Goal: Complete application form: Complete application form

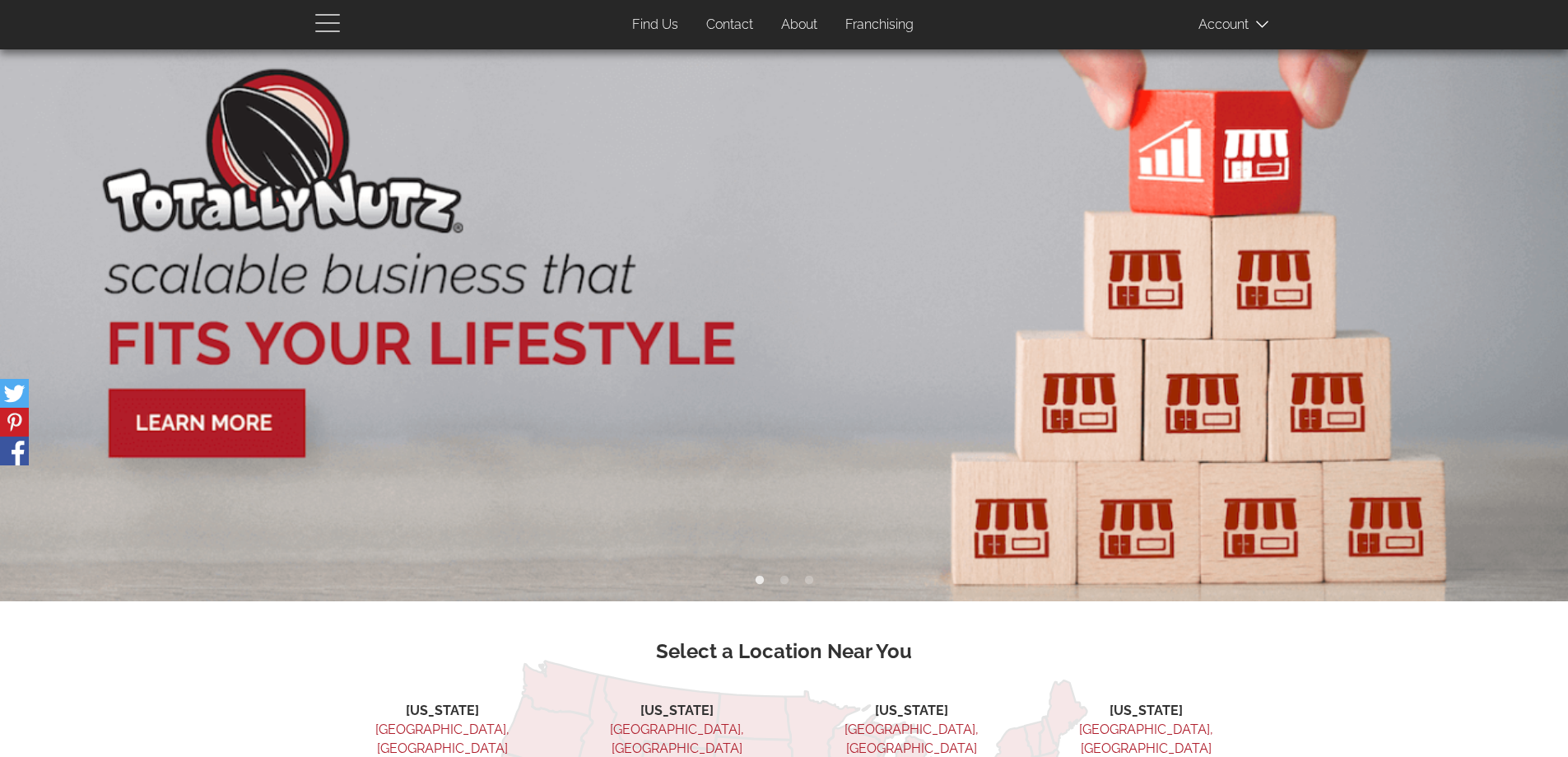
click at [332, 17] on span "button" at bounding box center [332, 22] width 33 height 20
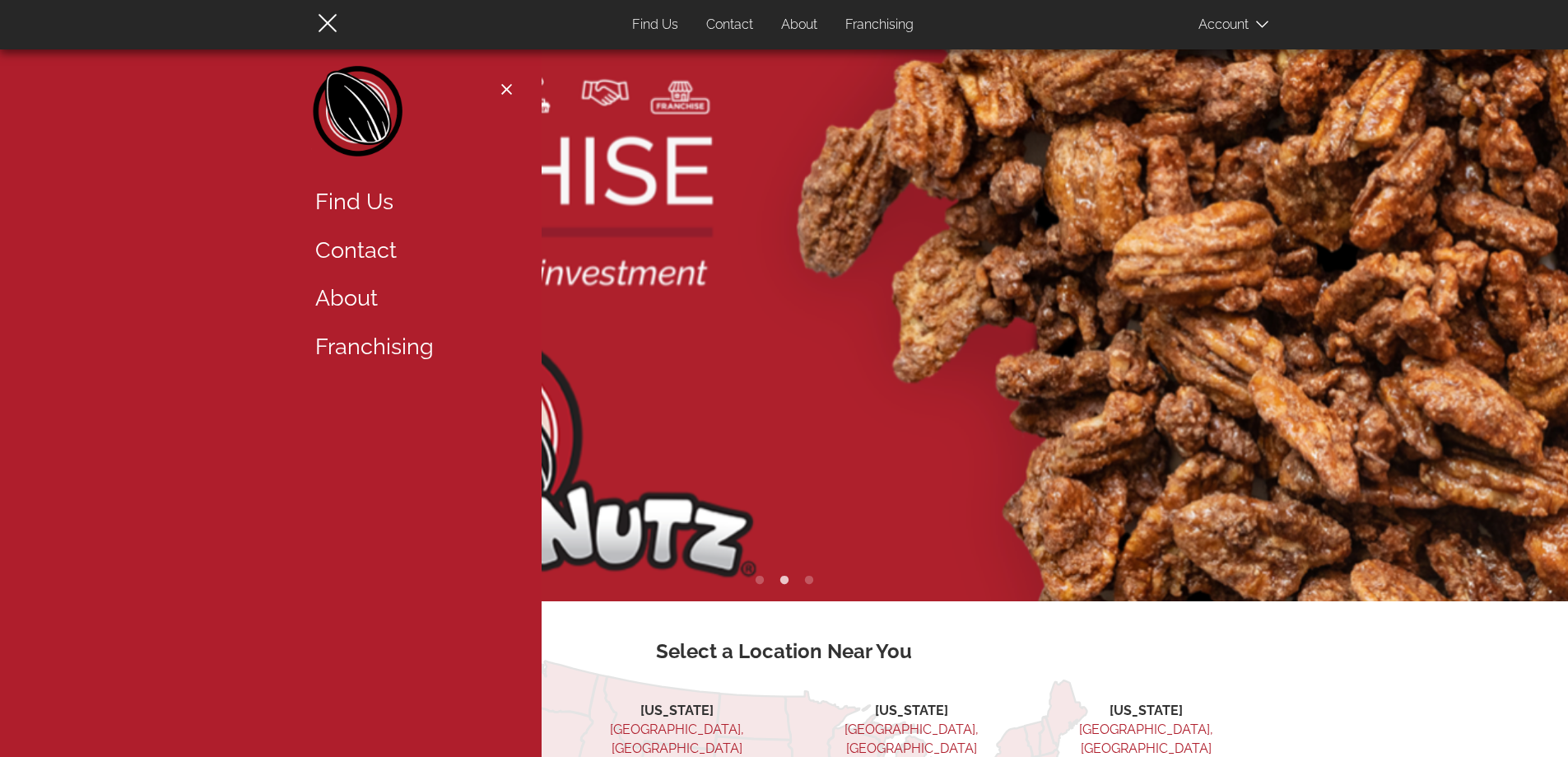
click at [351, 284] on link "About" at bounding box center [409, 298] width 214 height 49
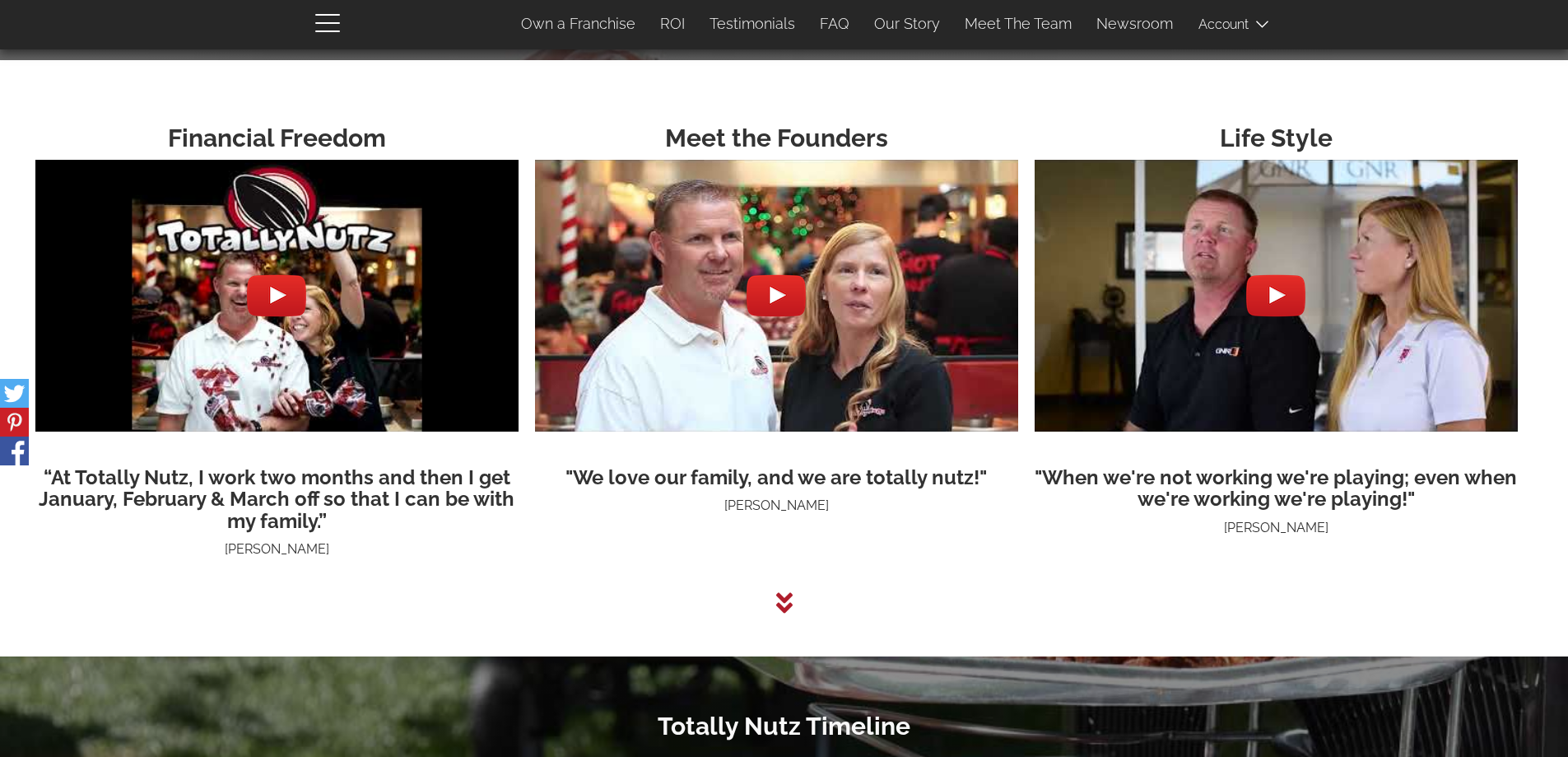
scroll to position [4411, 0]
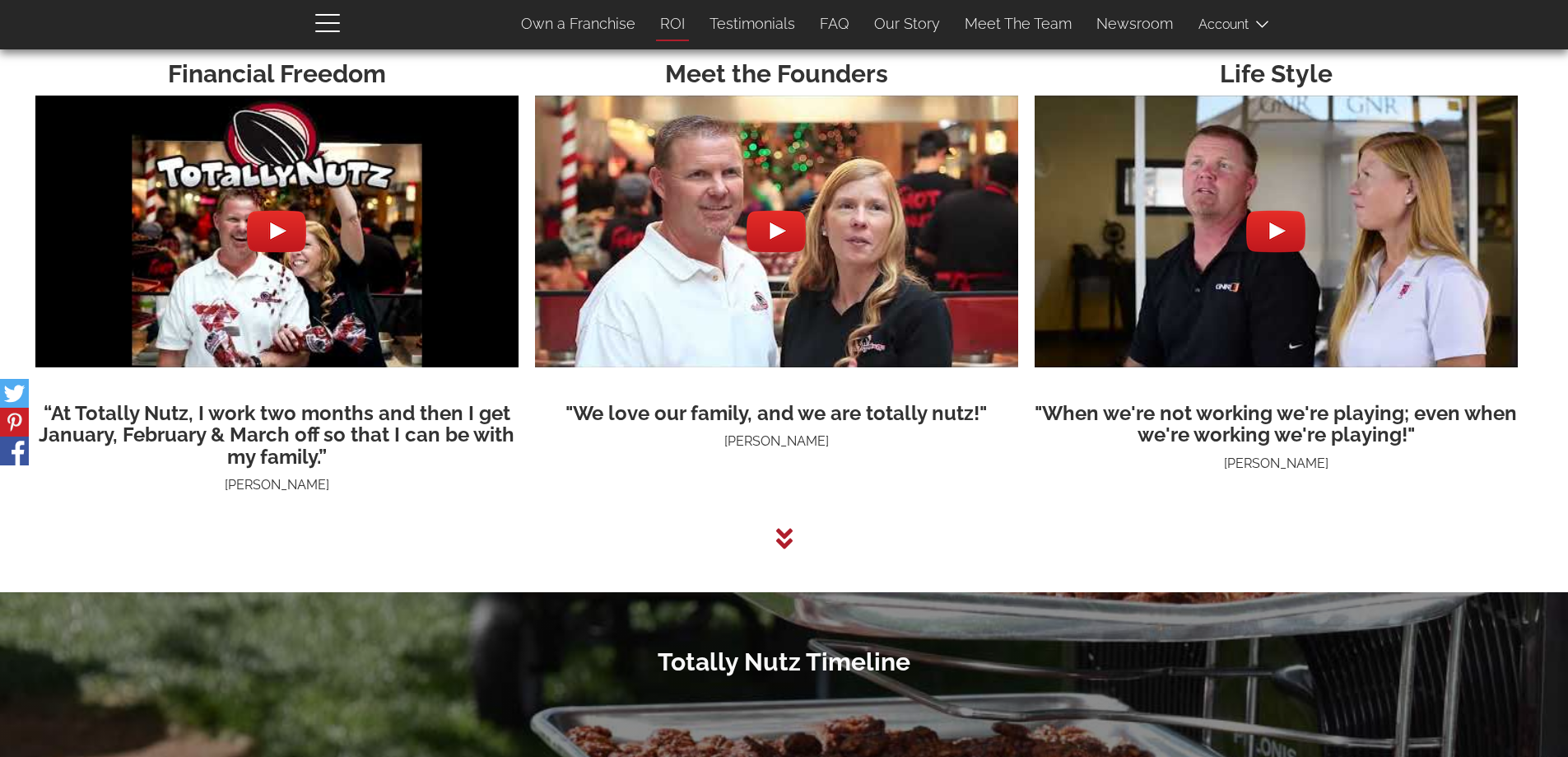
click at [682, 23] on link "ROI" at bounding box center [673, 24] width 50 height 35
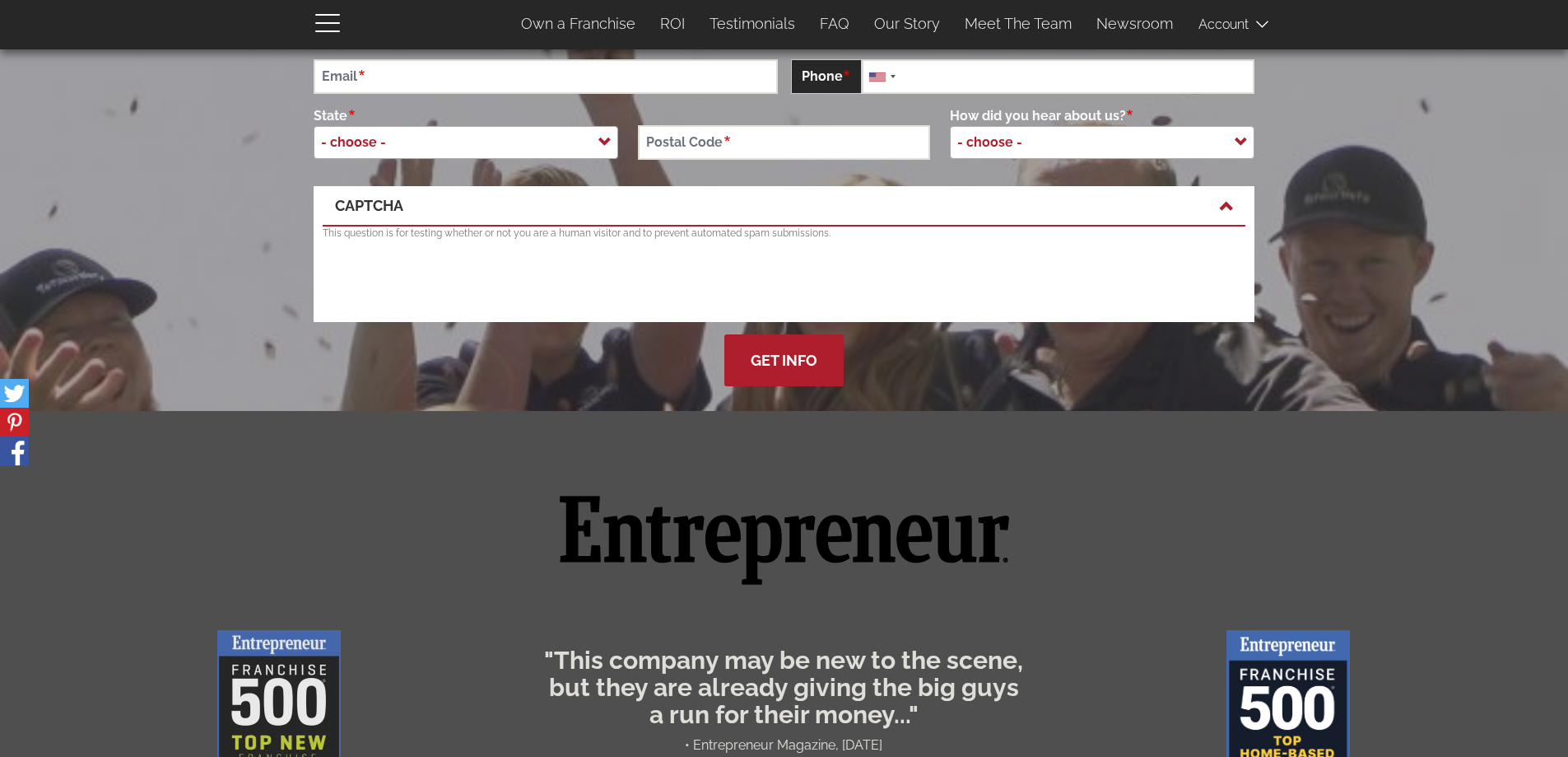
scroll to position [0, 0]
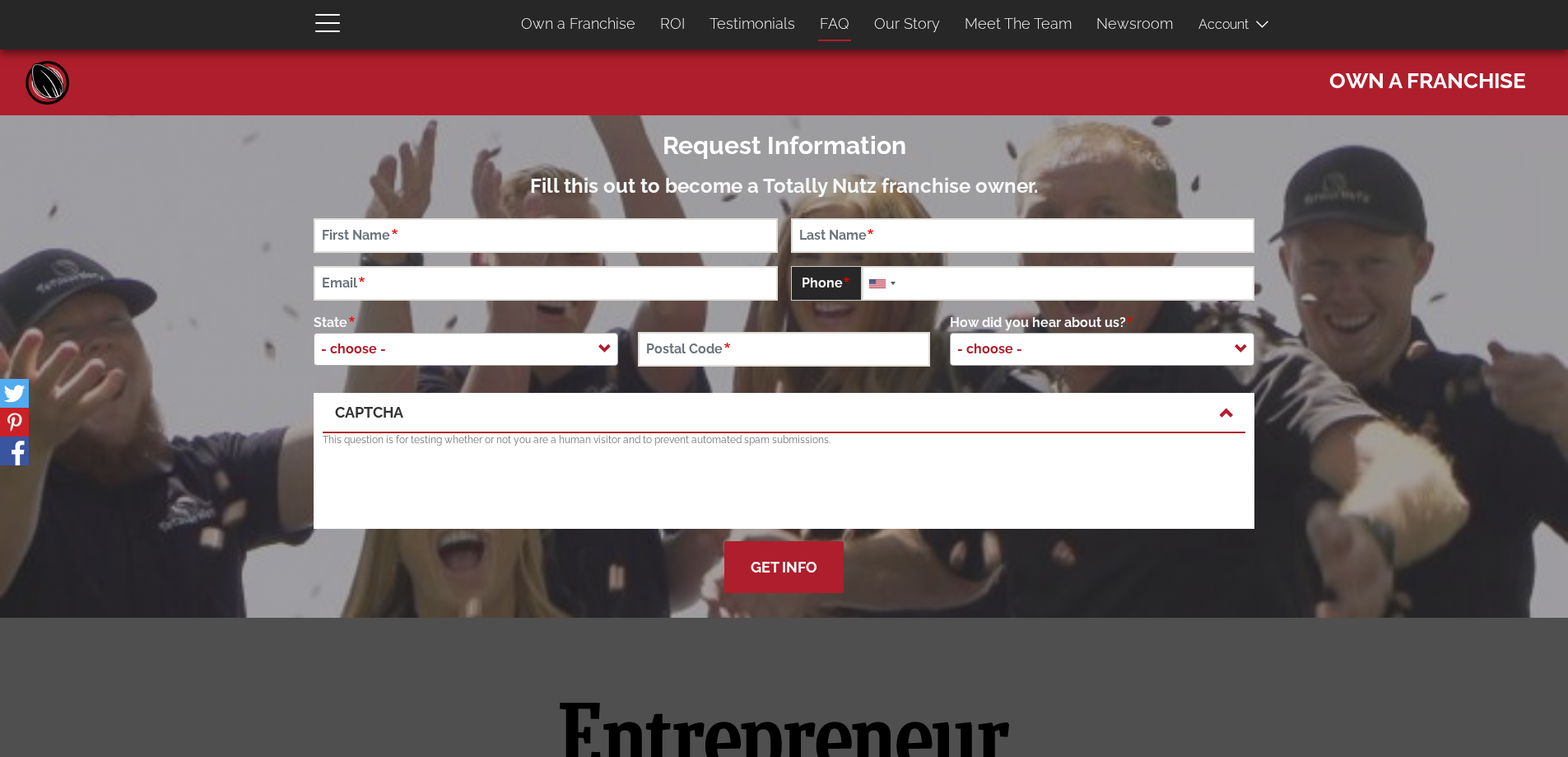
click at [849, 21] on link "FAQ" at bounding box center [834, 24] width 55 height 35
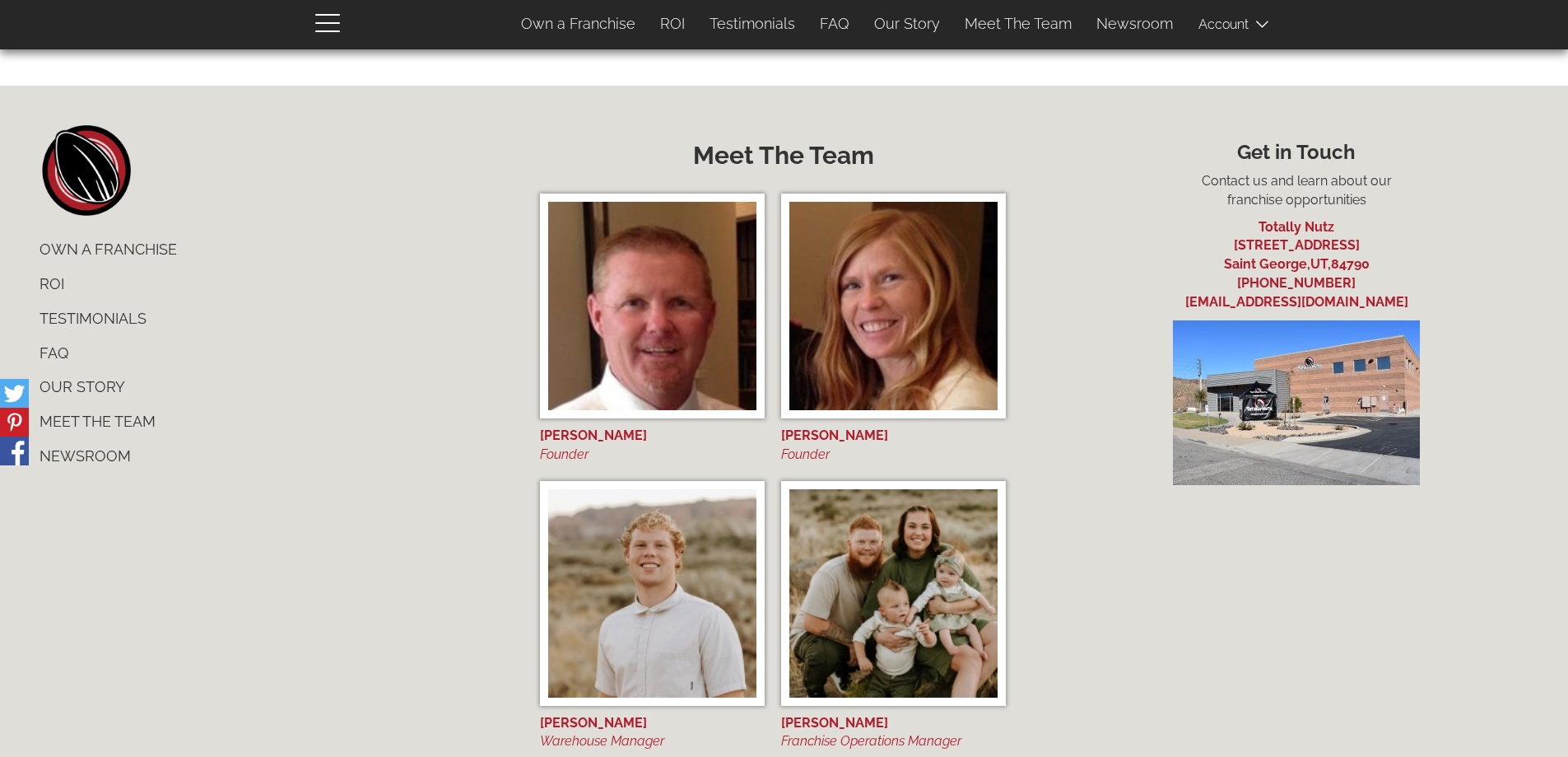
scroll to position [1349, 0]
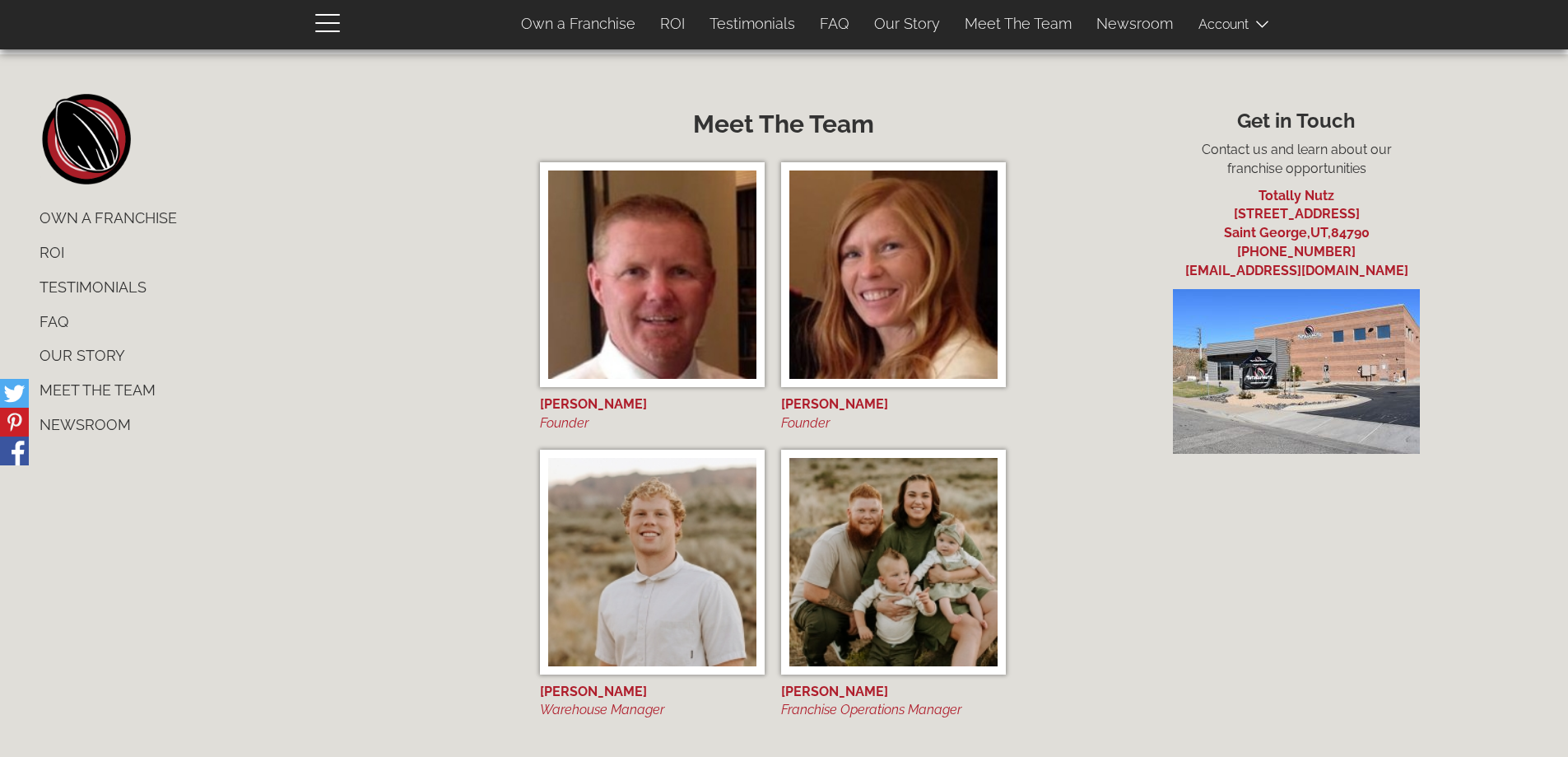
click at [79, 374] on link "Meet The Team" at bounding box center [271, 390] width 488 height 35
click at [87, 339] on link "Our Story" at bounding box center [271, 356] width 488 height 35
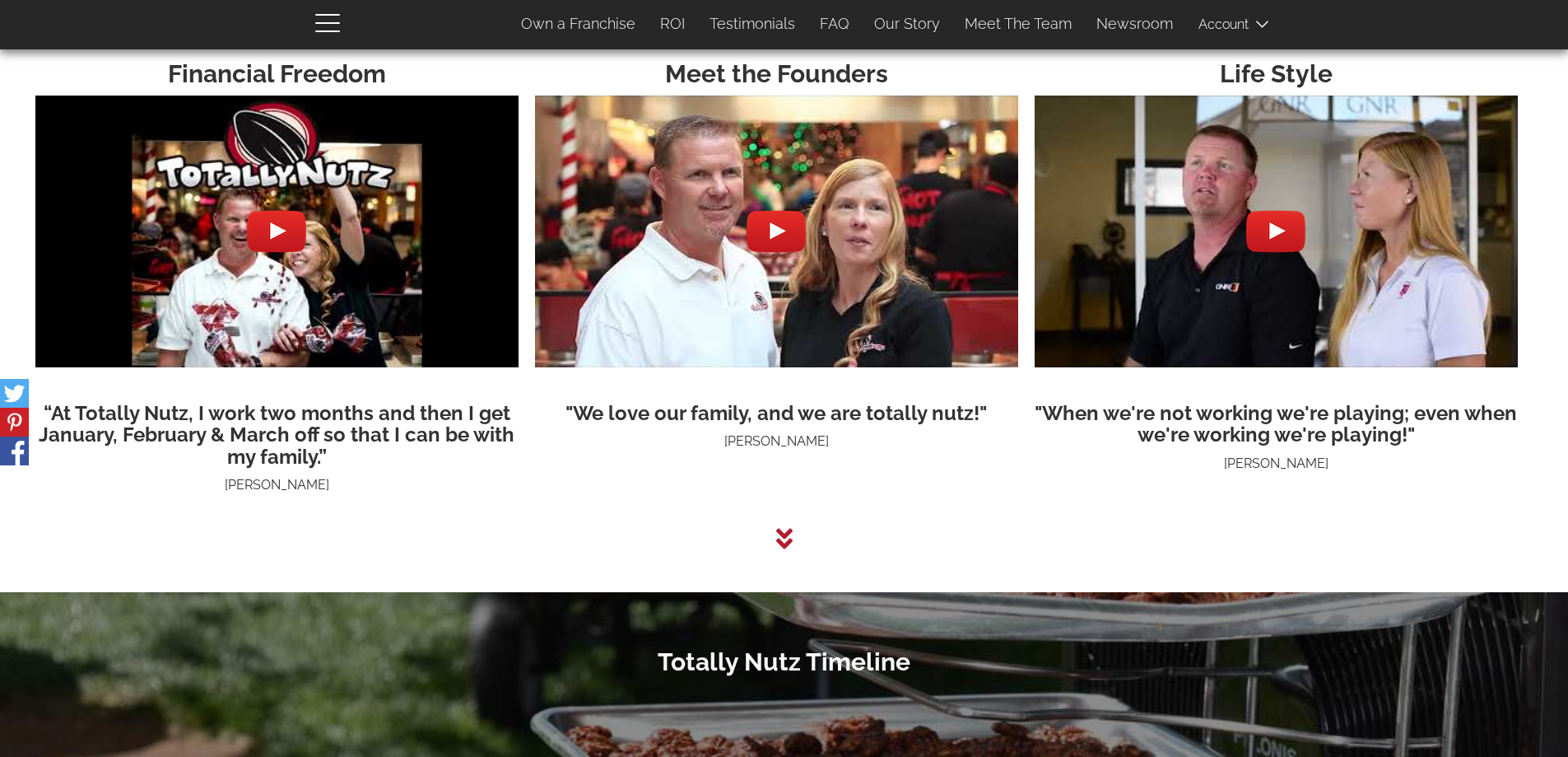
scroll to position [4411, 0]
click at [1236, 21] on span at bounding box center [1239, 23] width 83 height 33
click at [1142, 24] on link "Newsroom" at bounding box center [1135, 24] width 102 height 35
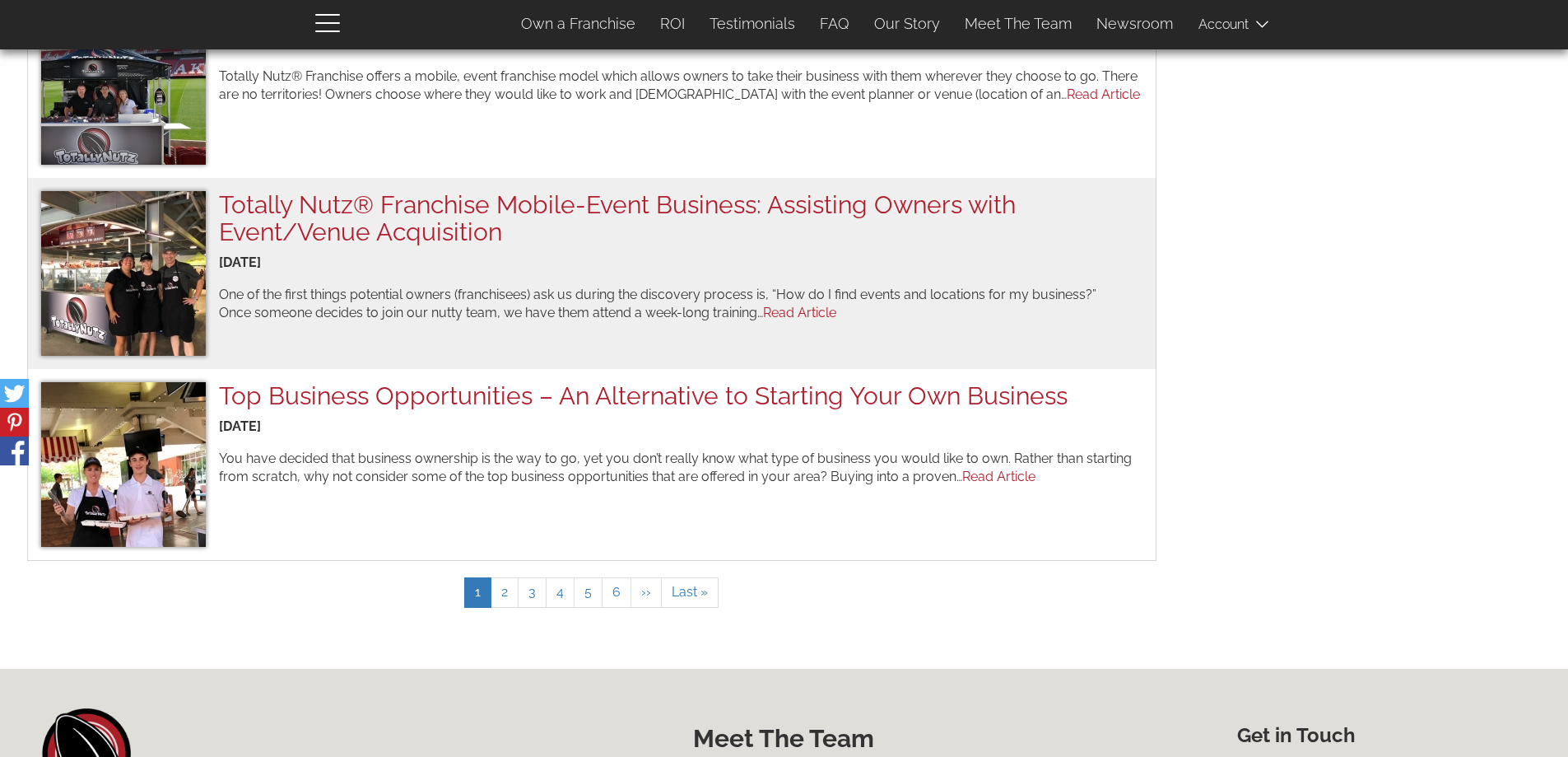
scroll to position [1647, 0]
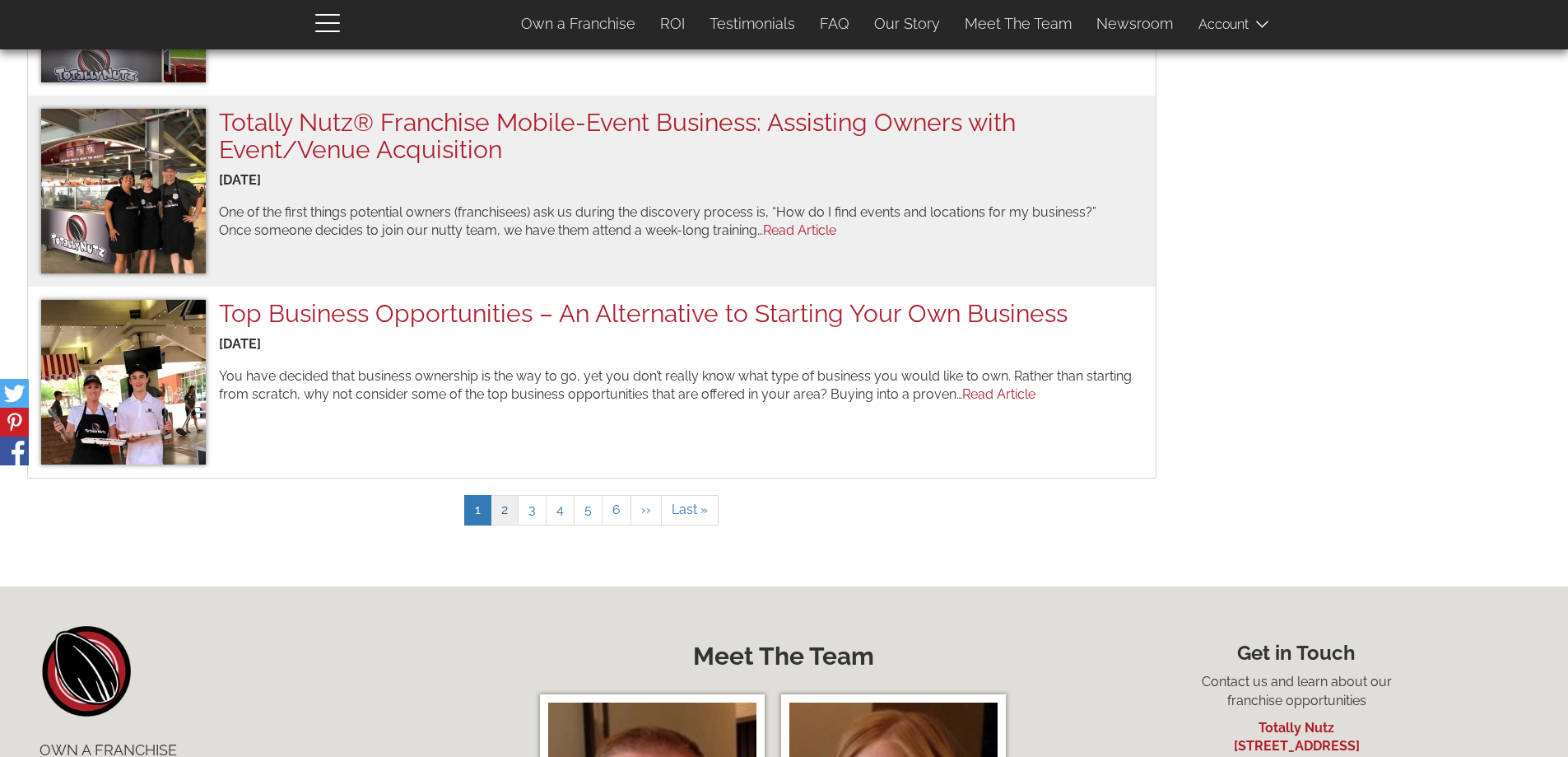
click at [506, 516] on link "Page 2" at bounding box center [505, 510] width 28 height 31
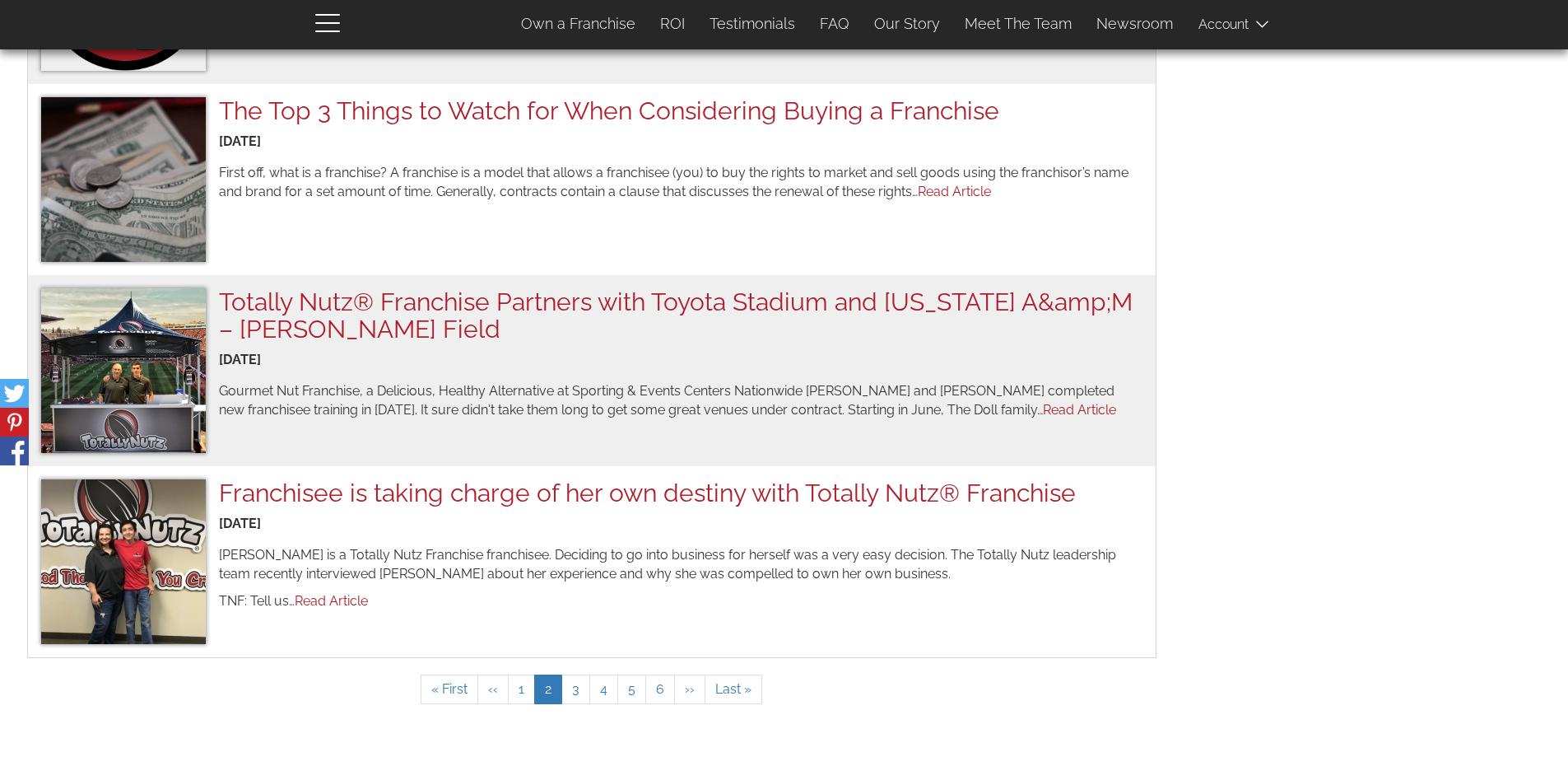
scroll to position [1547, 0]
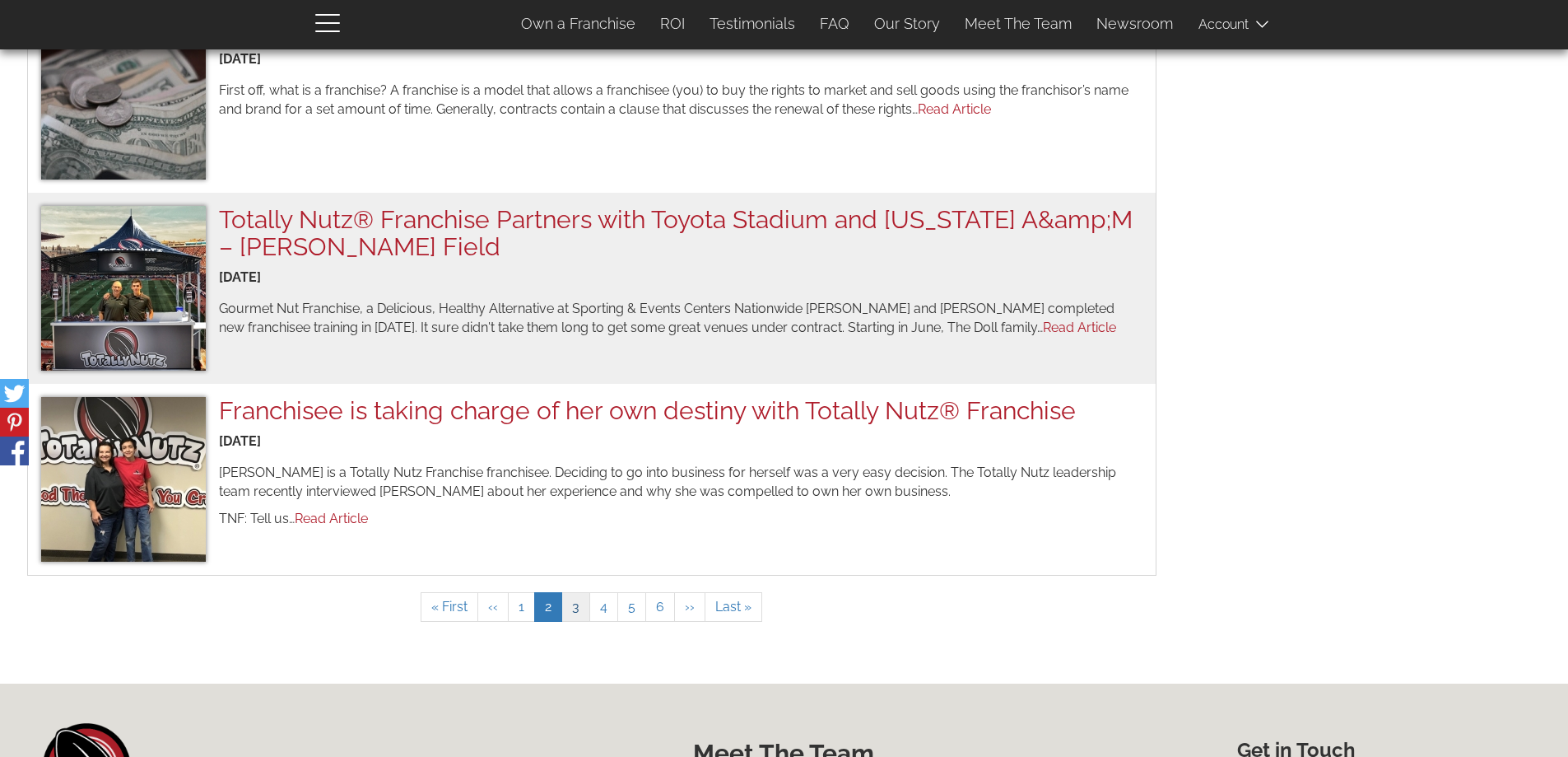
click at [577, 612] on link "Page 3" at bounding box center [575, 608] width 29 height 31
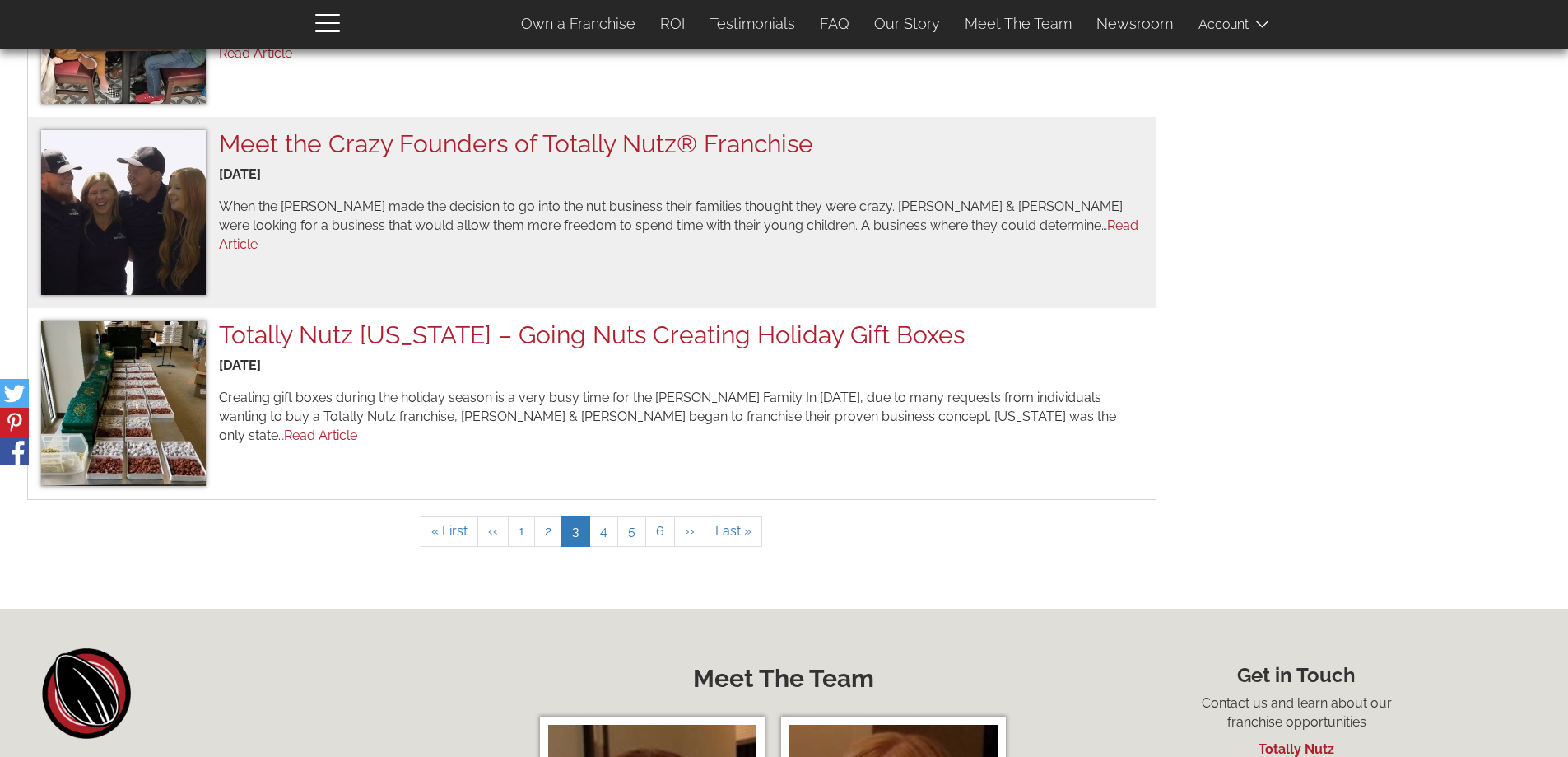
scroll to position [1711, 0]
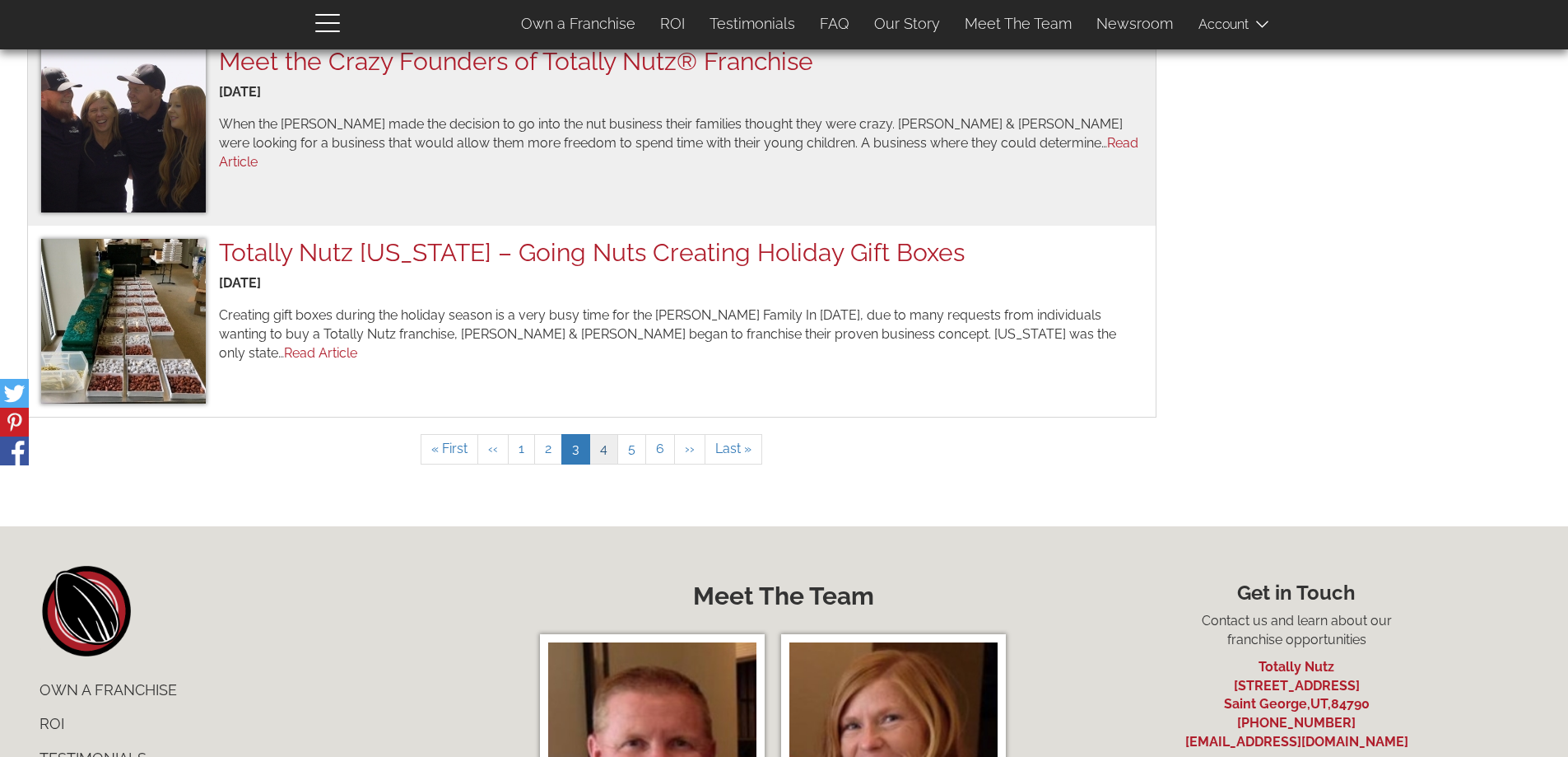
click at [604, 446] on link "Page 4" at bounding box center [603, 449] width 29 height 31
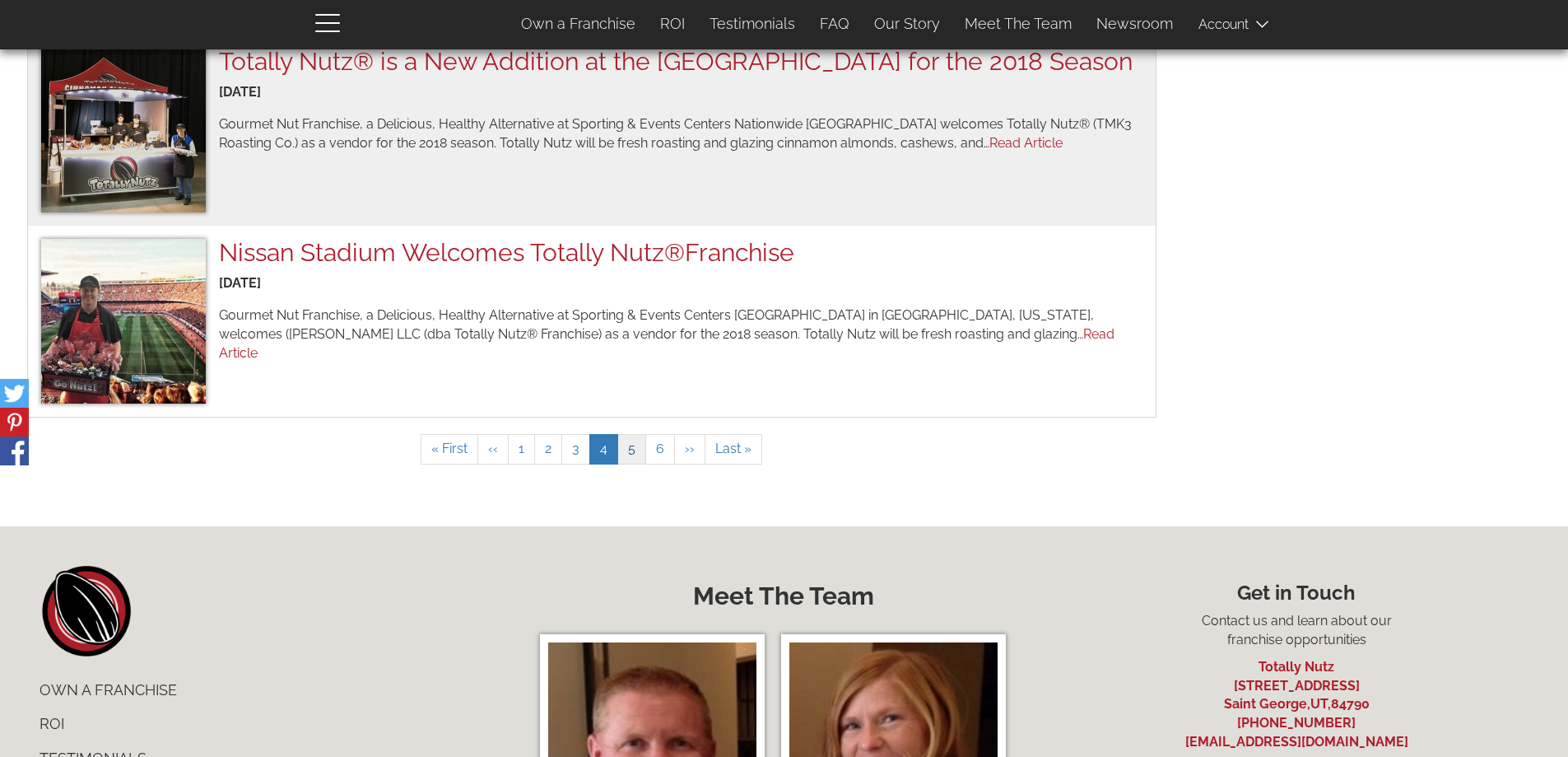
click at [636, 452] on link "Page 5" at bounding box center [631, 449] width 29 height 31
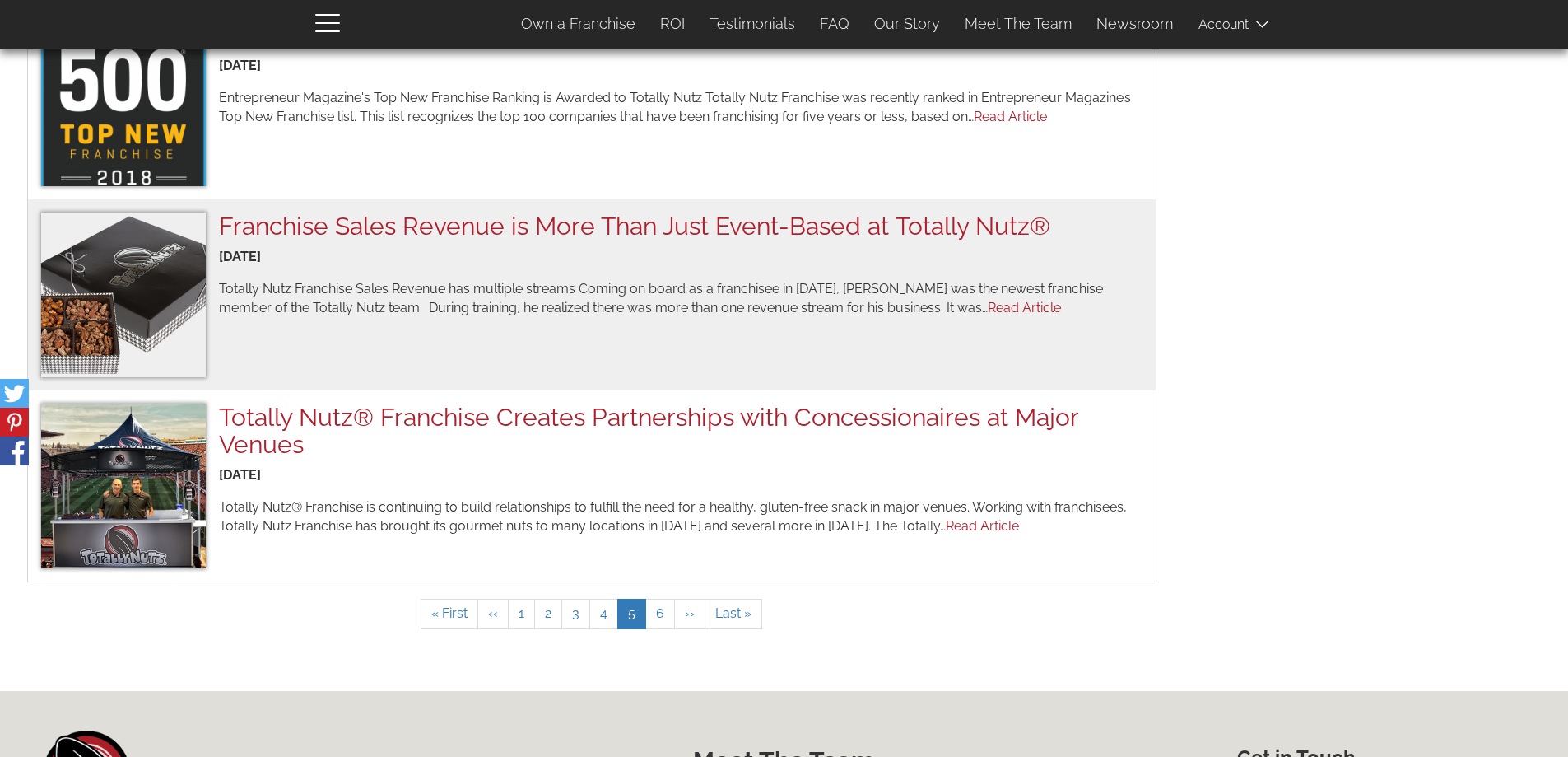
scroll to position [1630, 0]
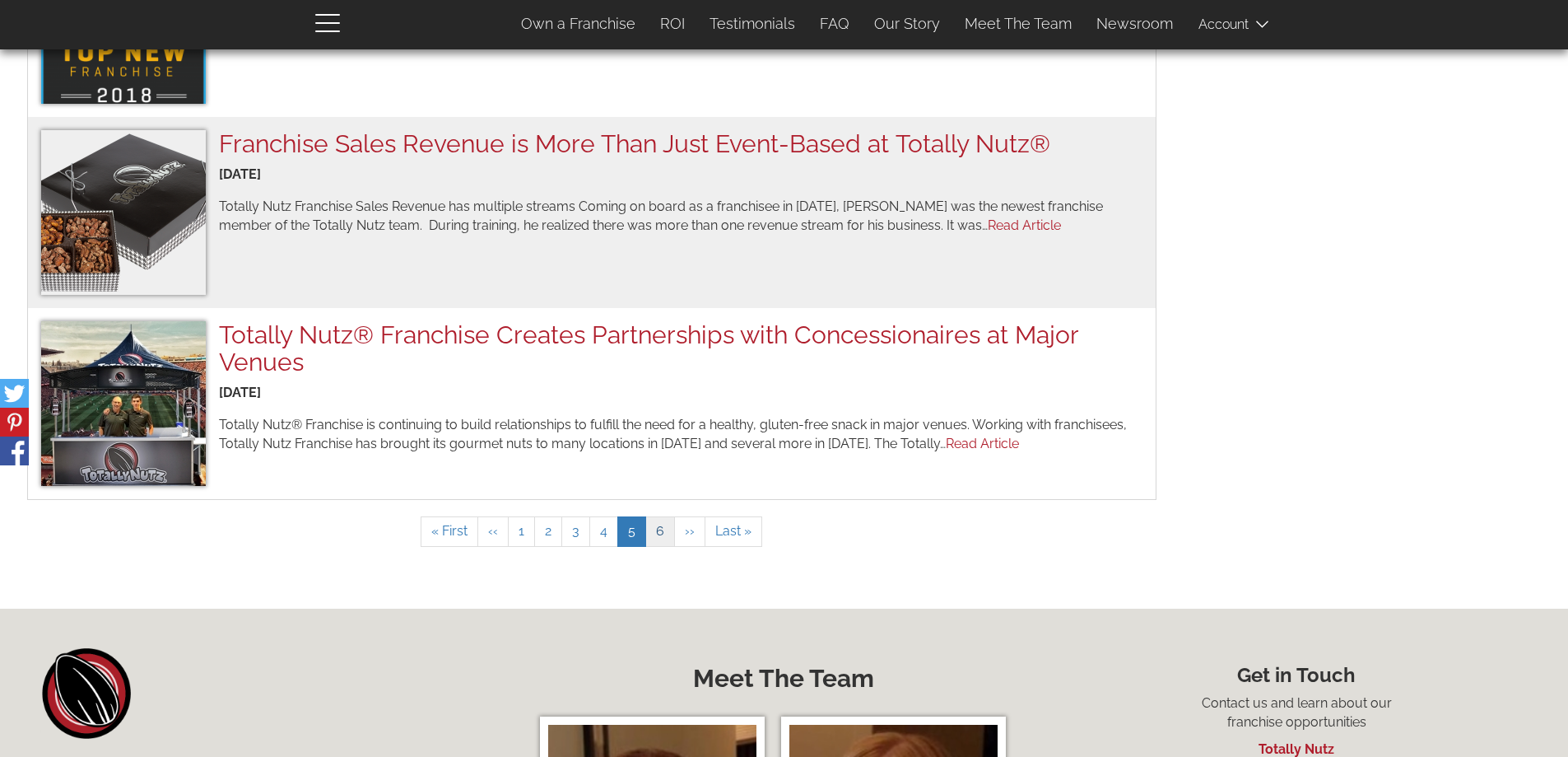
click at [660, 527] on link "Page 6" at bounding box center [660, 531] width 30 height 31
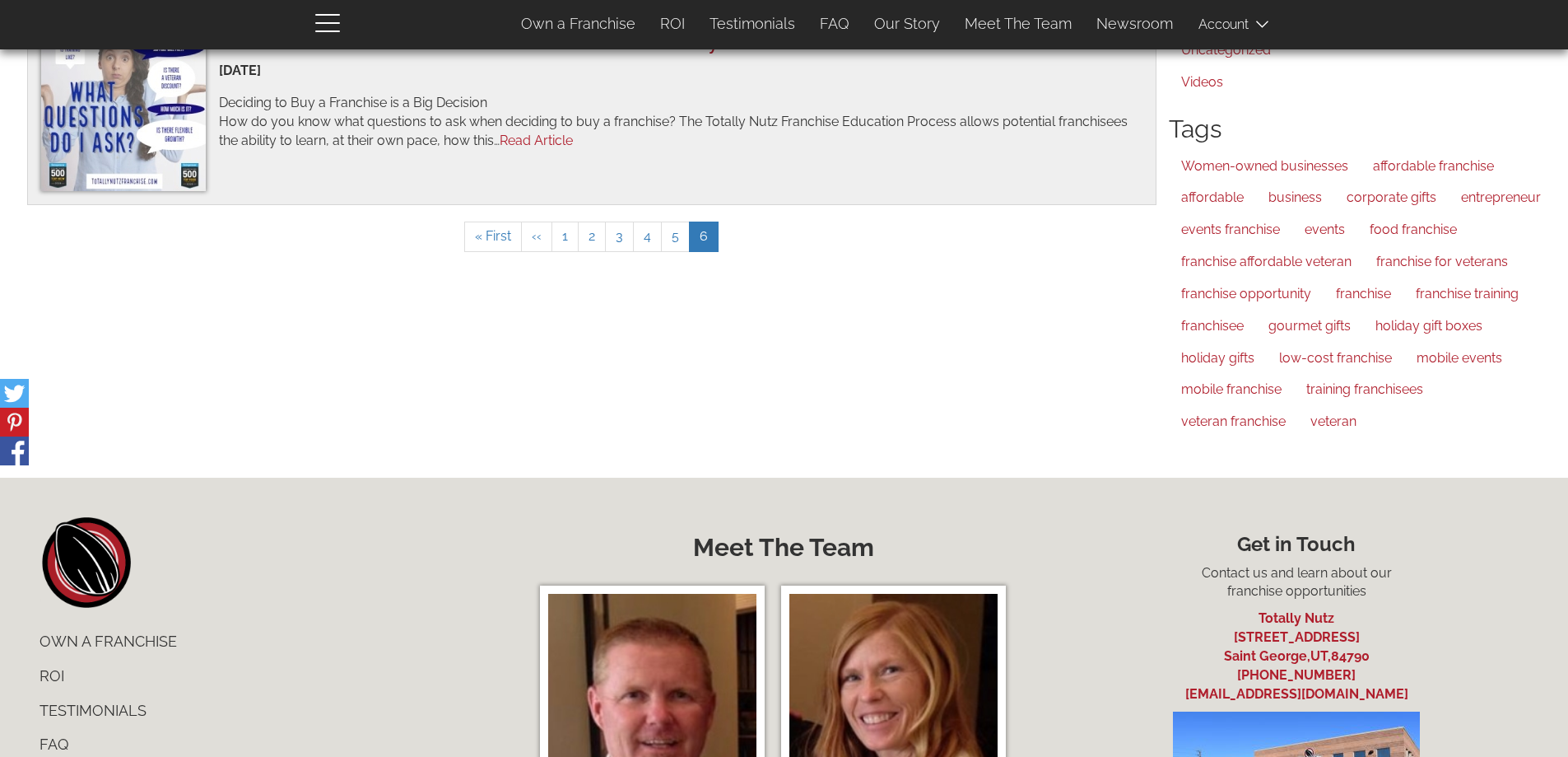
scroll to position [146, 0]
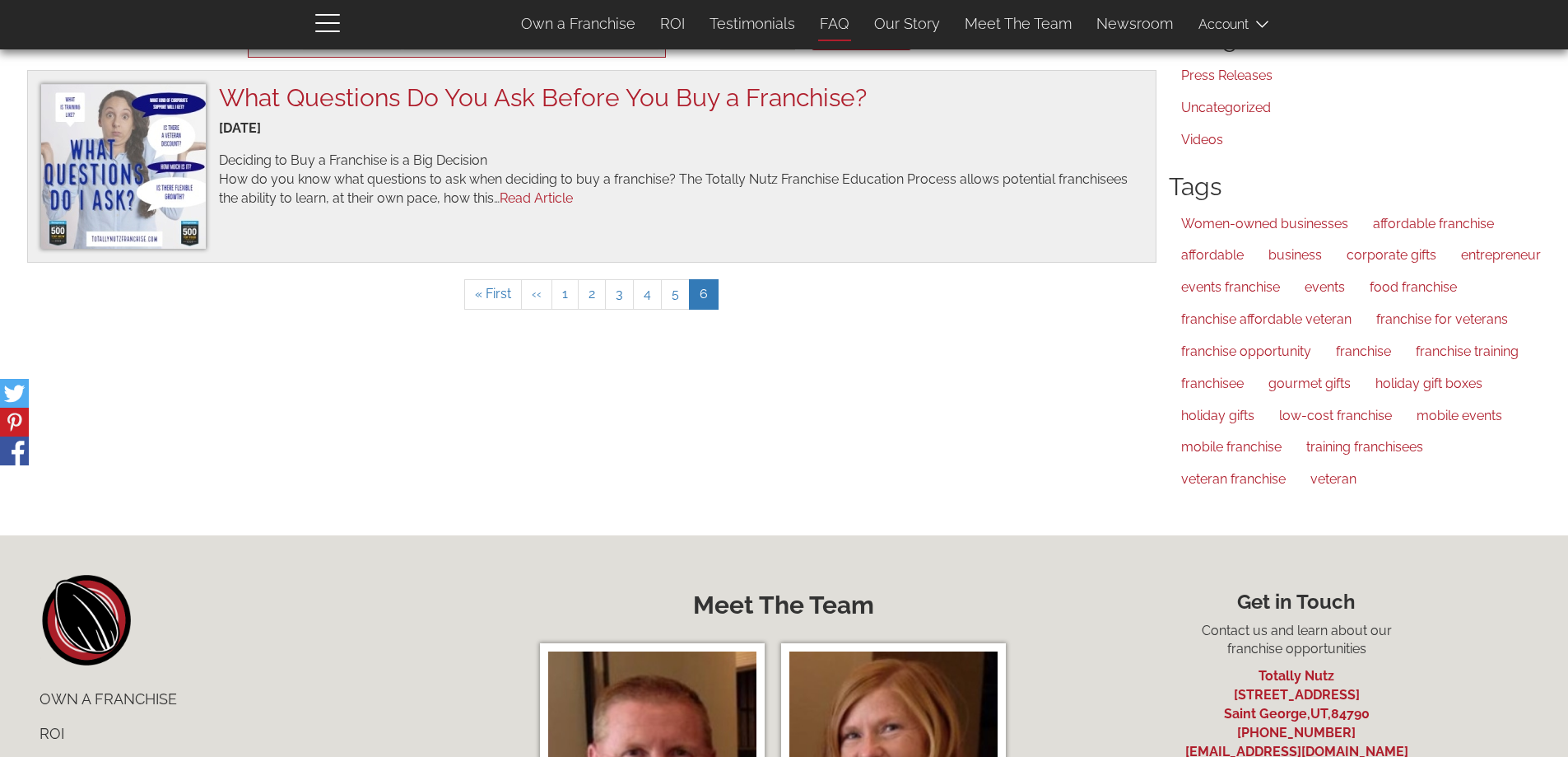
click at [835, 23] on link "FAQ" at bounding box center [834, 24] width 55 height 35
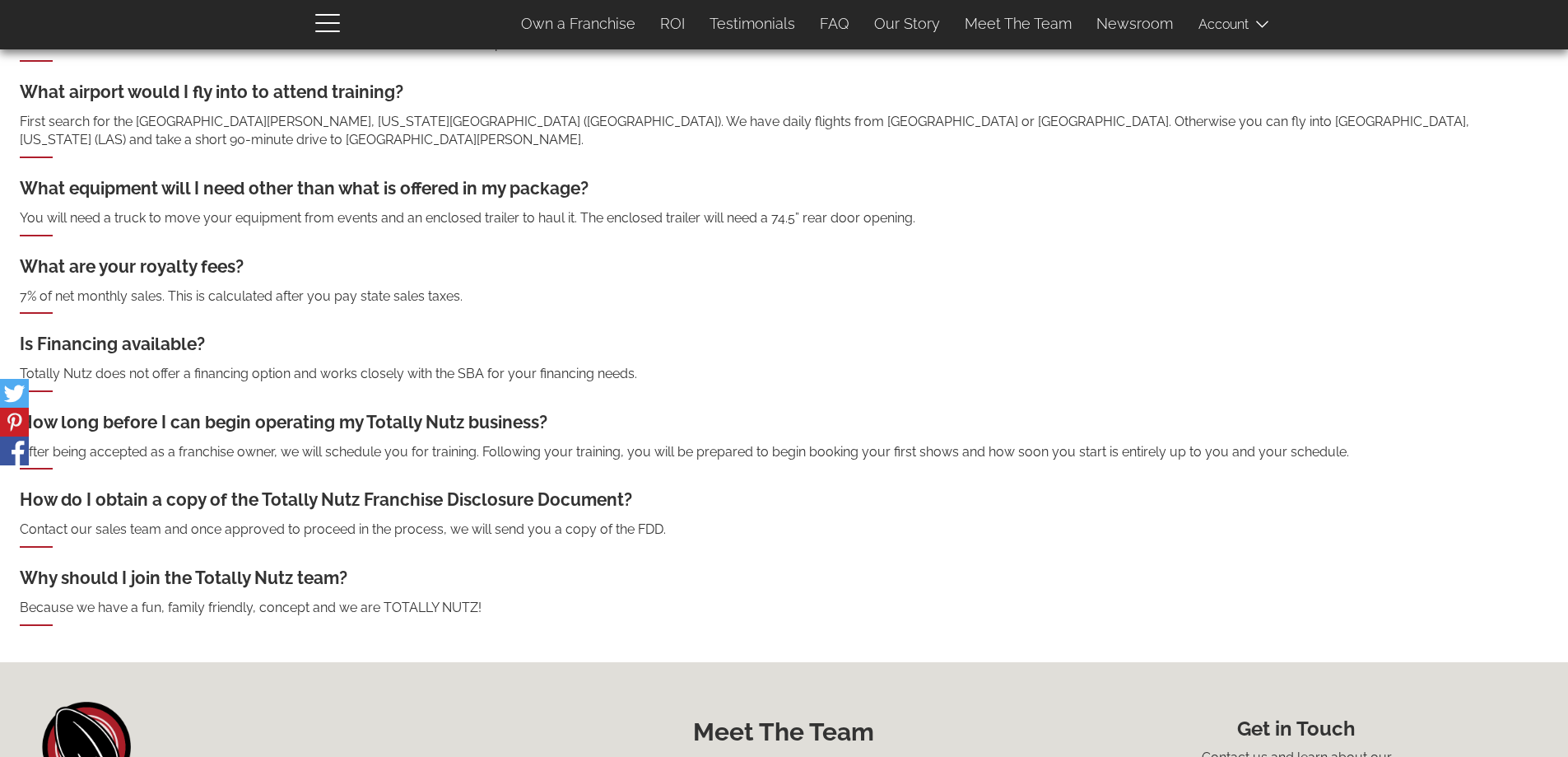
scroll to position [824, 0]
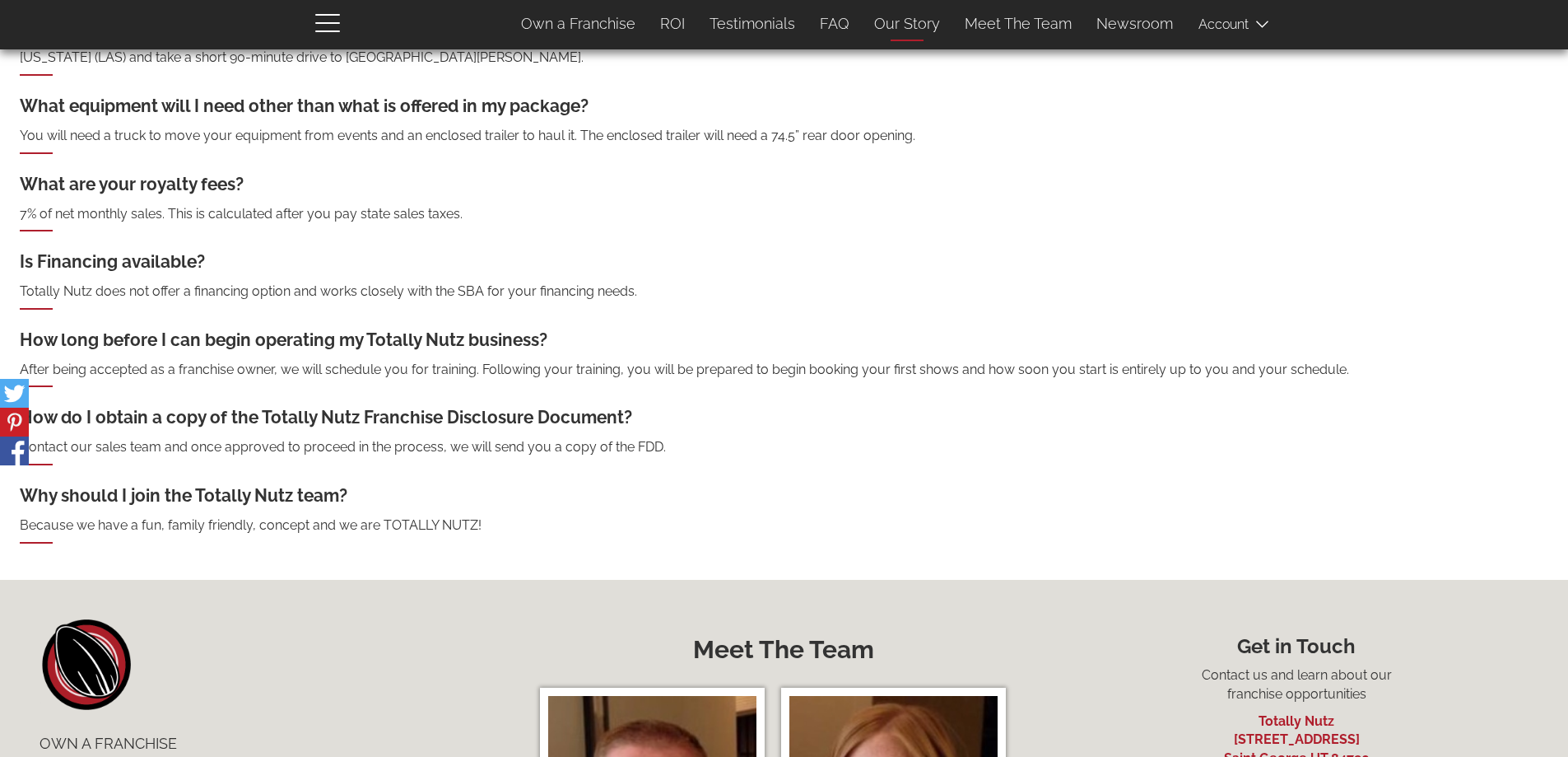
click at [916, 21] on link "Our Story" at bounding box center [907, 24] width 91 height 35
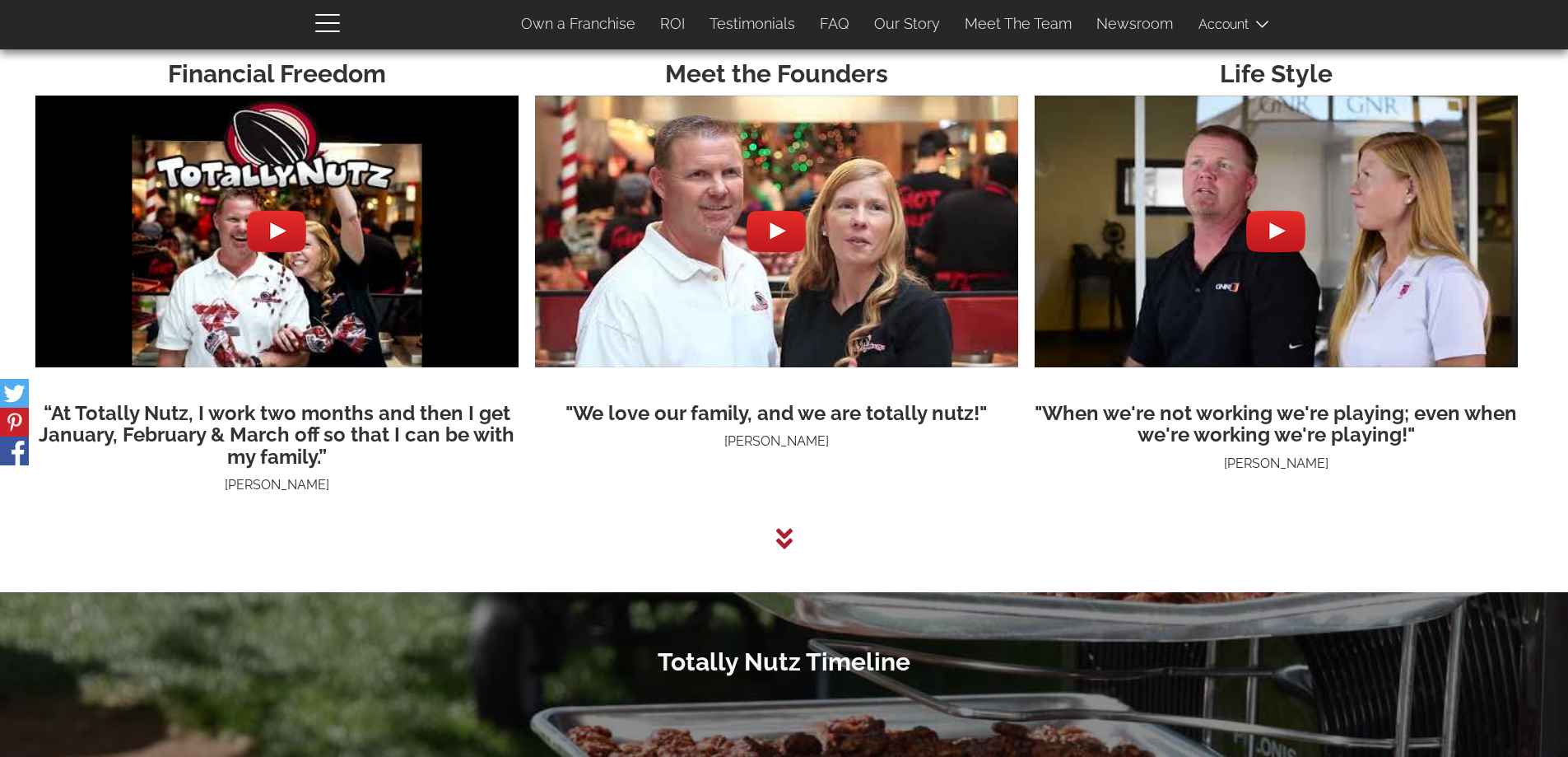
scroll to position [4411, 0]
click at [275, 240] on div at bounding box center [277, 232] width 60 height 60
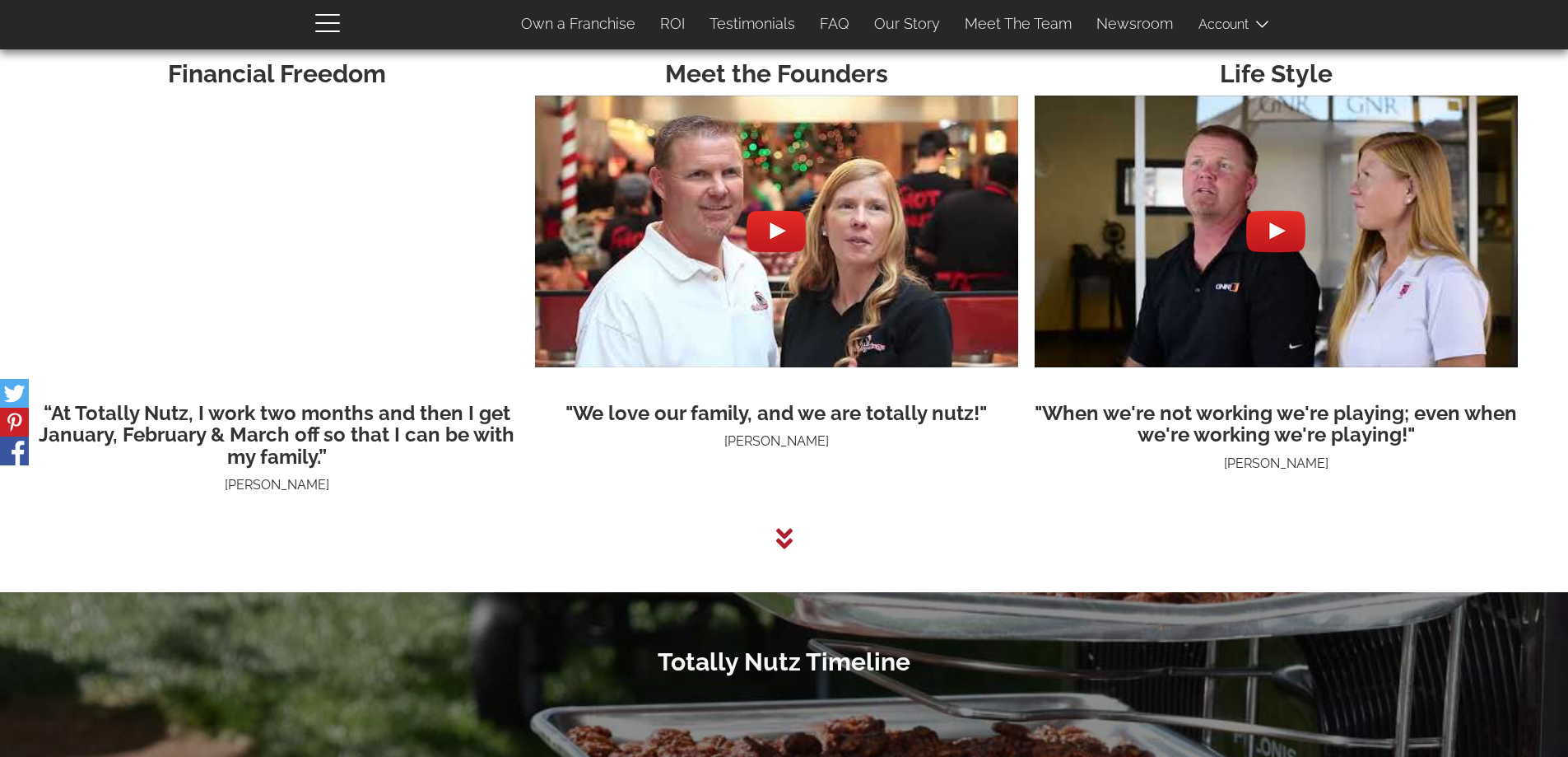
click at [779, 235] on div at bounding box center [777, 232] width 60 height 60
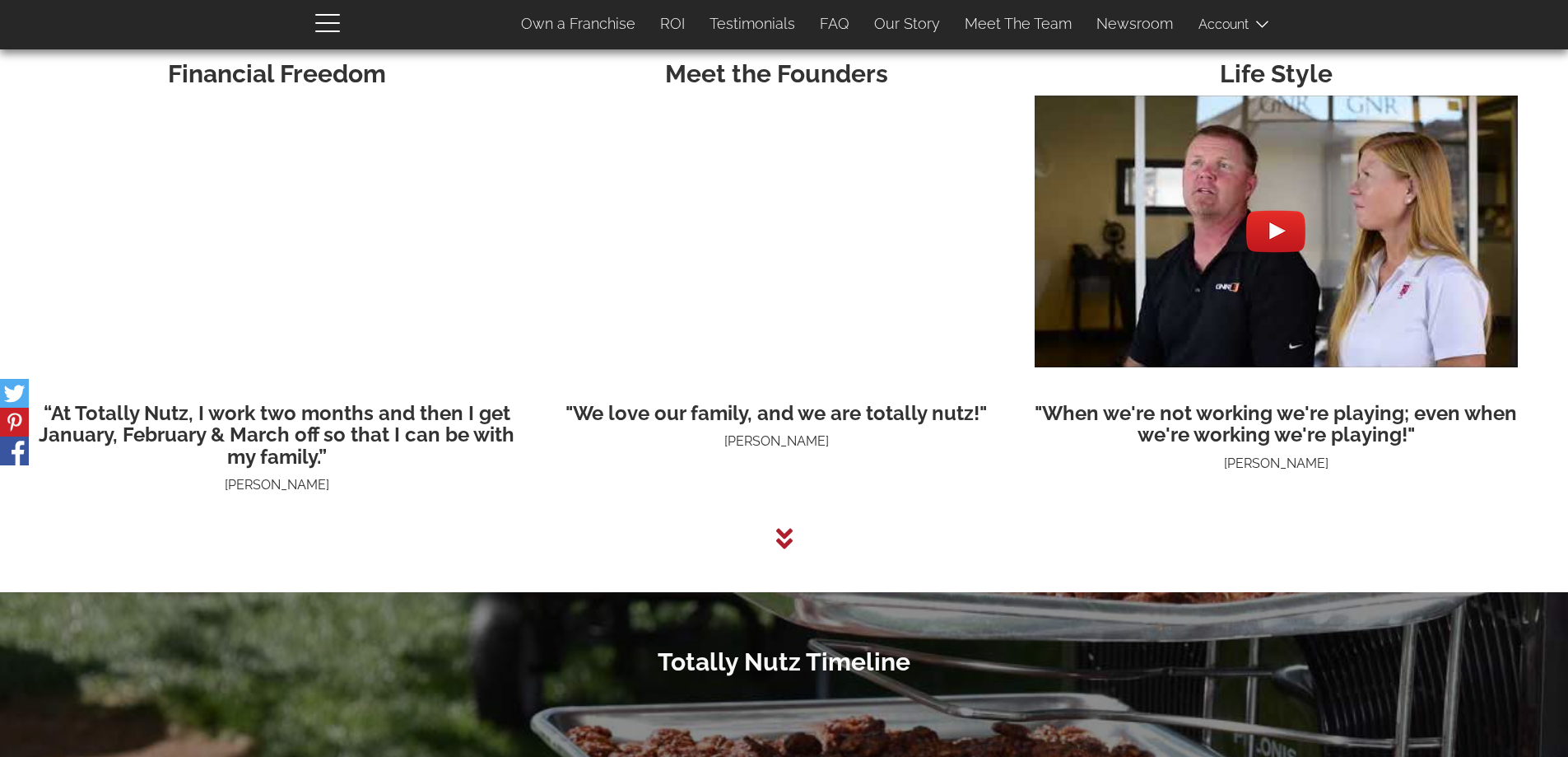
click at [1275, 229] on div at bounding box center [1276, 232] width 60 height 60
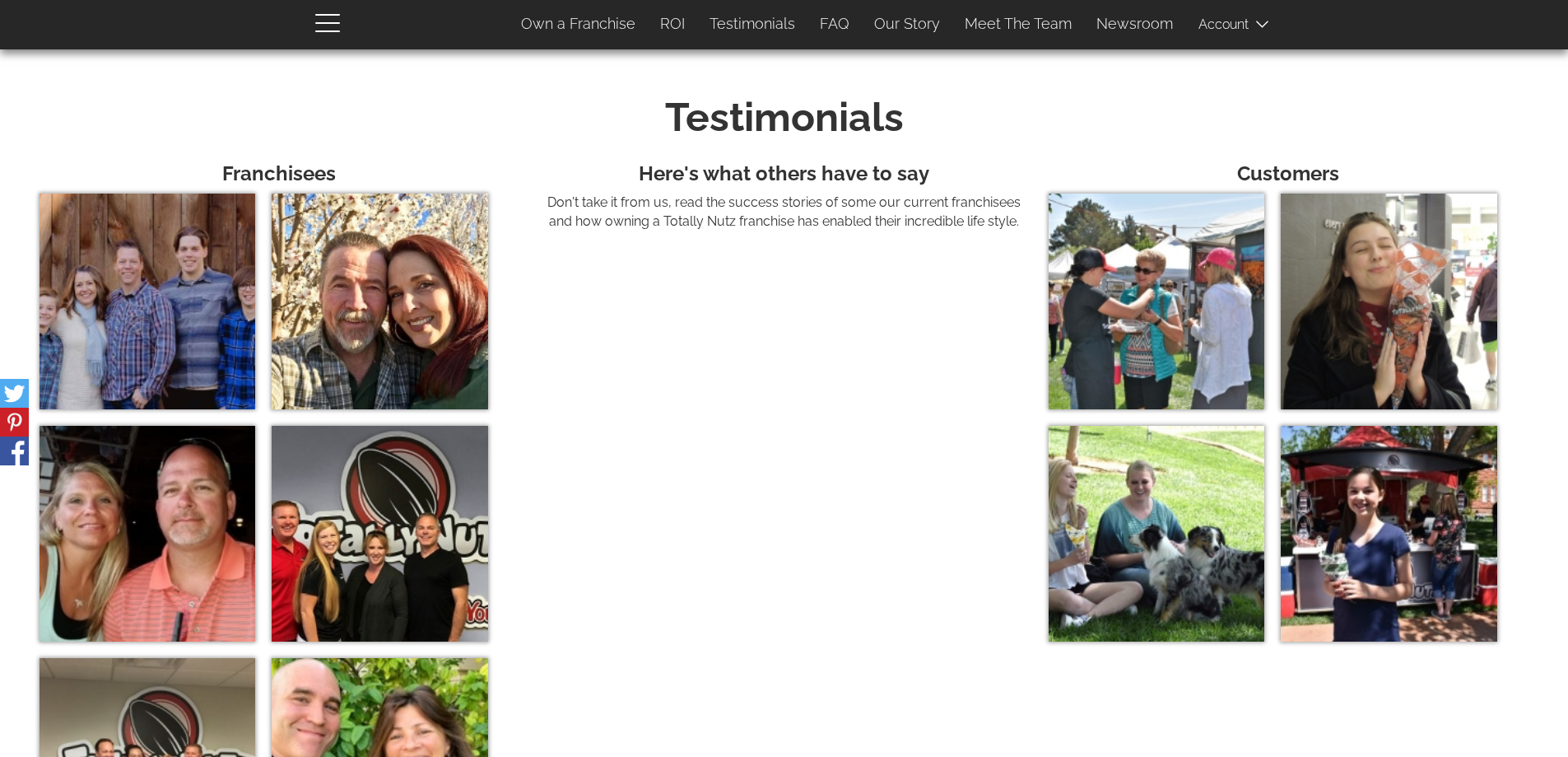
scroll to position [5728, 0]
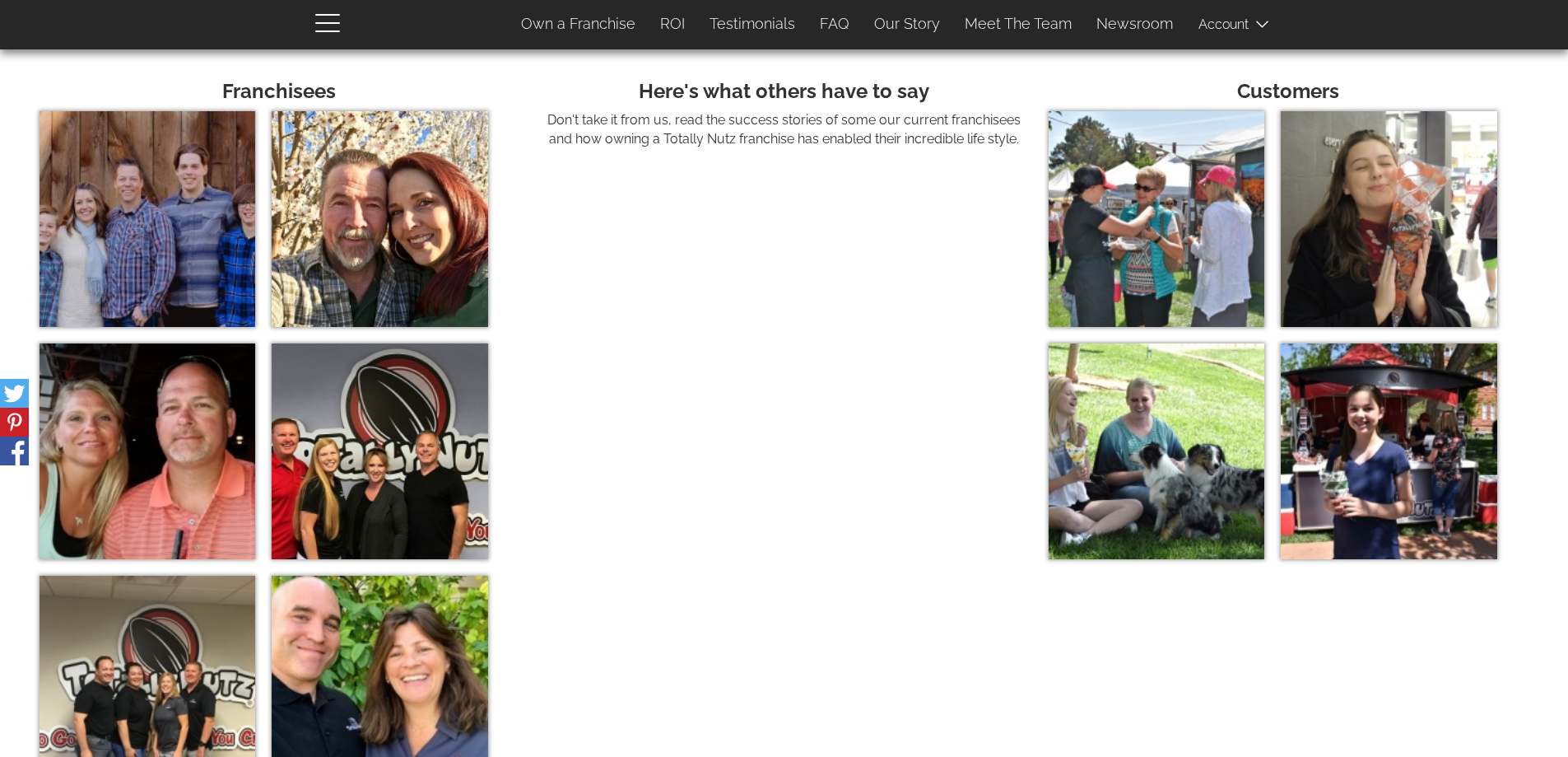
click at [1378, 210] on img at bounding box center [1389, 219] width 216 height 216
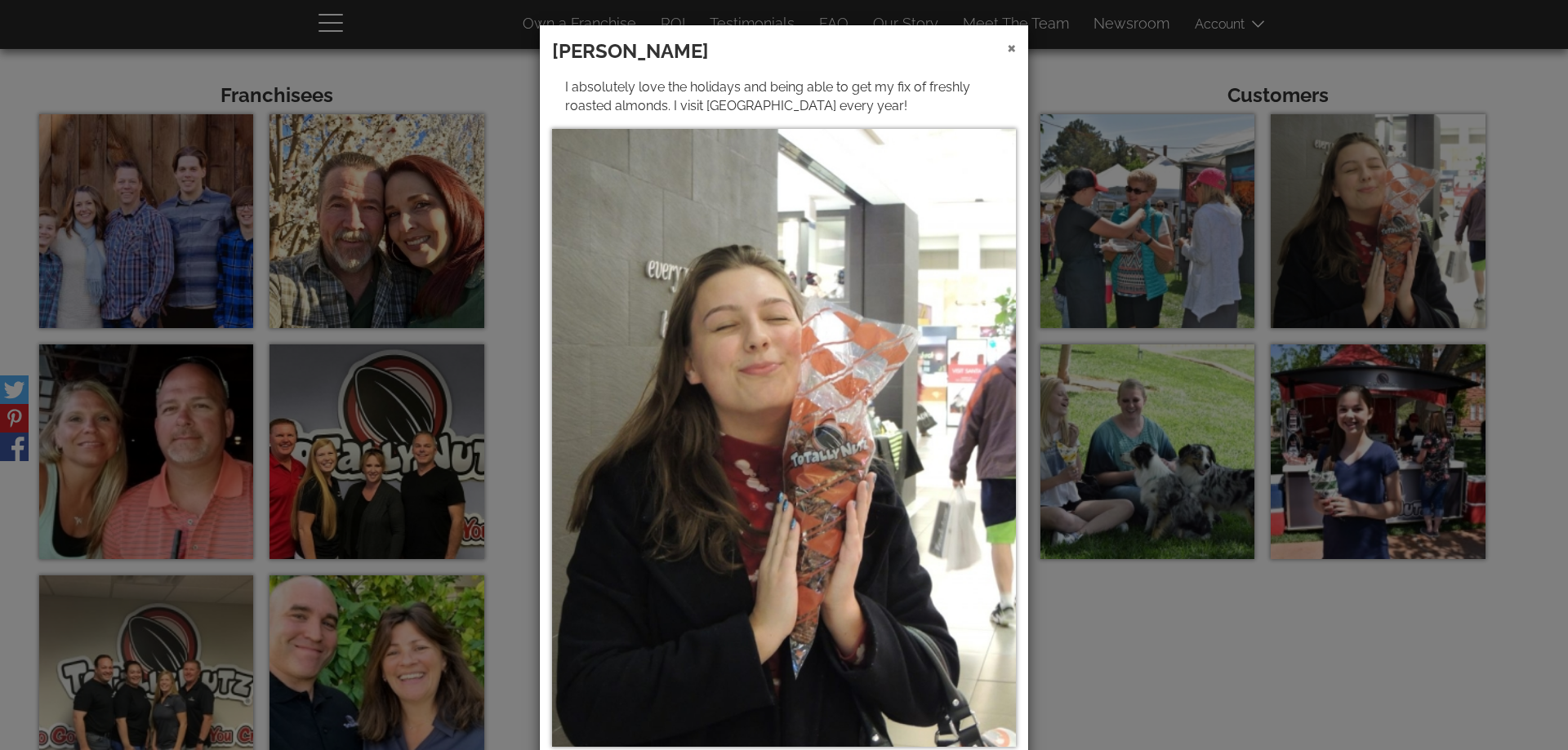
click at [1007, 49] on span "×" at bounding box center [1011, 47] width 9 height 24
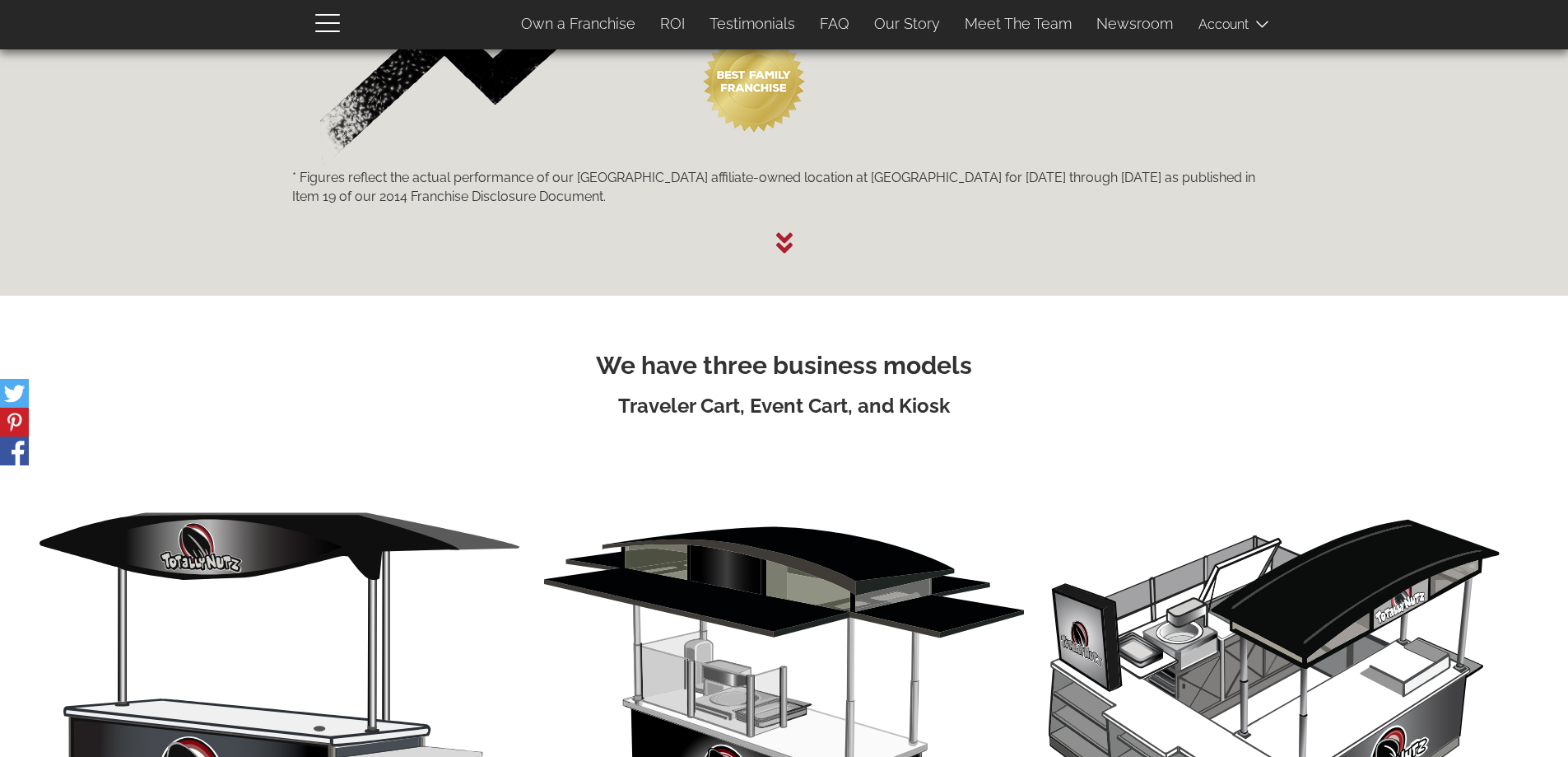
scroll to position [0, 0]
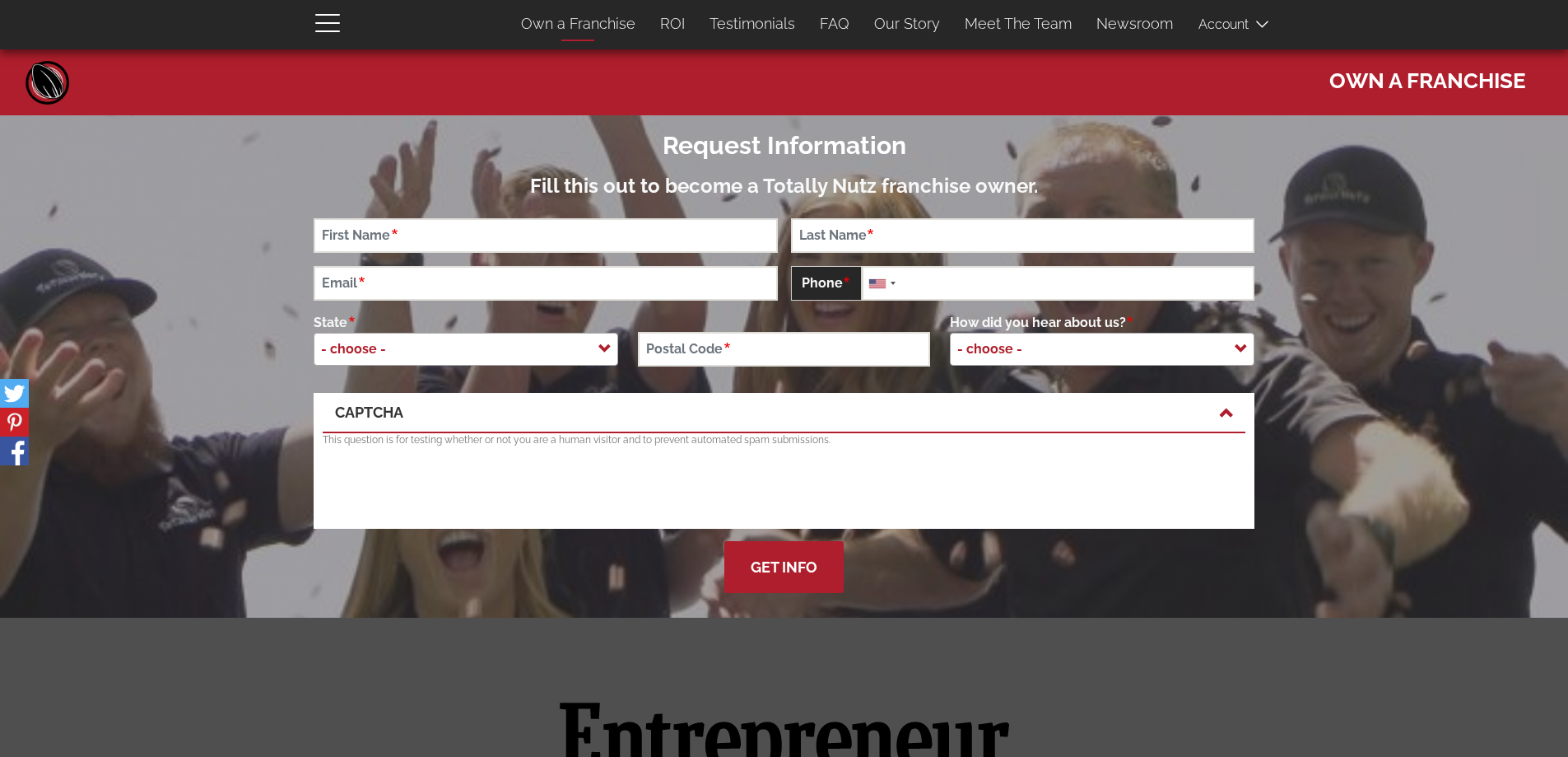
click at [576, 24] on link "Own a Franchise" at bounding box center [578, 24] width 139 height 35
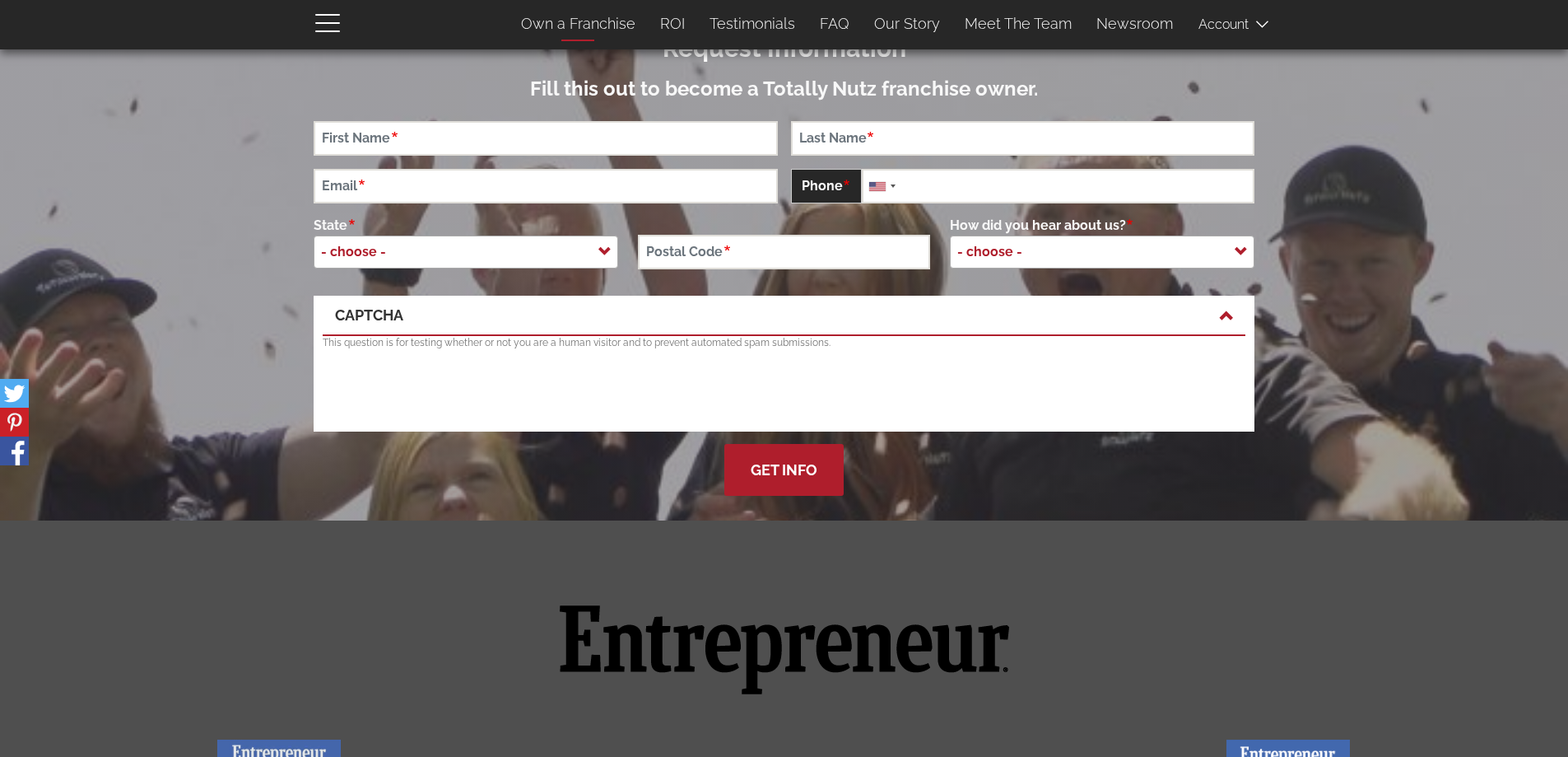
scroll to position [107, 0]
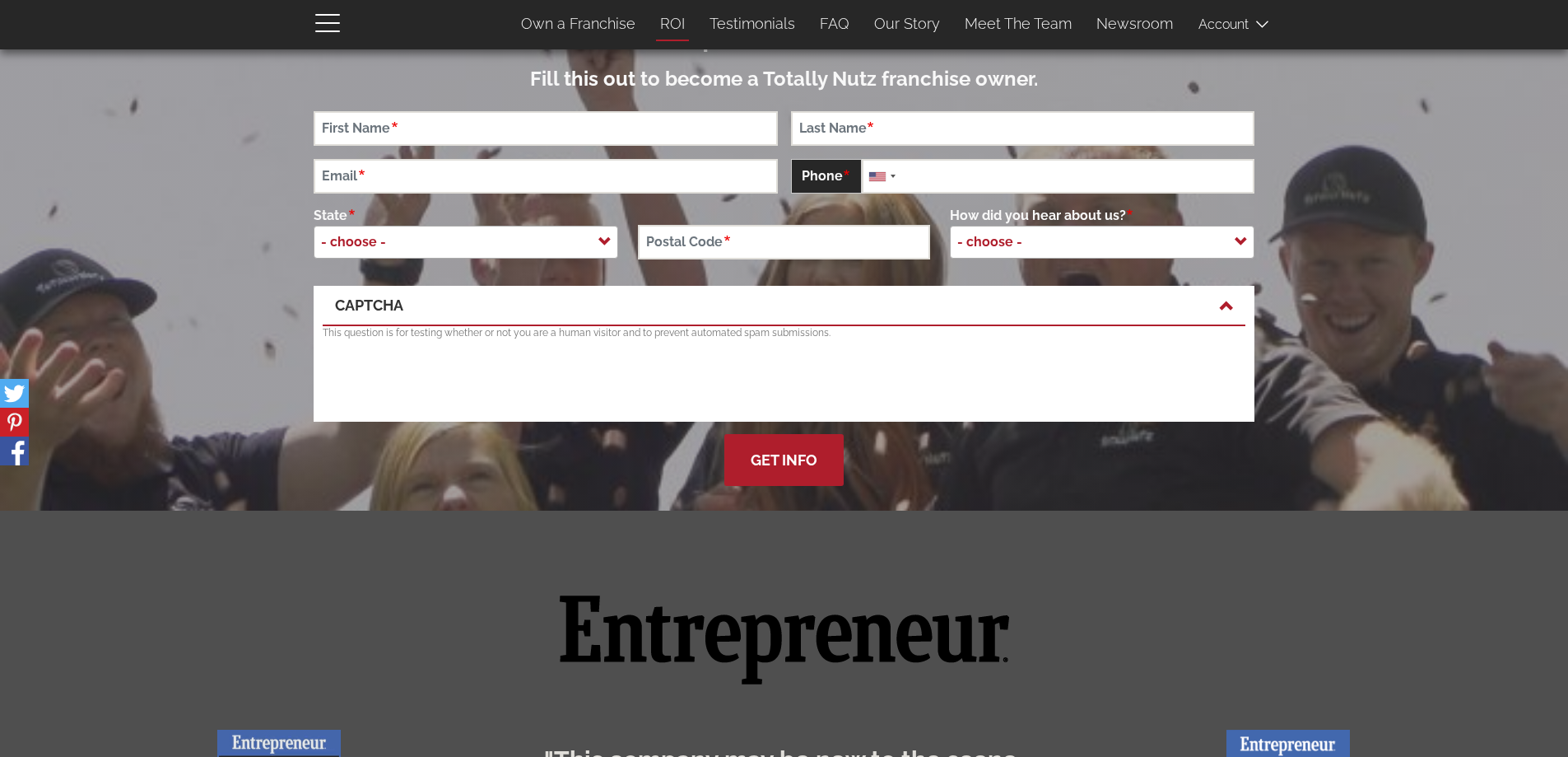
click at [679, 20] on link "ROI" at bounding box center [673, 24] width 50 height 35
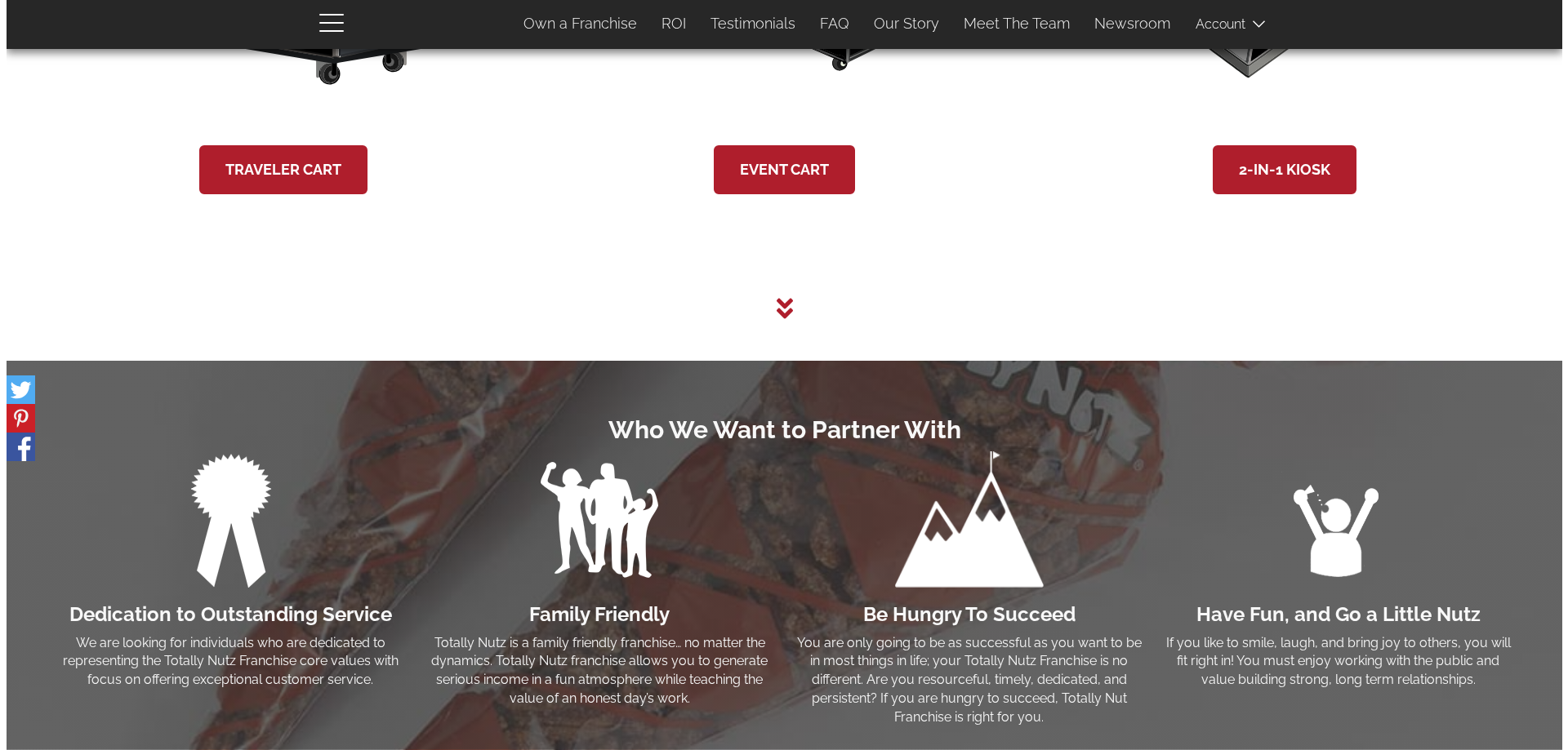
scroll to position [3224, 0]
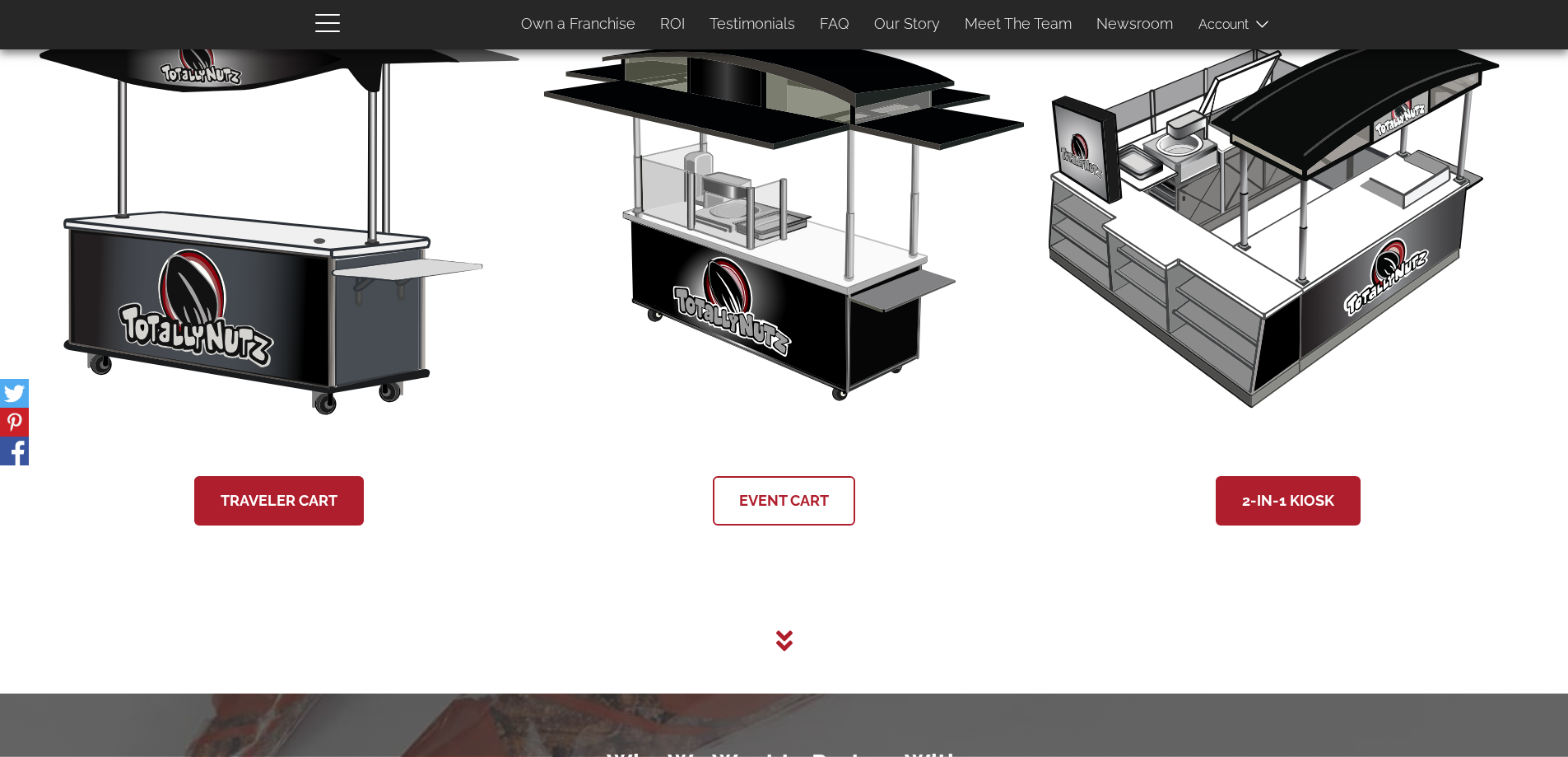
click at [778, 503] on link "Event Cart" at bounding box center [784, 501] width 142 height 50
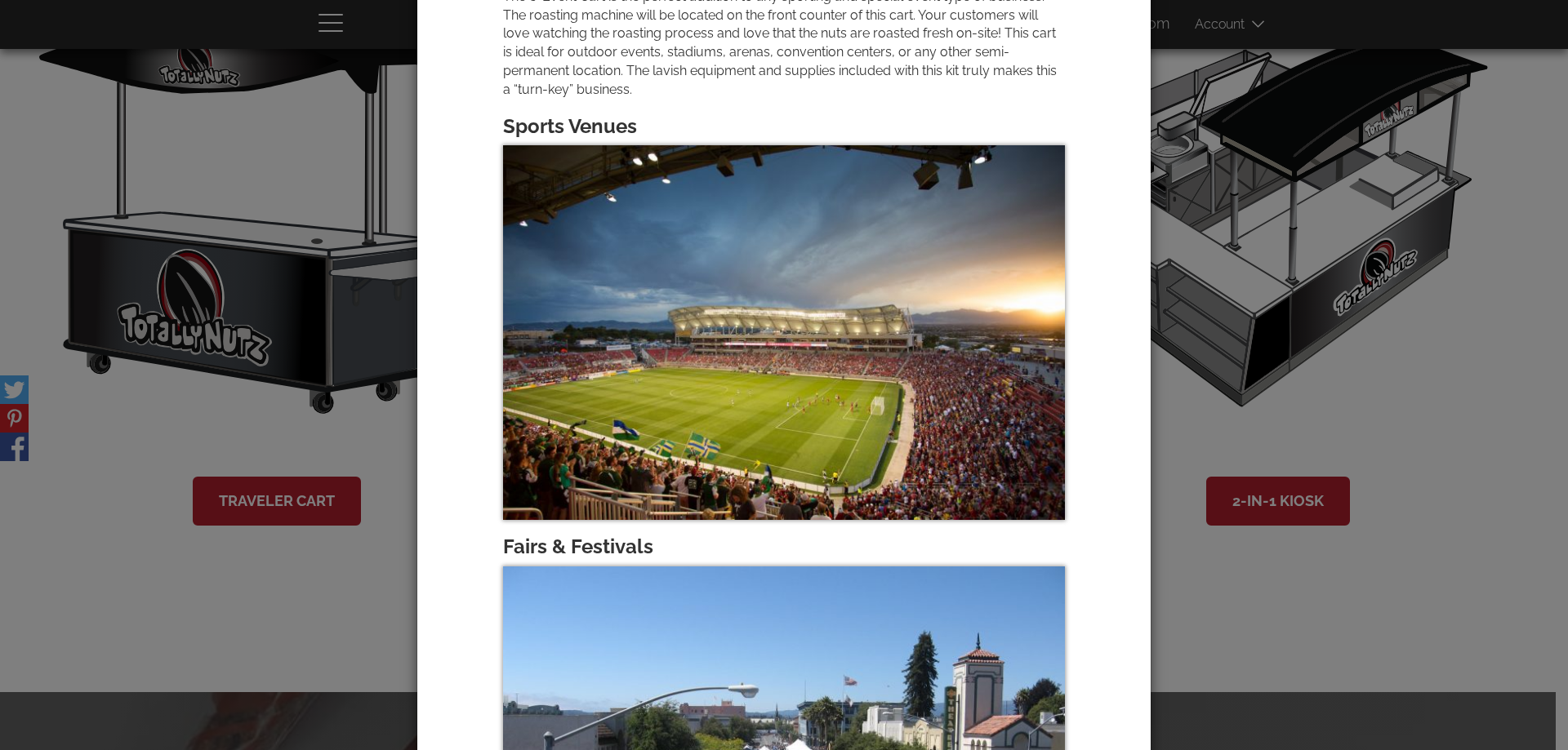
scroll to position [0, 0]
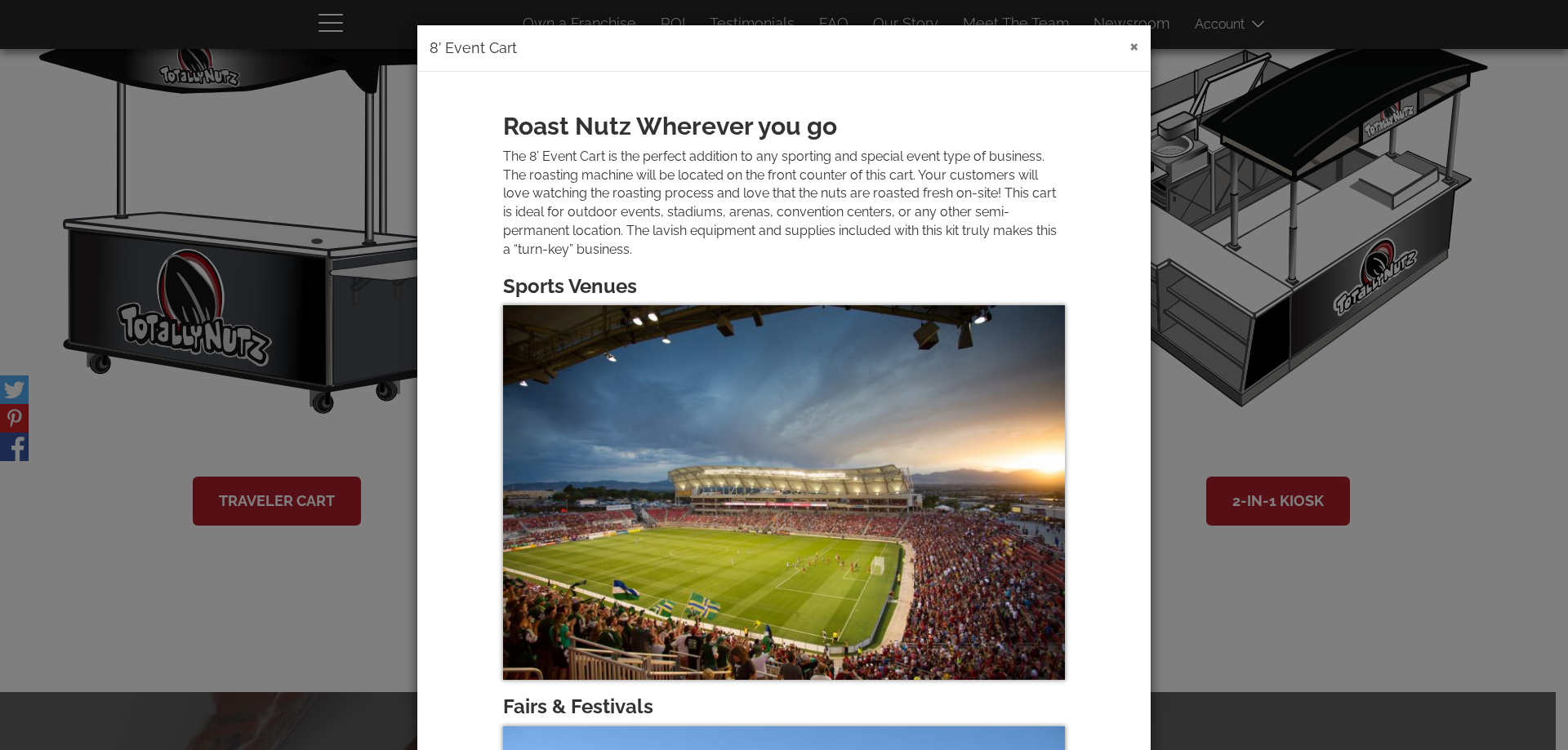
click at [1130, 45] on button "×" at bounding box center [1134, 45] width 9 height 20
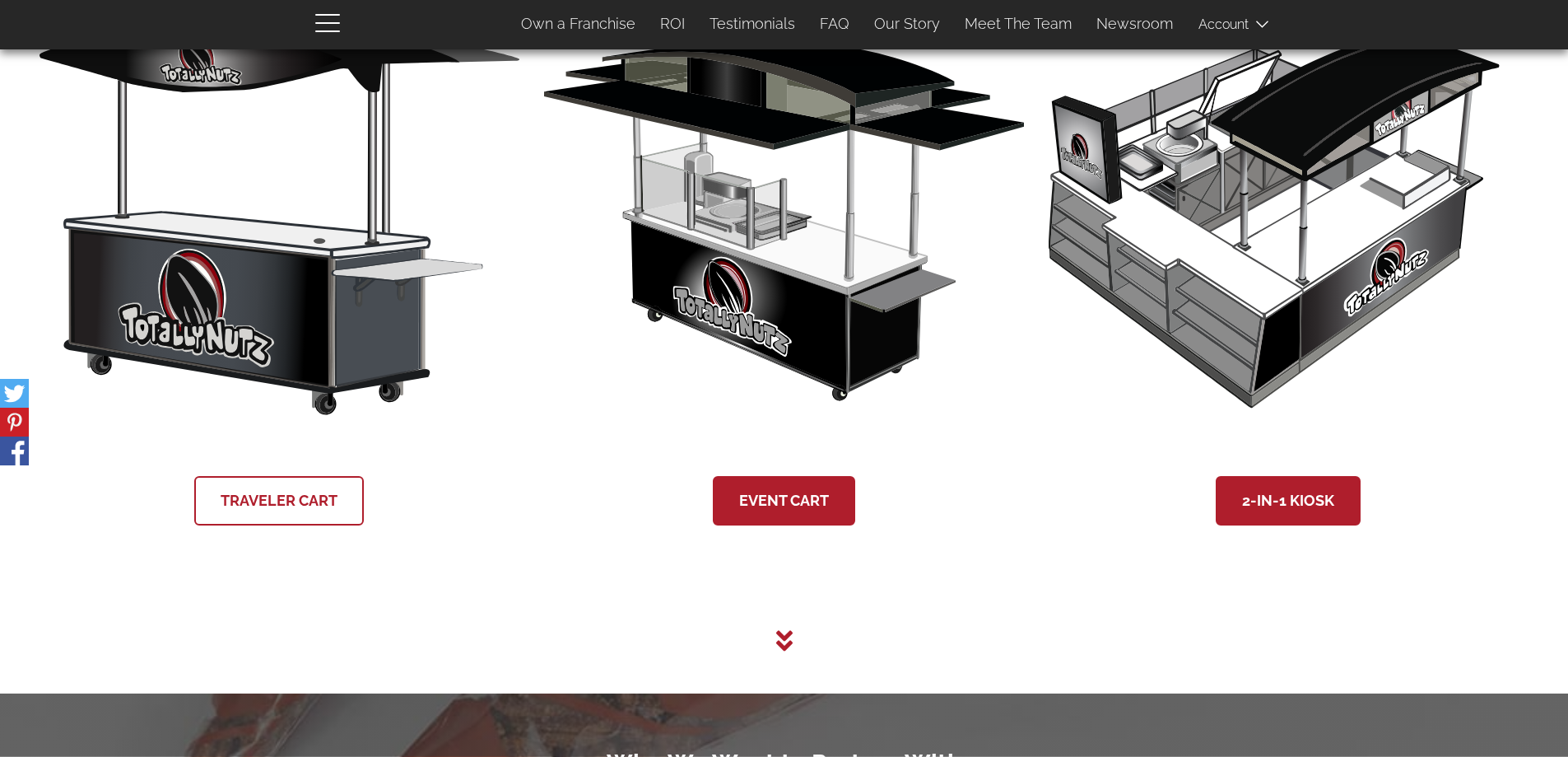
click at [276, 502] on link "Traveler Cart" at bounding box center [279, 501] width 169 height 50
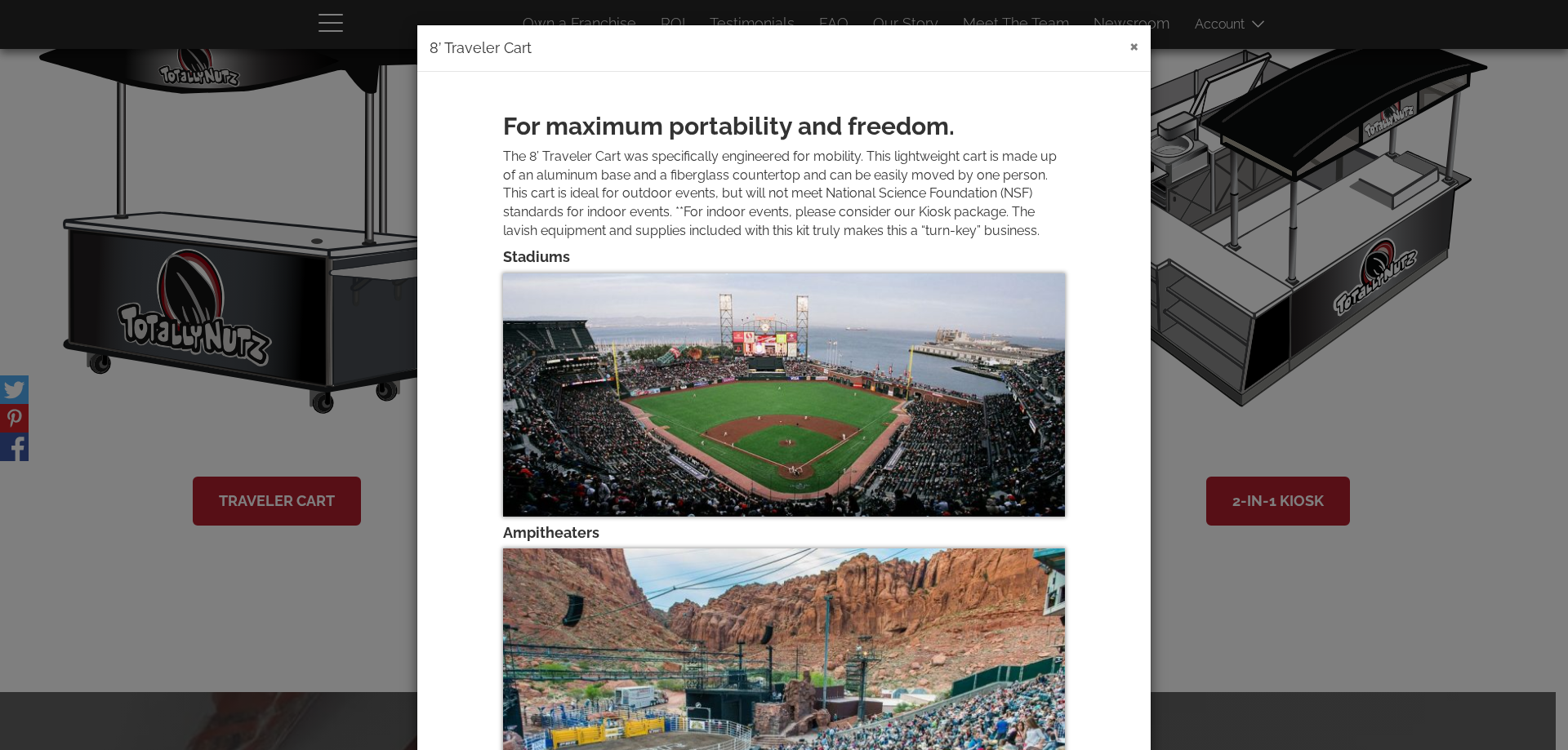
click at [1130, 42] on button "×" at bounding box center [1134, 45] width 9 height 20
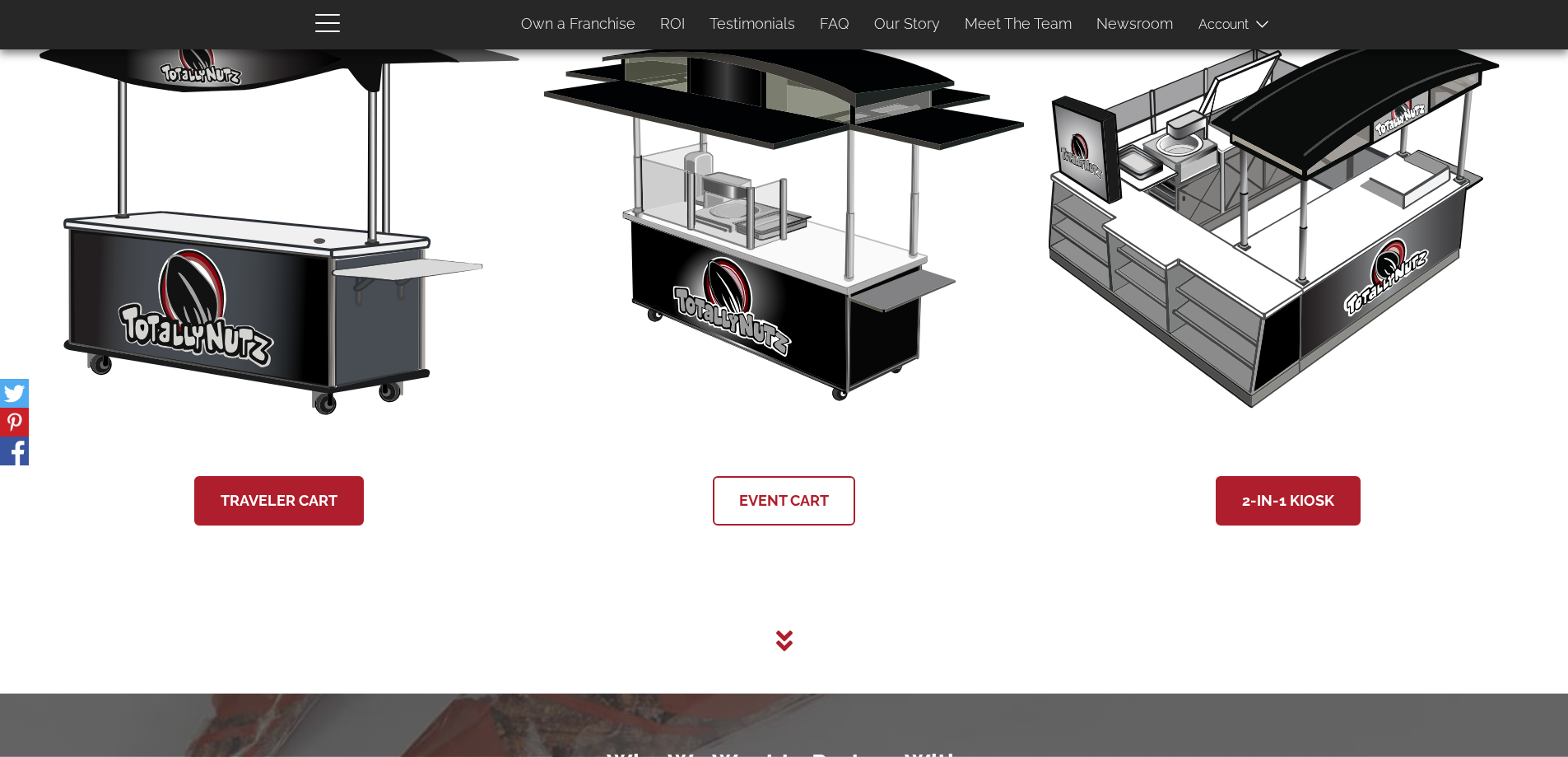
click at [794, 504] on link "Event Cart" at bounding box center [784, 501] width 142 height 50
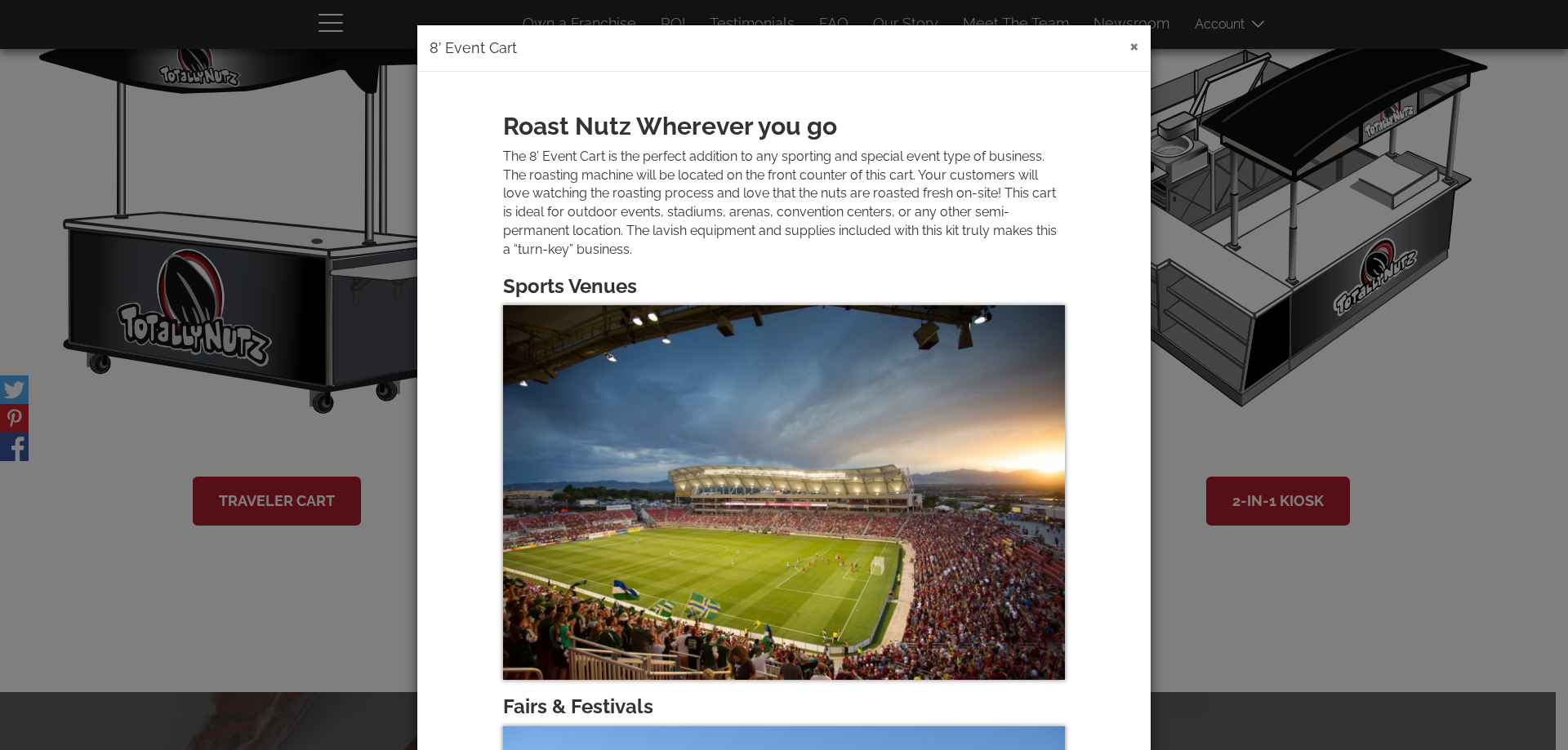
click at [1130, 46] on button "×" at bounding box center [1134, 45] width 9 height 20
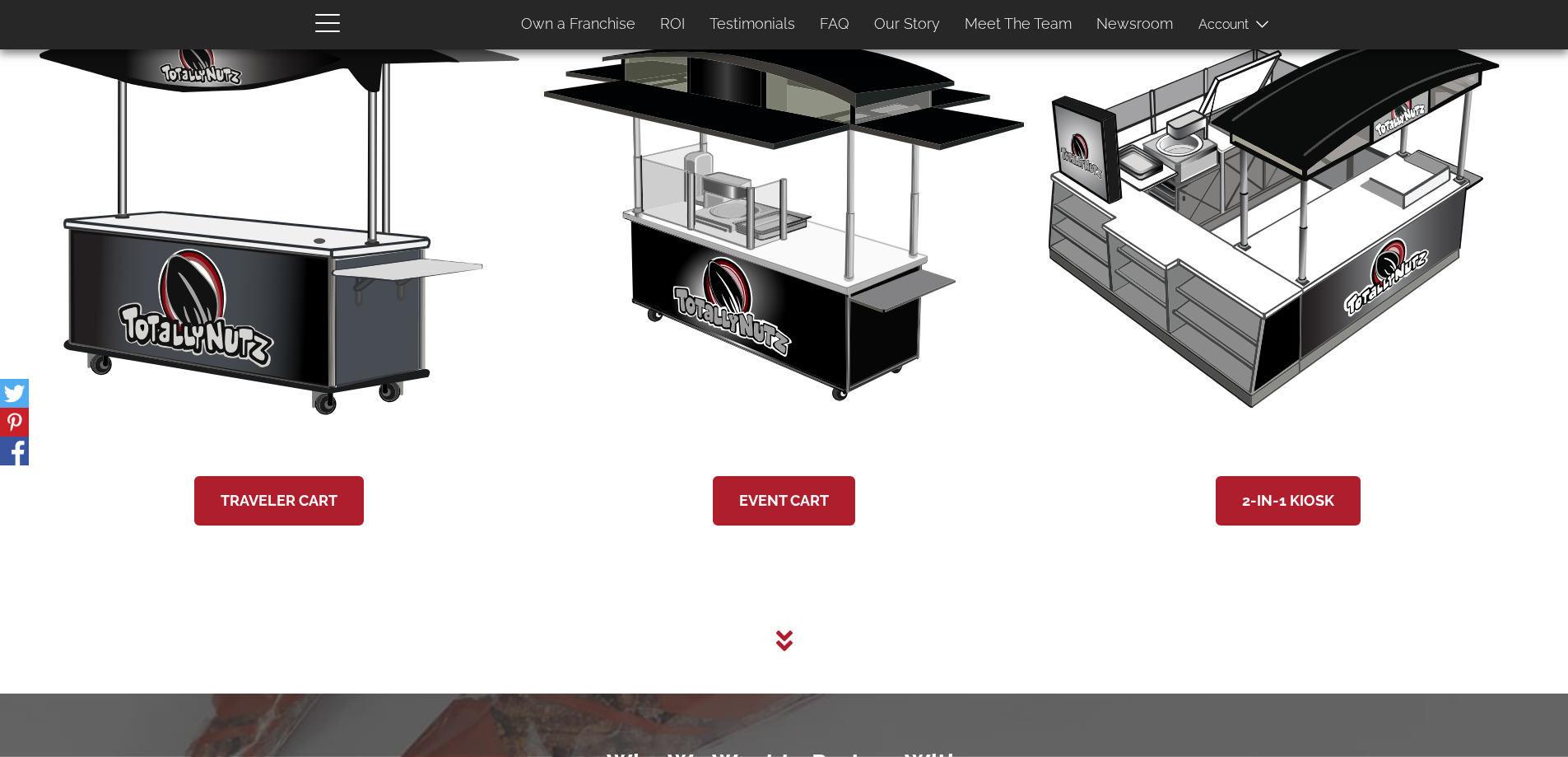
click at [784, 639] on icon at bounding box center [784, 640] width 17 height 21
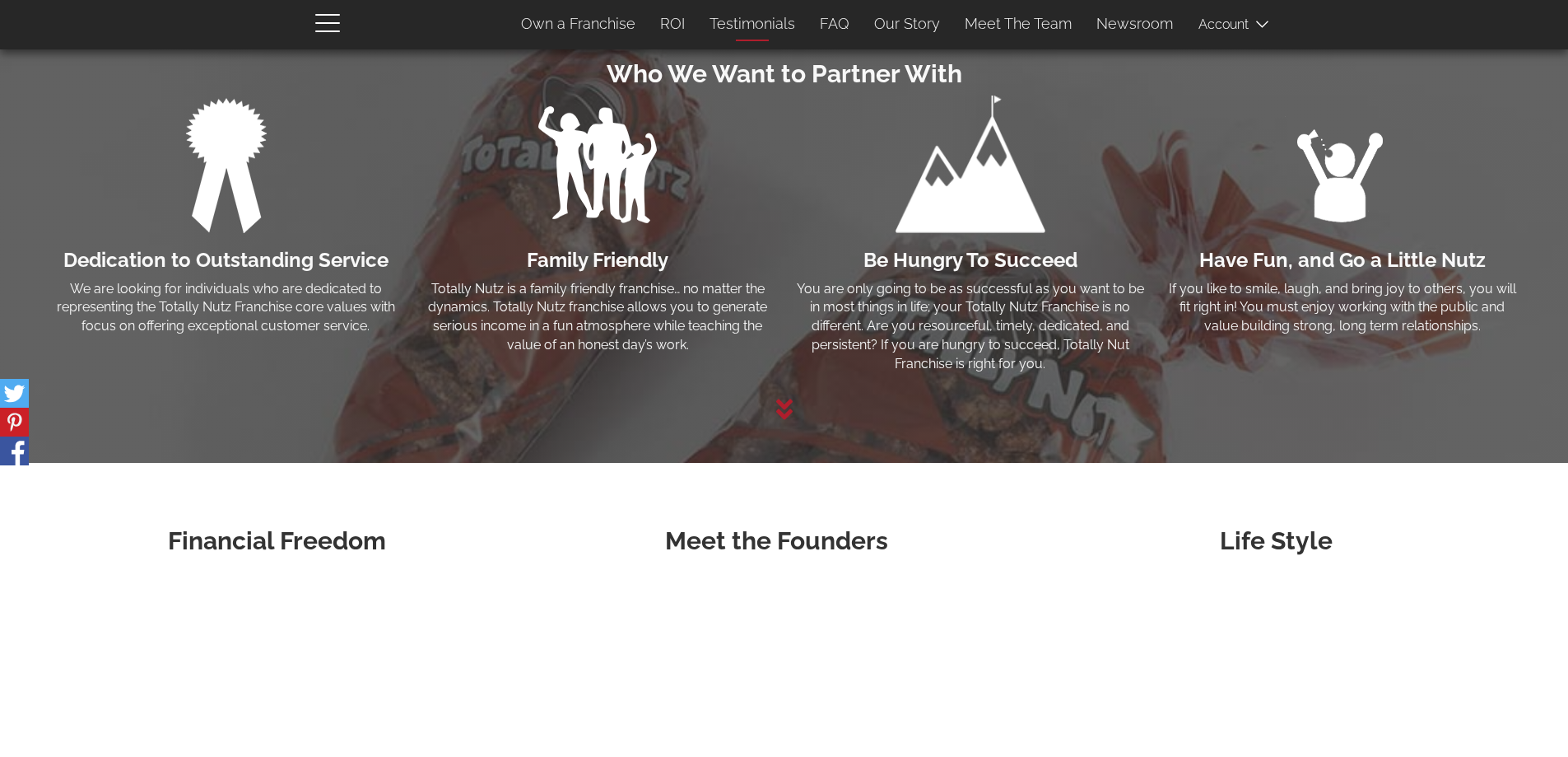
click at [764, 23] on link "Testimonials" at bounding box center [752, 24] width 111 height 35
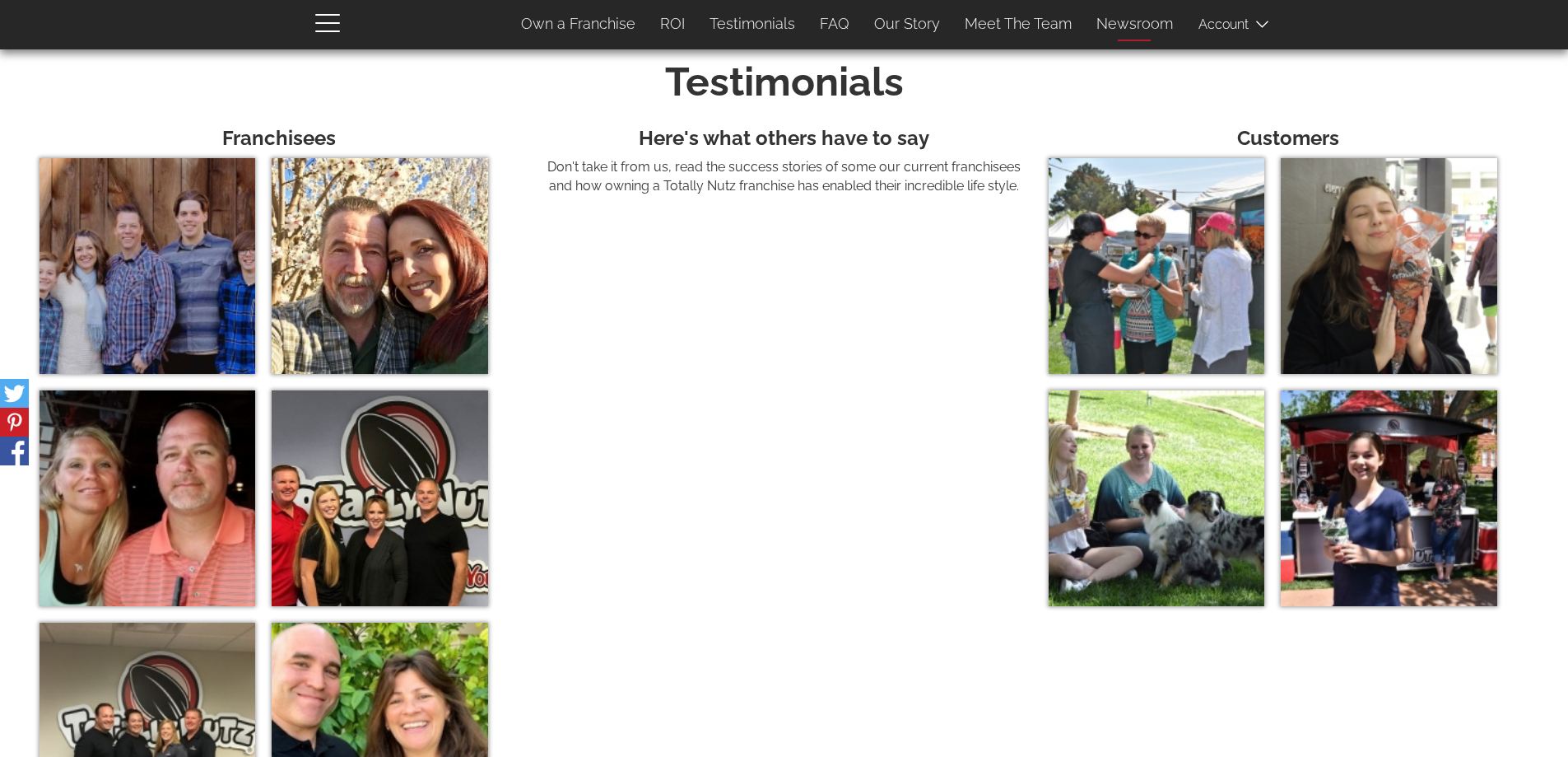
click at [1131, 21] on link "Newsroom" at bounding box center [1135, 24] width 102 height 35
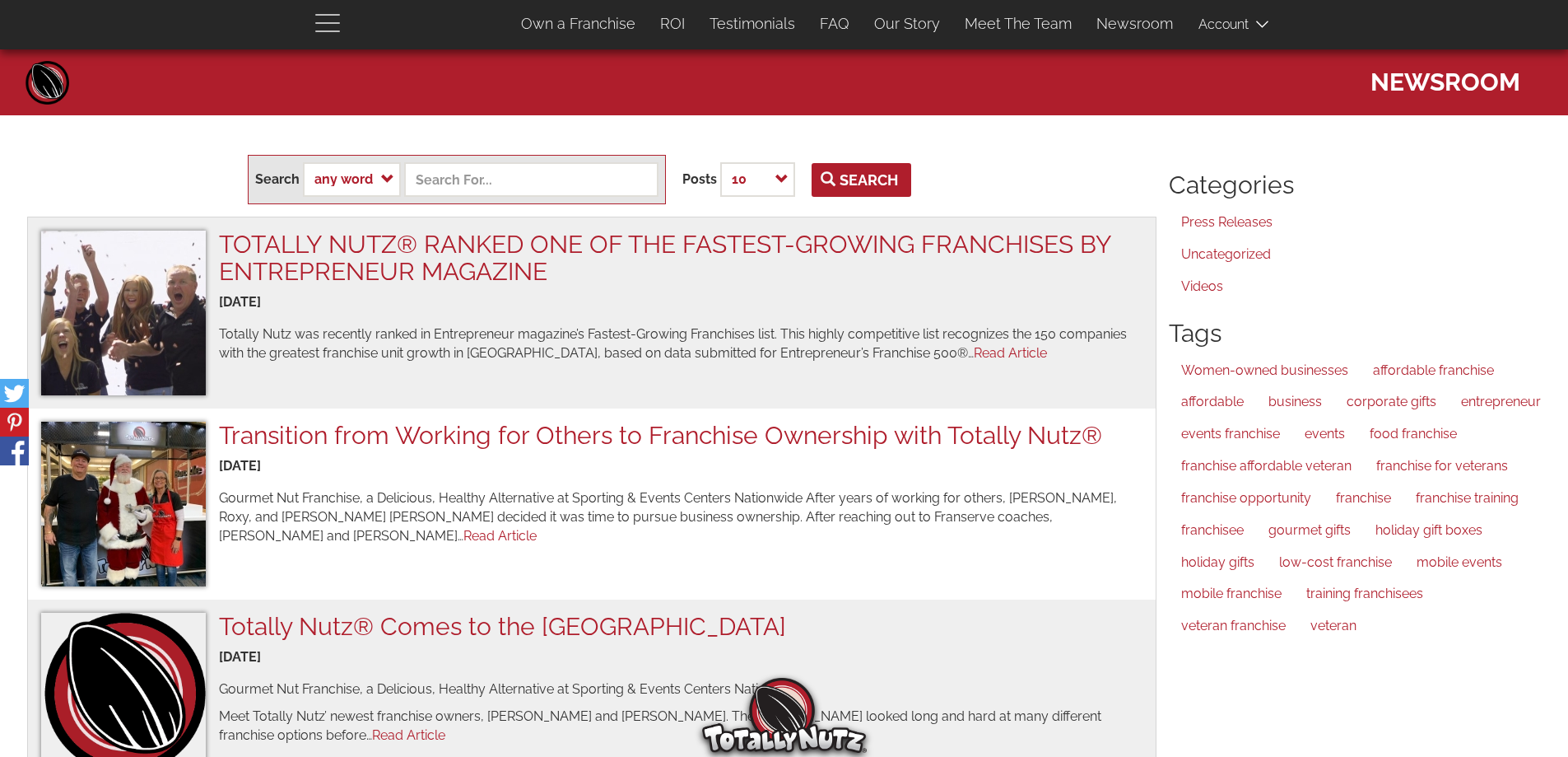
click at [332, 25] on span "button" at bounding box center [332, 22] width 33 height 20
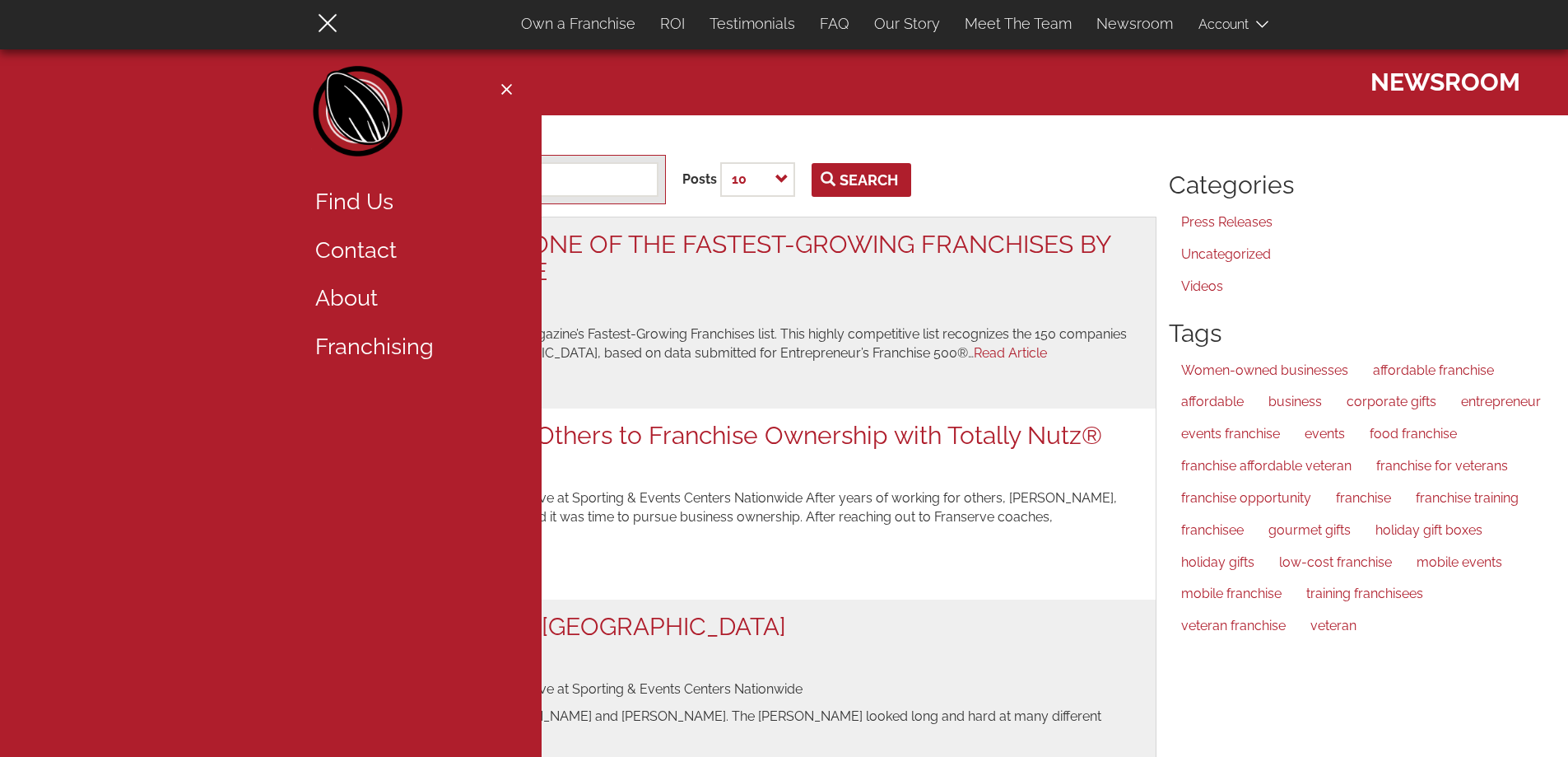
click at [356, 297] on link "About" at bounding box center [409, 298] width 214 height 49
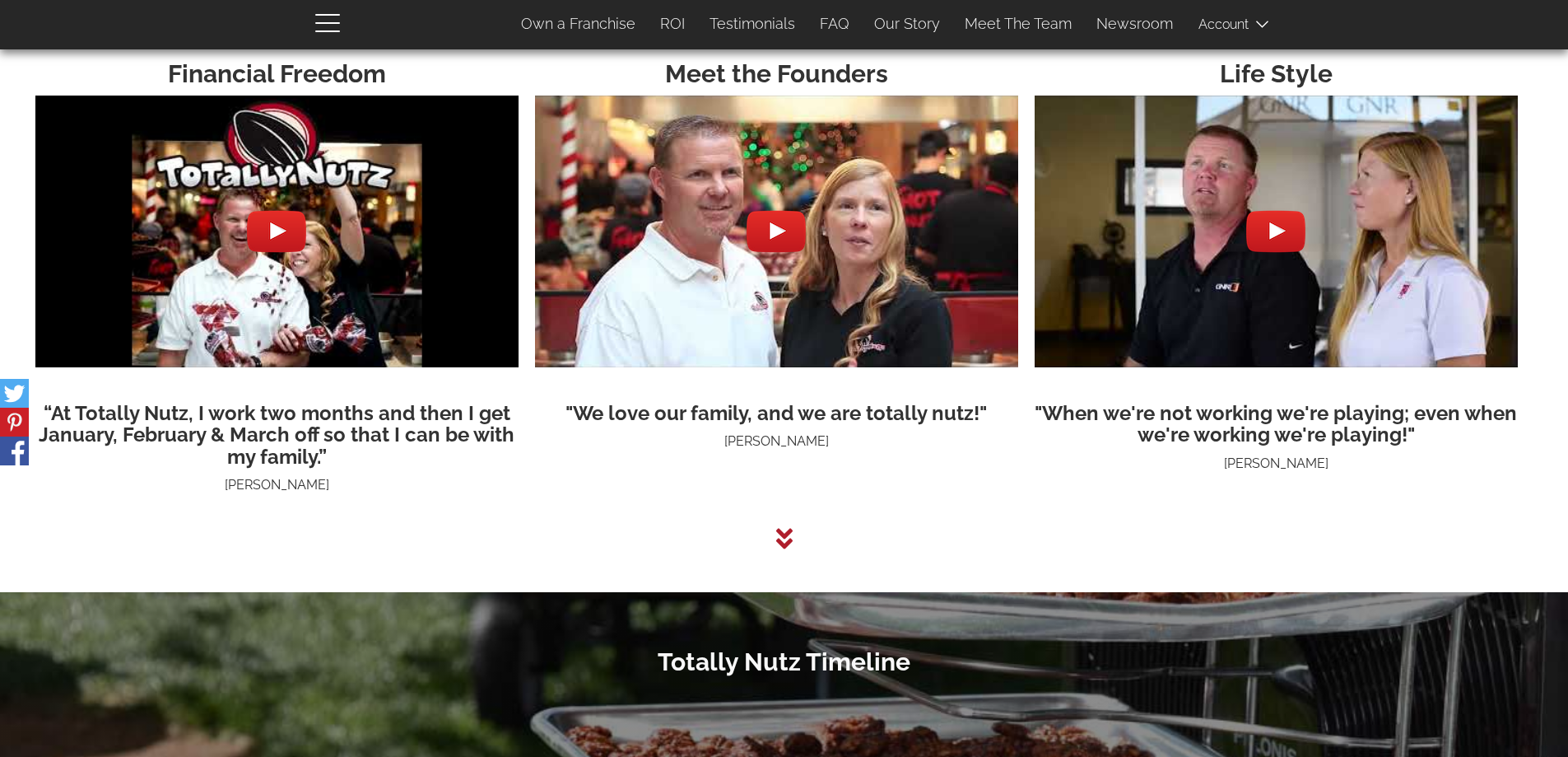
scroll to position [4411, 0]
click at [582, 20] on link "Own a Franchise" at bounding box center [578, 24] width 139 height 35
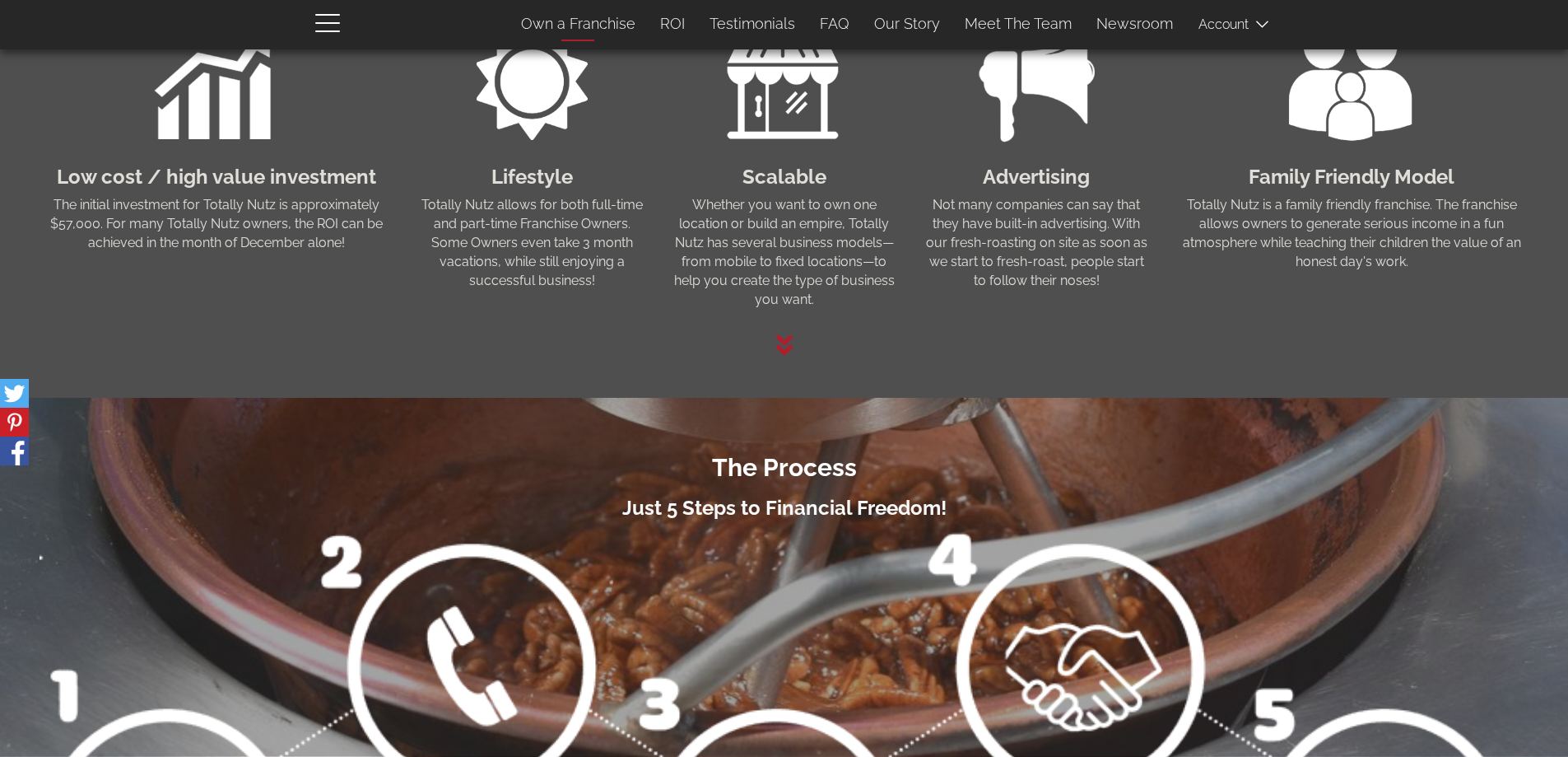
scroll to position [107, 0]
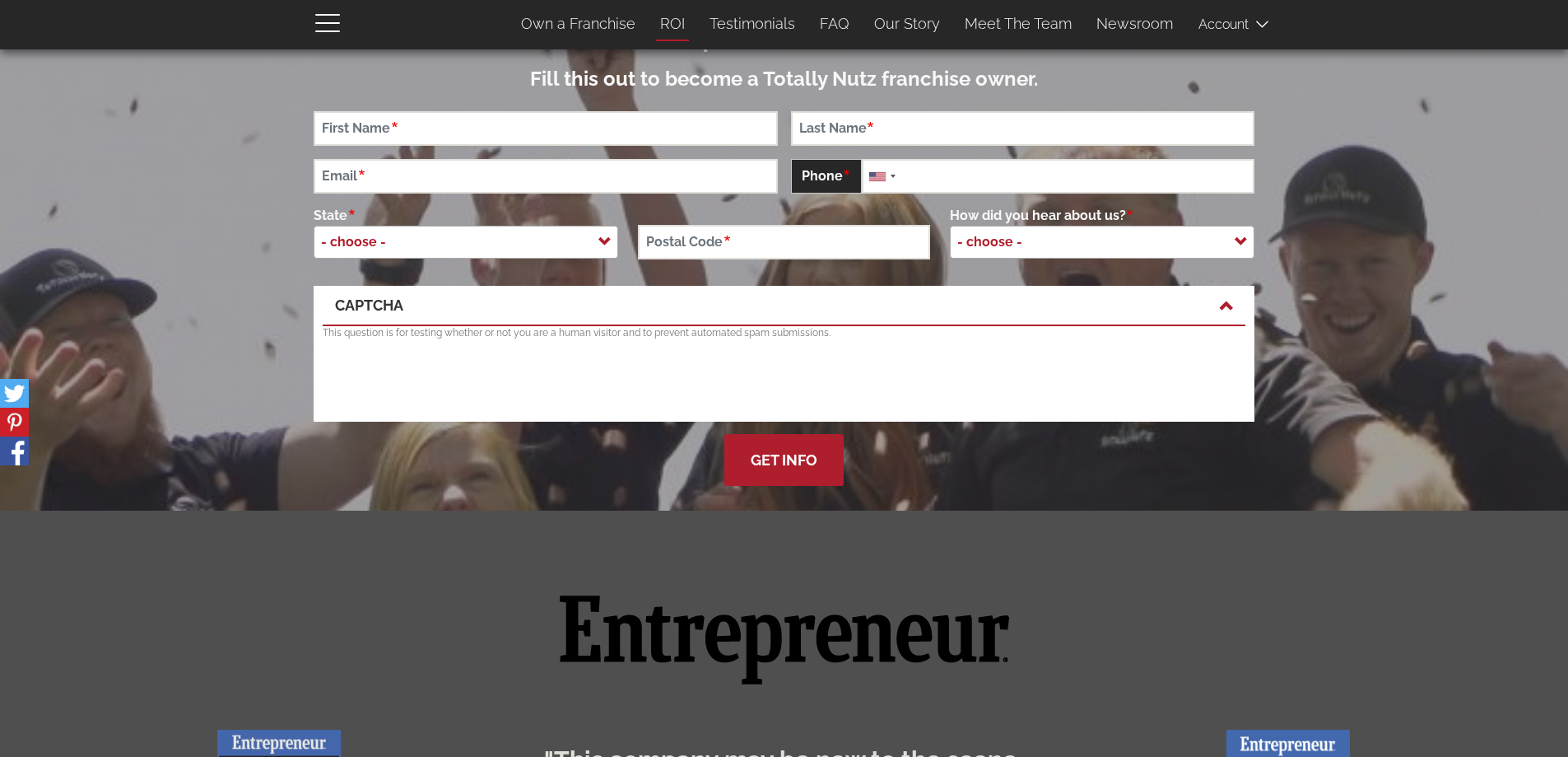
click at [681, 24] on link "ROI" at bounding box center [673, 24] width 50 height 35
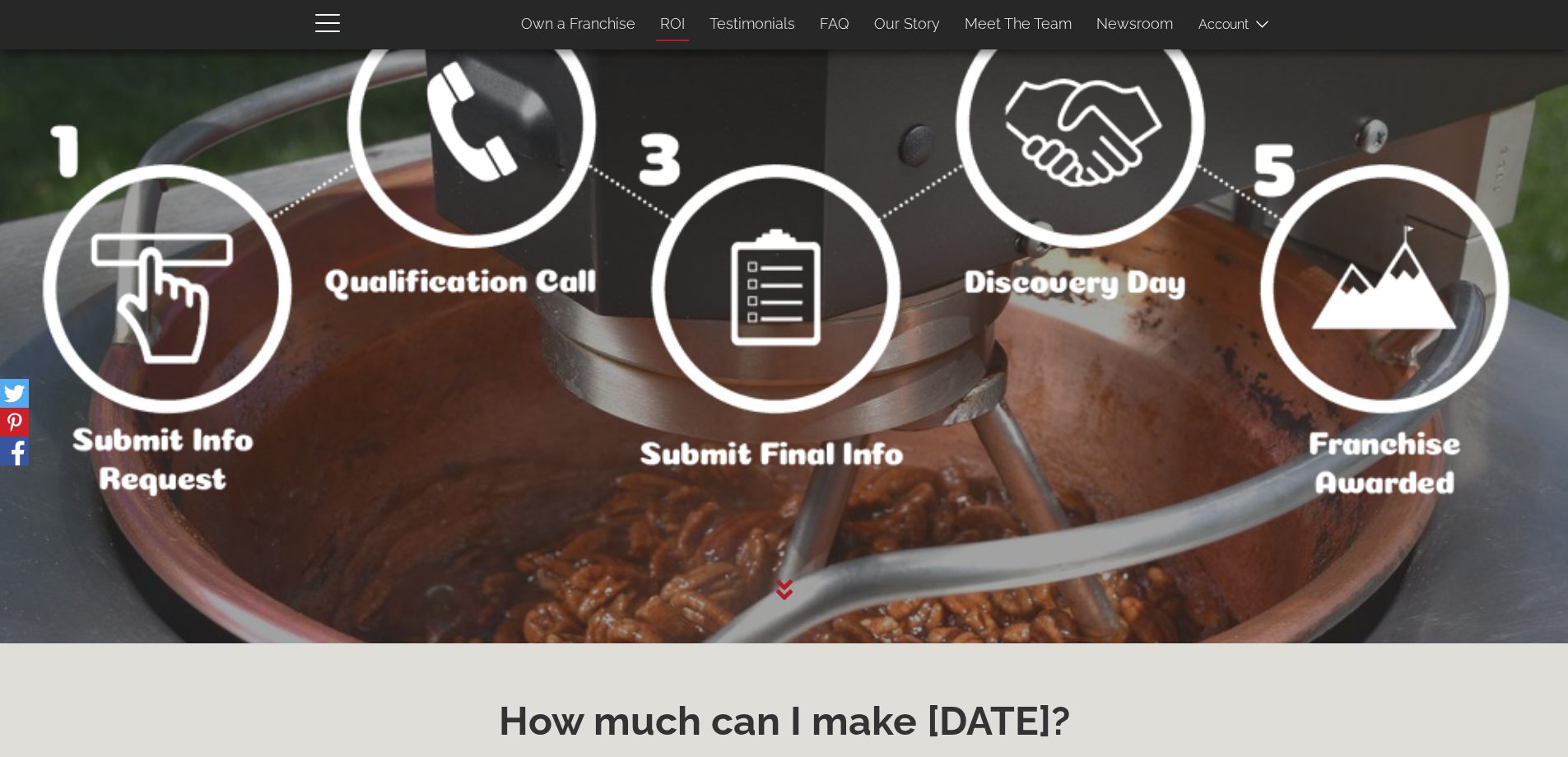
scroll to position [2430, 0]
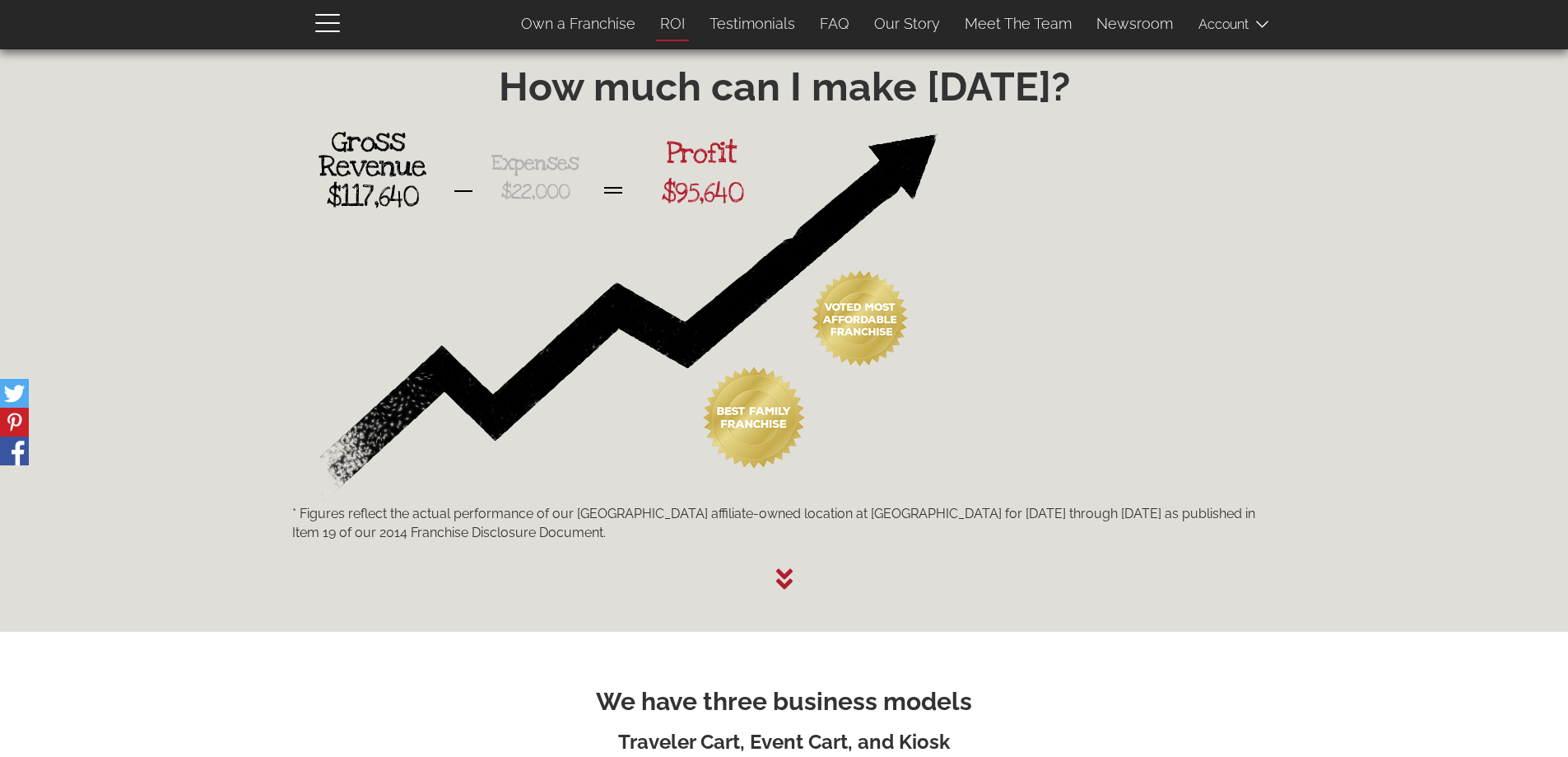
click at [684, 21] on link "ROI" at bounding box center [673, 24] width 50 height 35
click at [914, 22] on link "Our Story" at bounding box center [907, 24] width 91 height 35
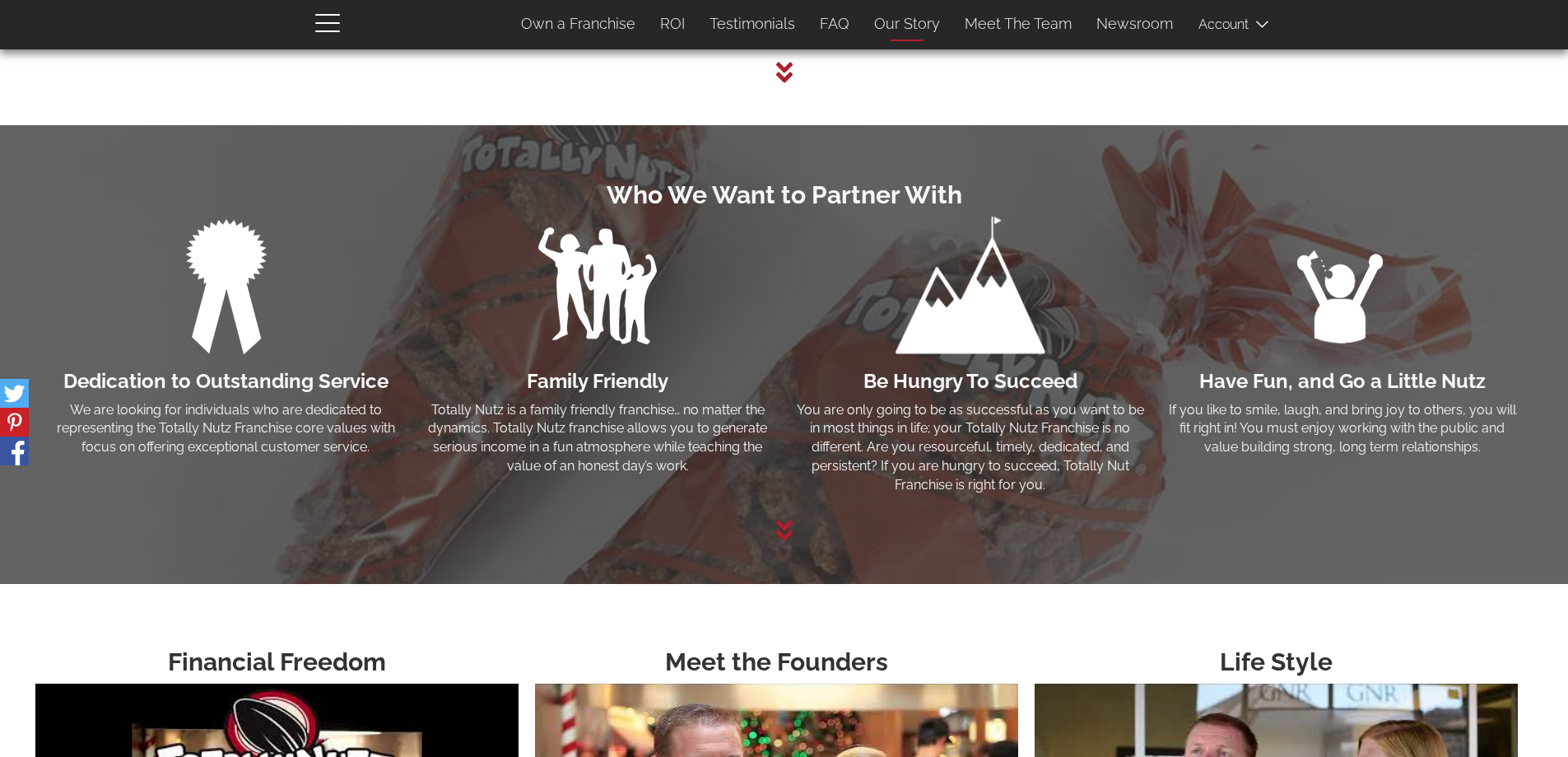
scroll to position [4403, 0]
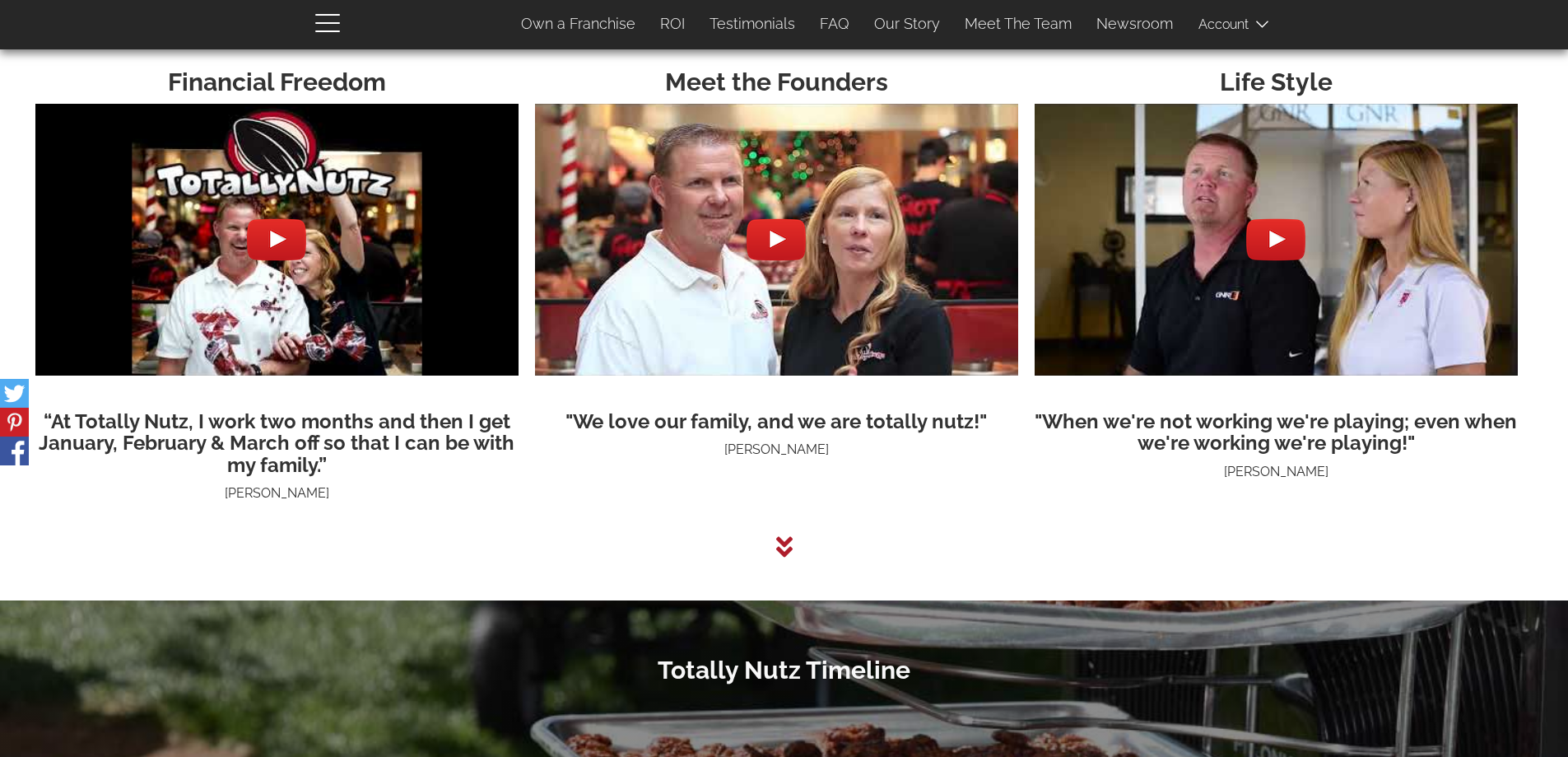
click at [280, 242] on div at bounding box center [277, 240] width 60 height 60
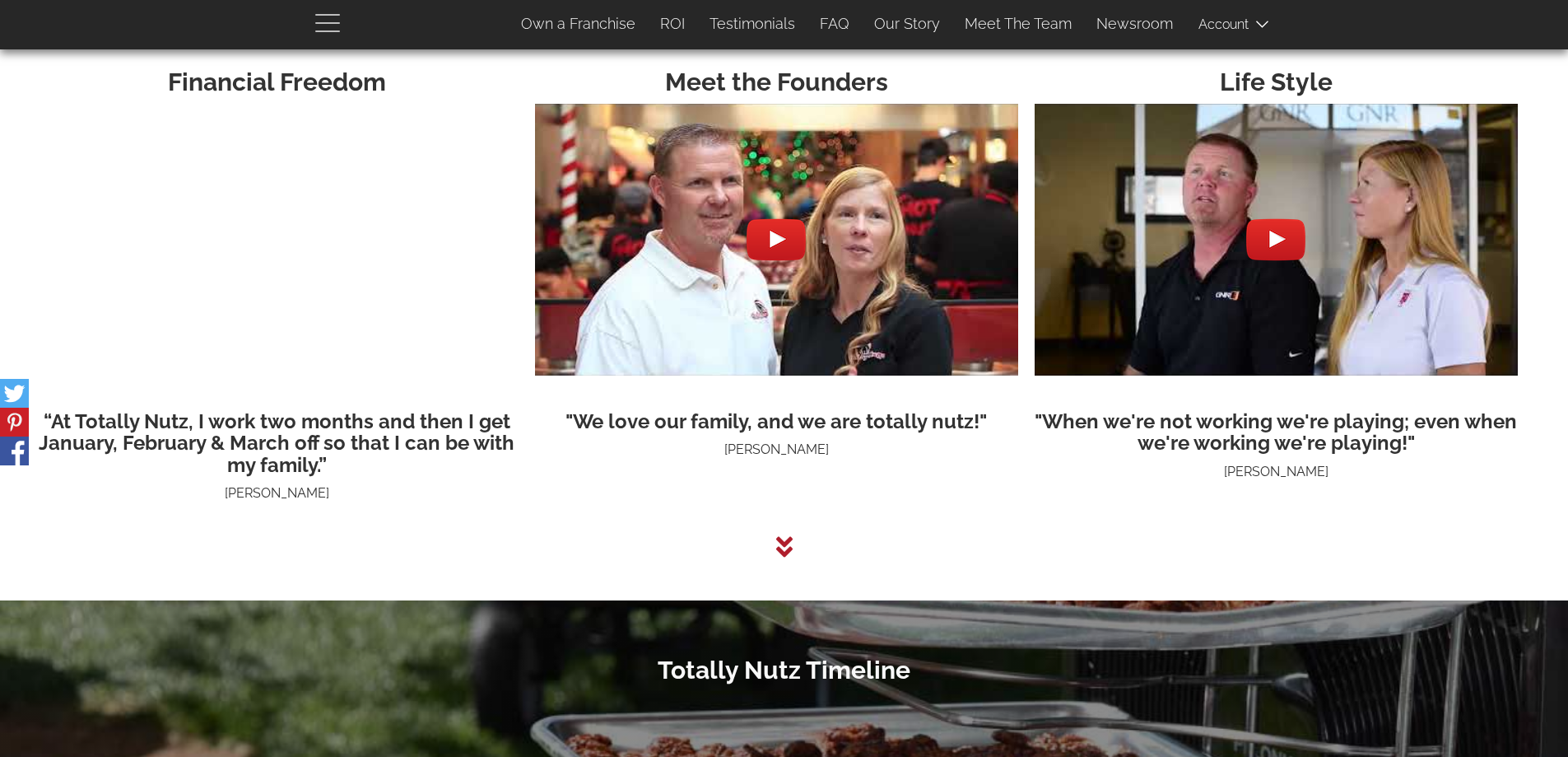
click at [332, 16] on span "button" at bounding box center [332, 22] width 33 height 20
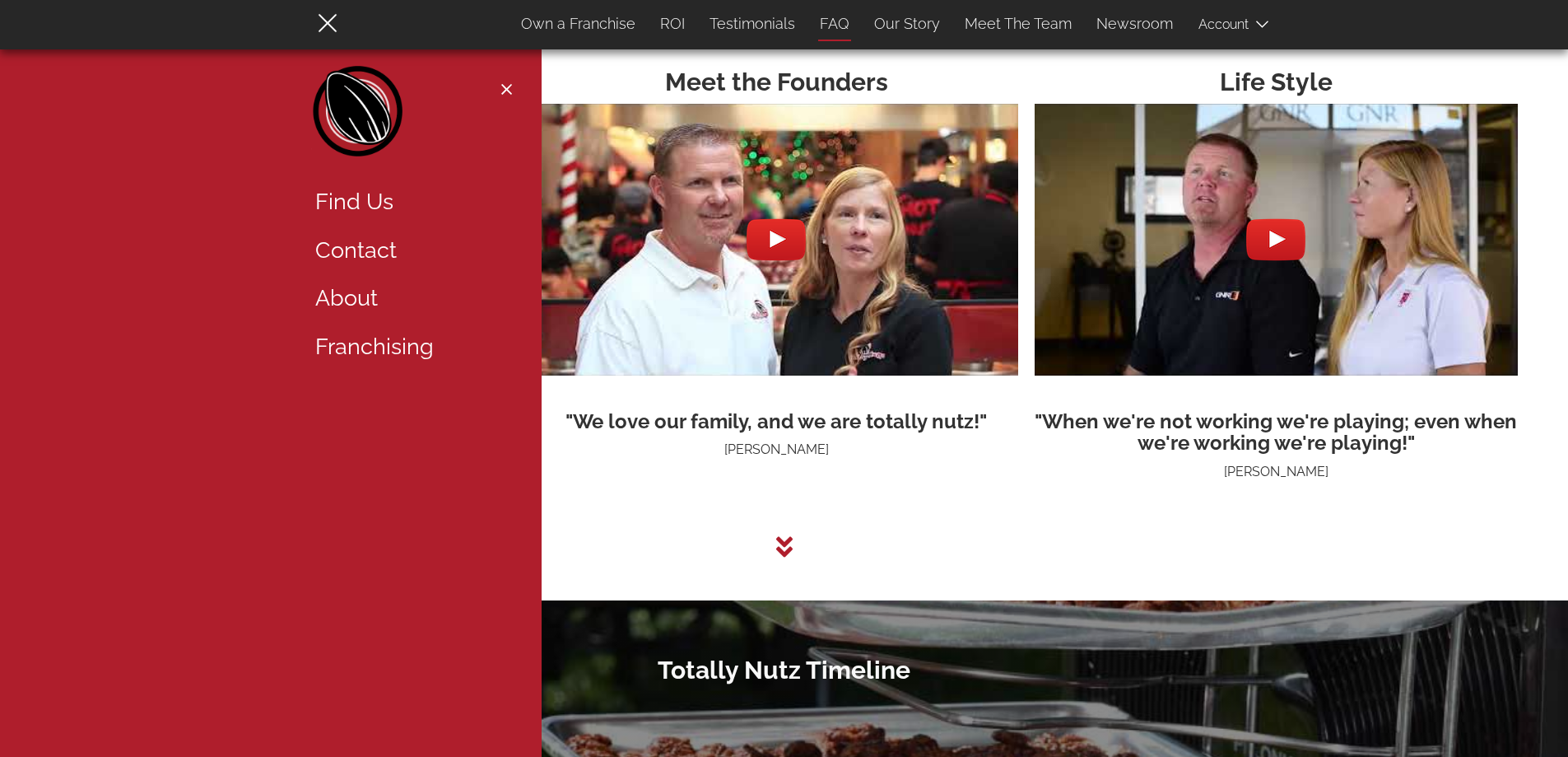
click at [847, 23] on link "FAQ" at bounding box center [834, 24] width 55 height 35
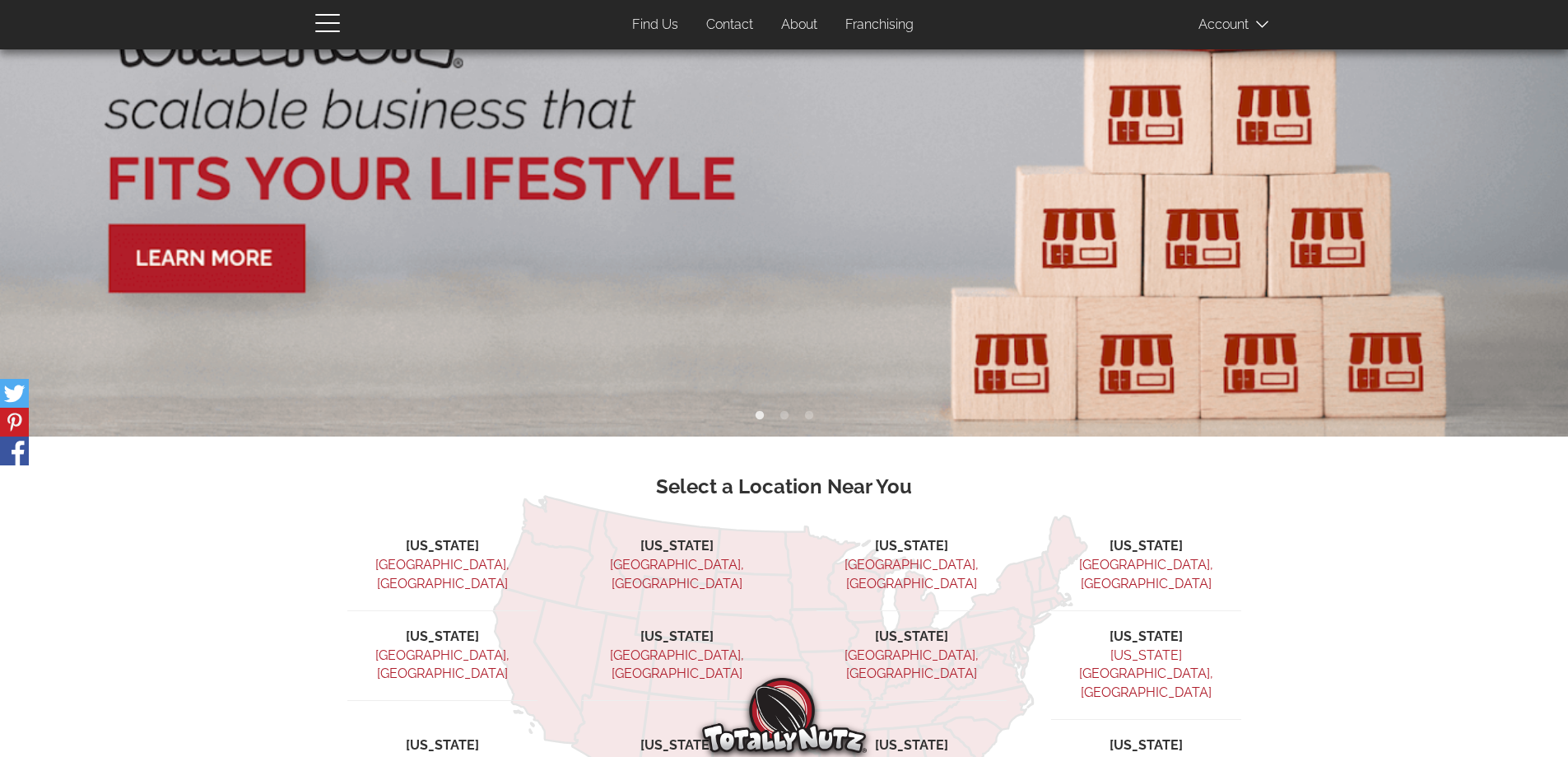
scroll to position [411, 0]
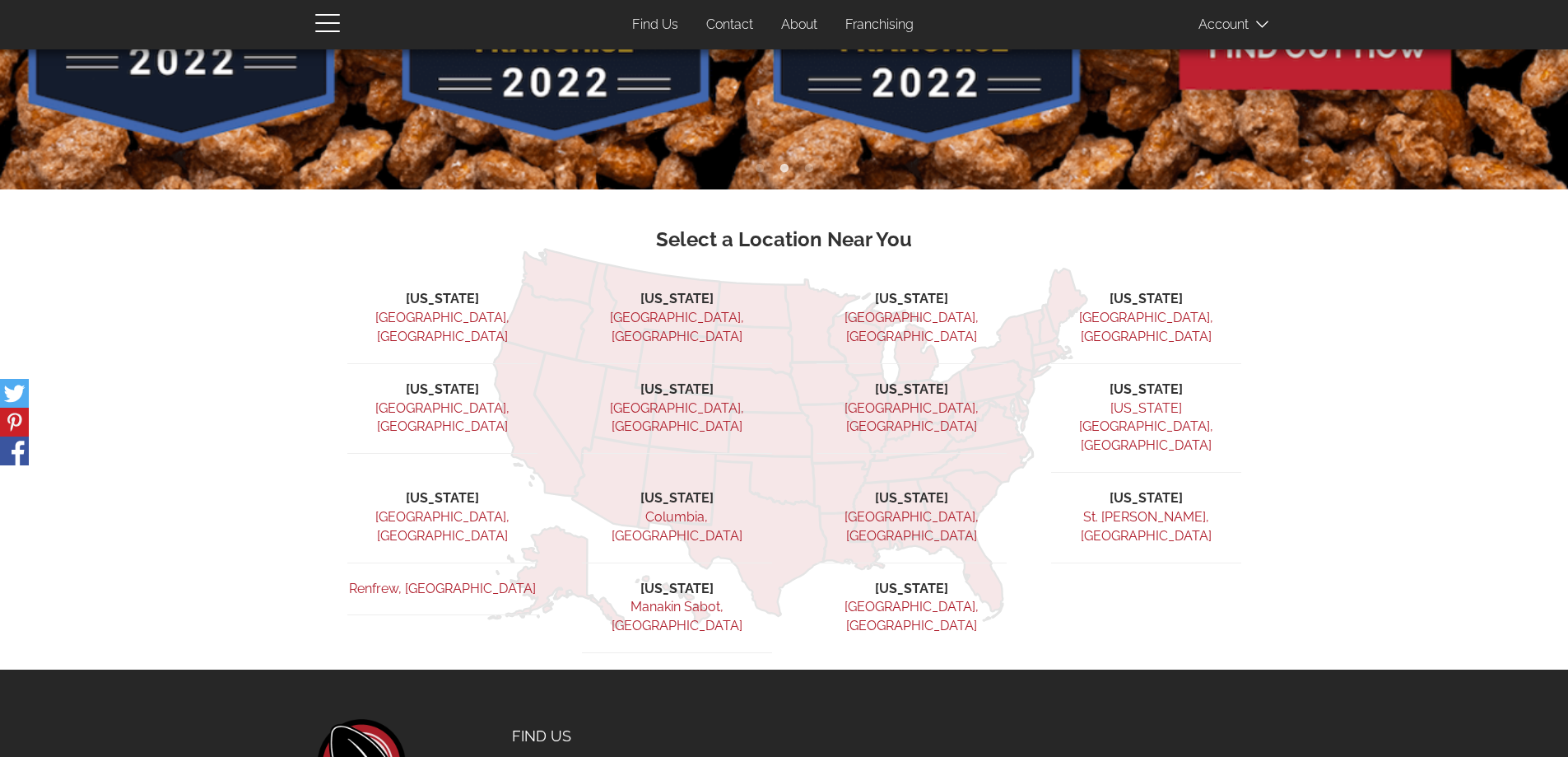
click at [1131, 400] on link "[US_STATE][GEOGRAPHIC_DATA], [GEOGRAPHIC_DATA]" at bounding box center [1146, 427] width 134 height 54
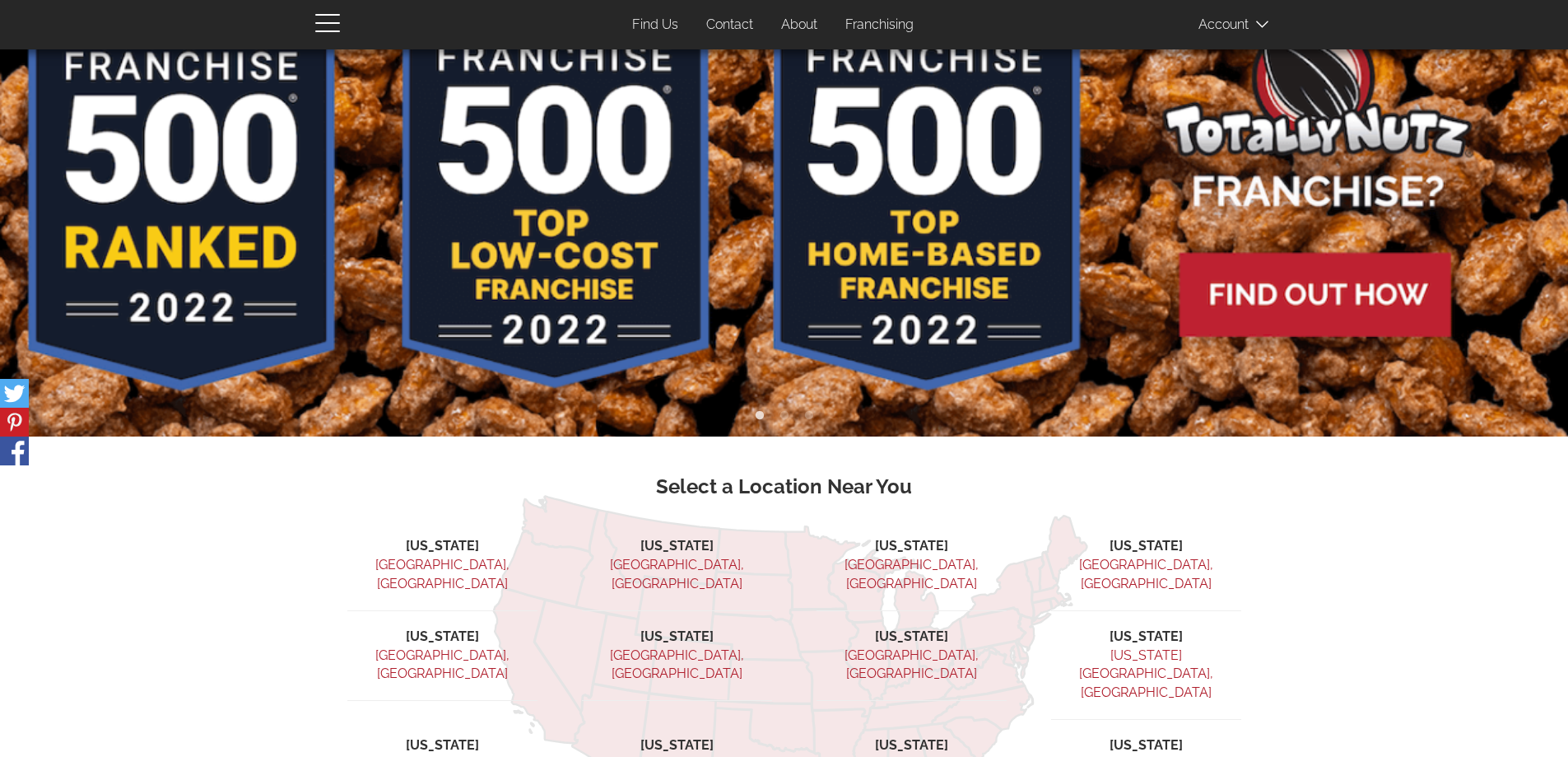
scroll to position [247, 0]
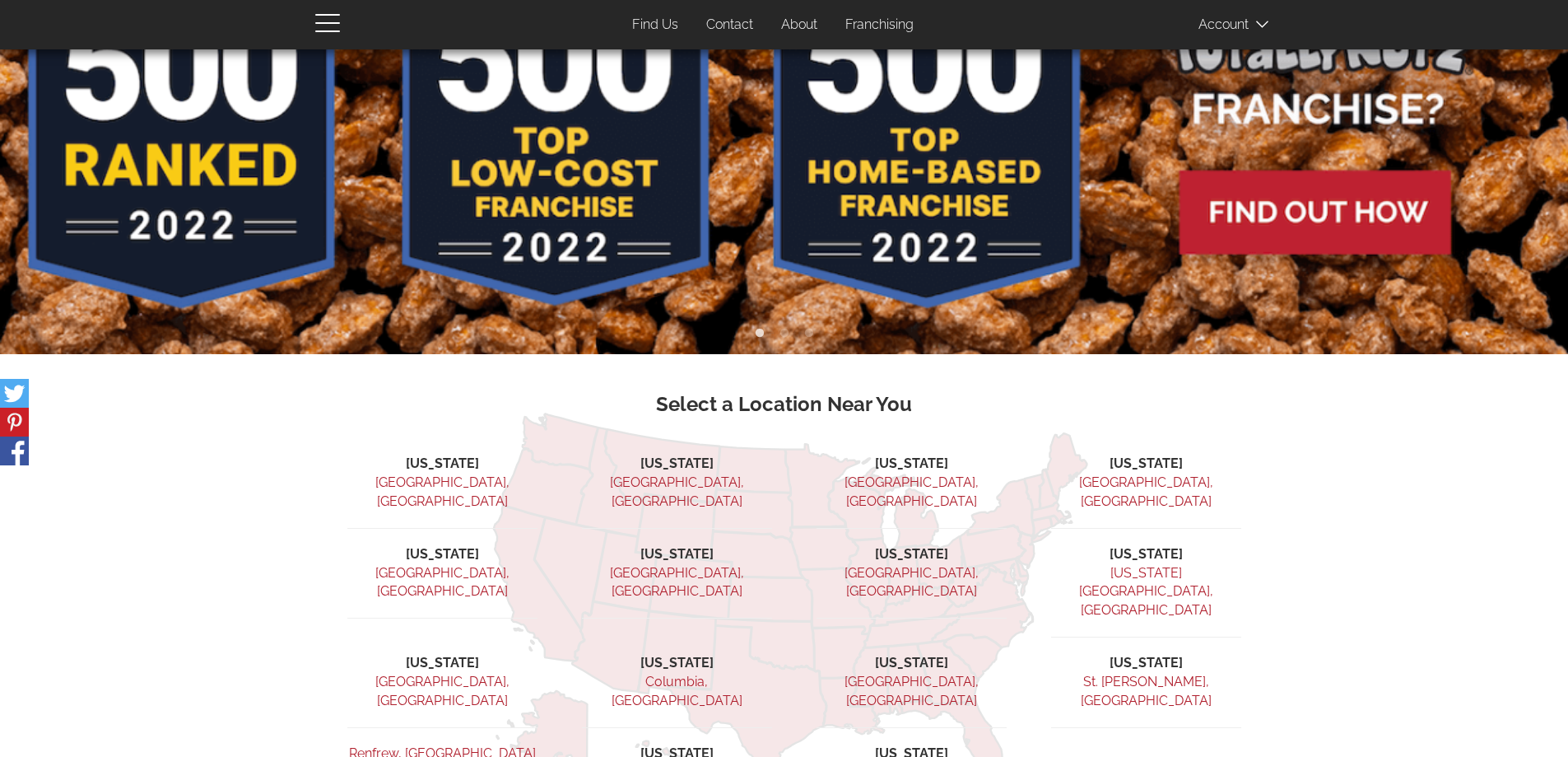
click at [1305, 213] on img at bounding box center [784, 79] width 1568 height 552
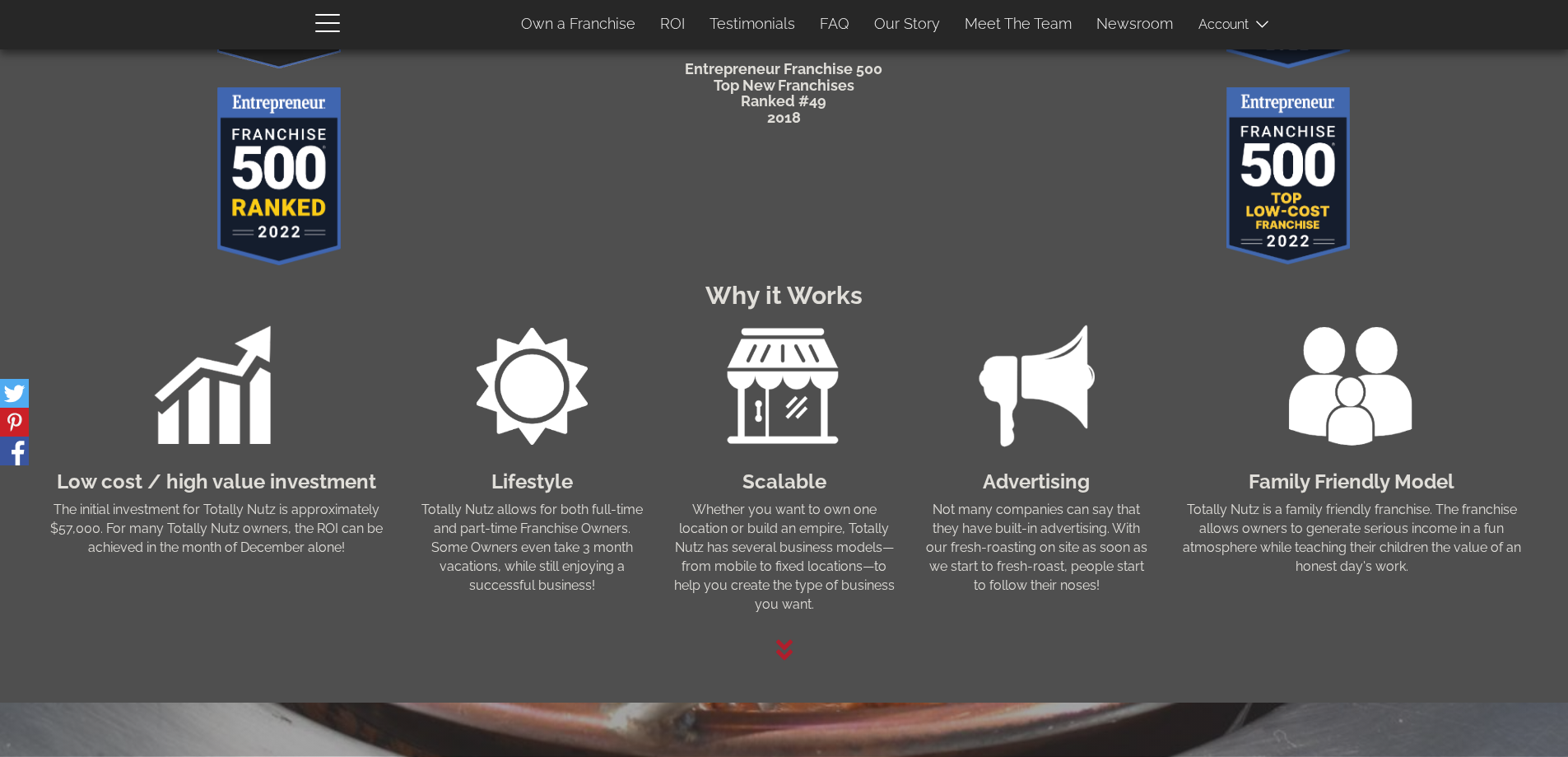
scroll to position [1030, 0]
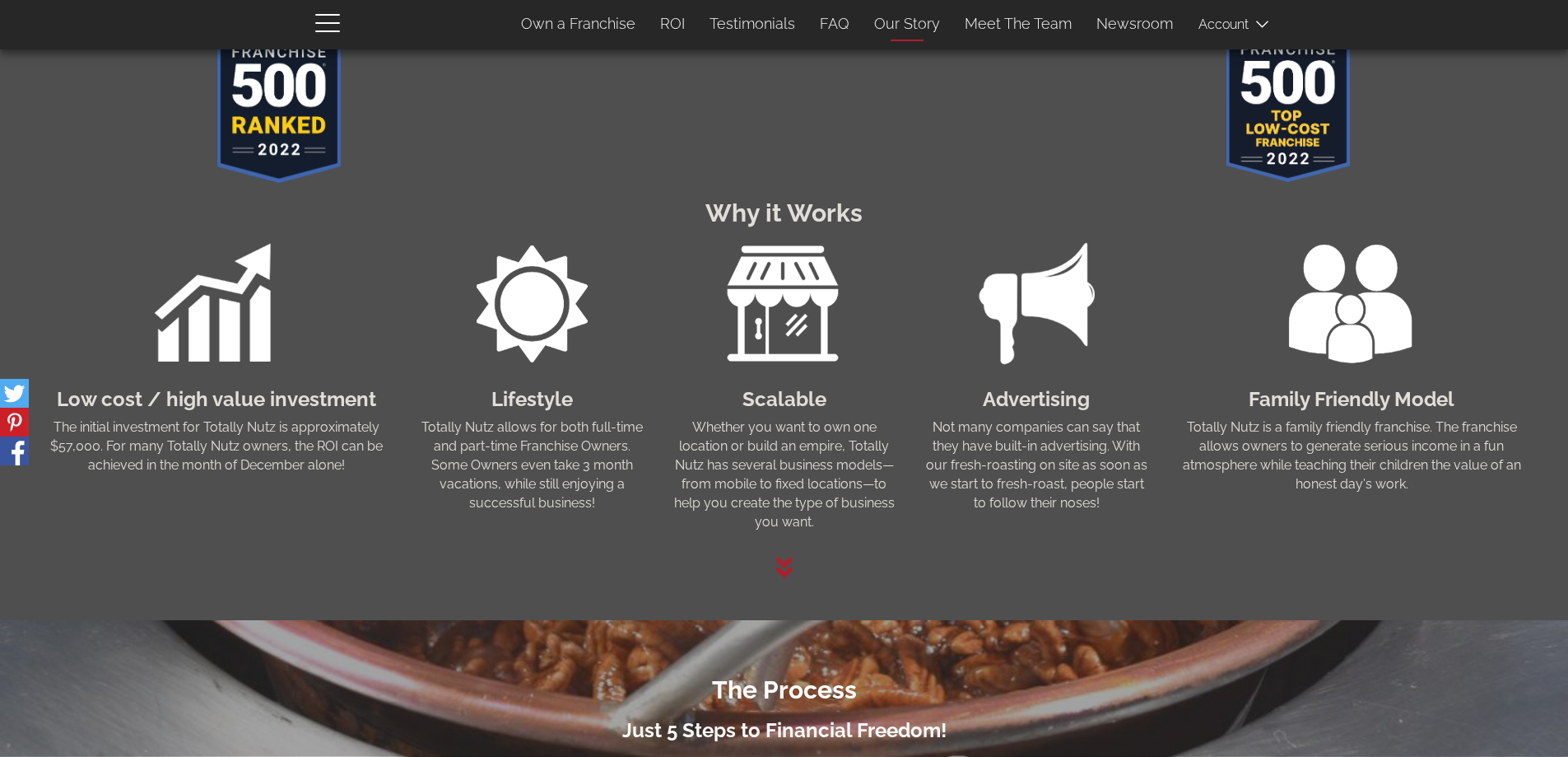
click at [916, 22] on link "Our Story" at bounding box center [907, 24] width 91 height 35
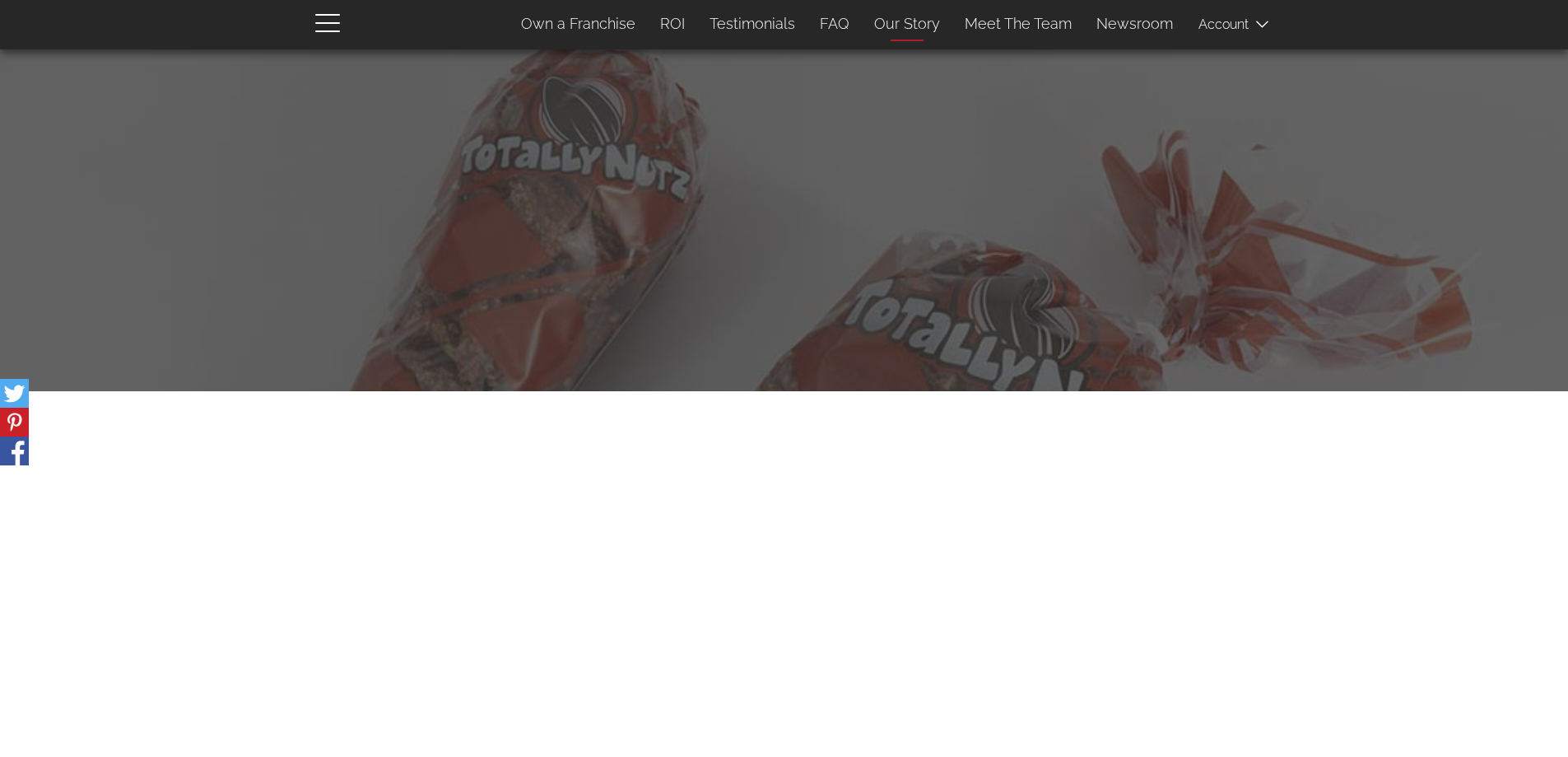
scroll to position [4403, 0]
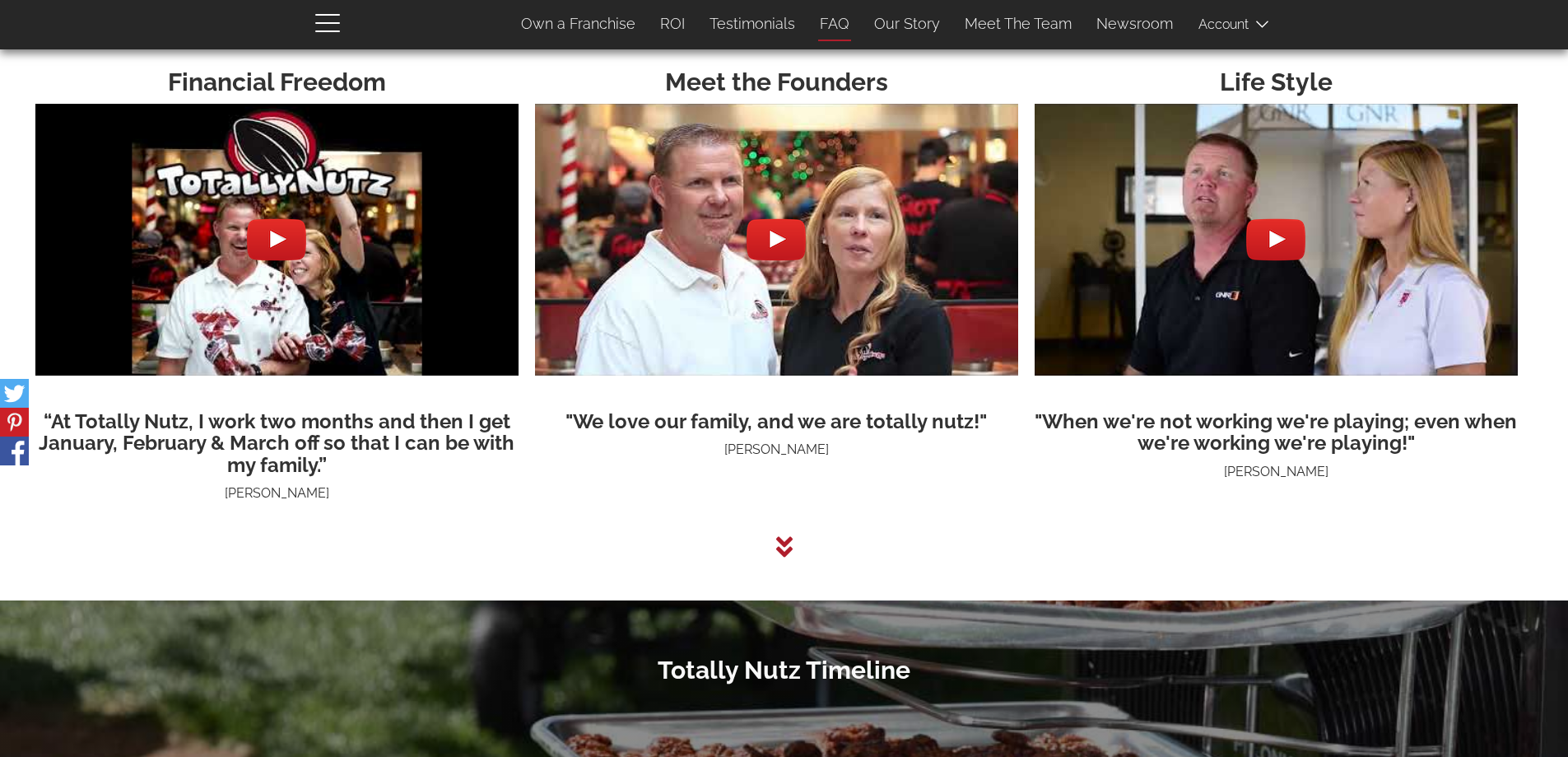
click at [844, 21] on link "FAQ" at bounding box center [834, 24] width 55 height 35
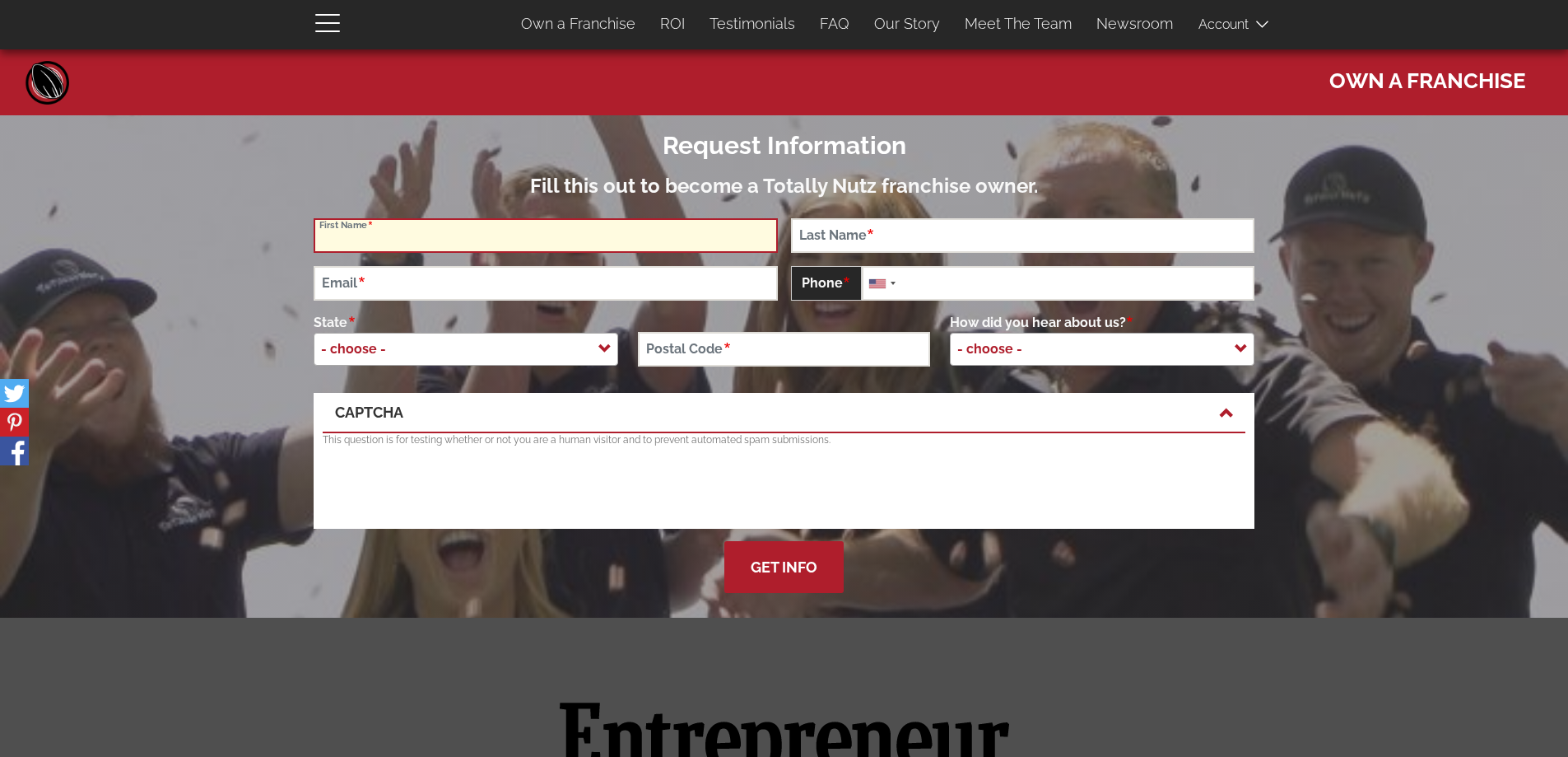
click at [430, 235] on input "First Name" at bounding box center [546, 235] width 464 height 35
type input "[PERSON_NAME]"
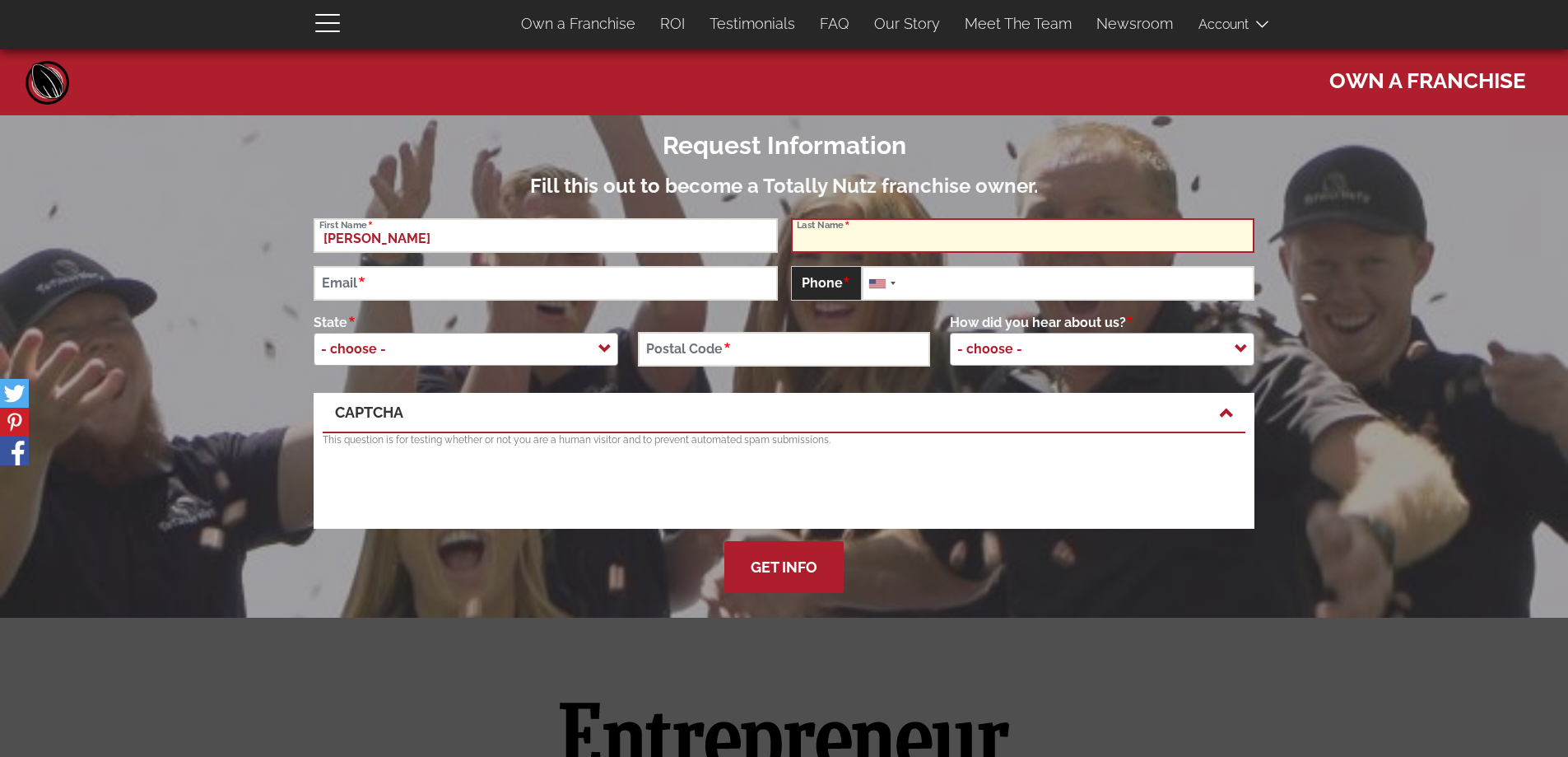
type input "[PERSON_NAME]"
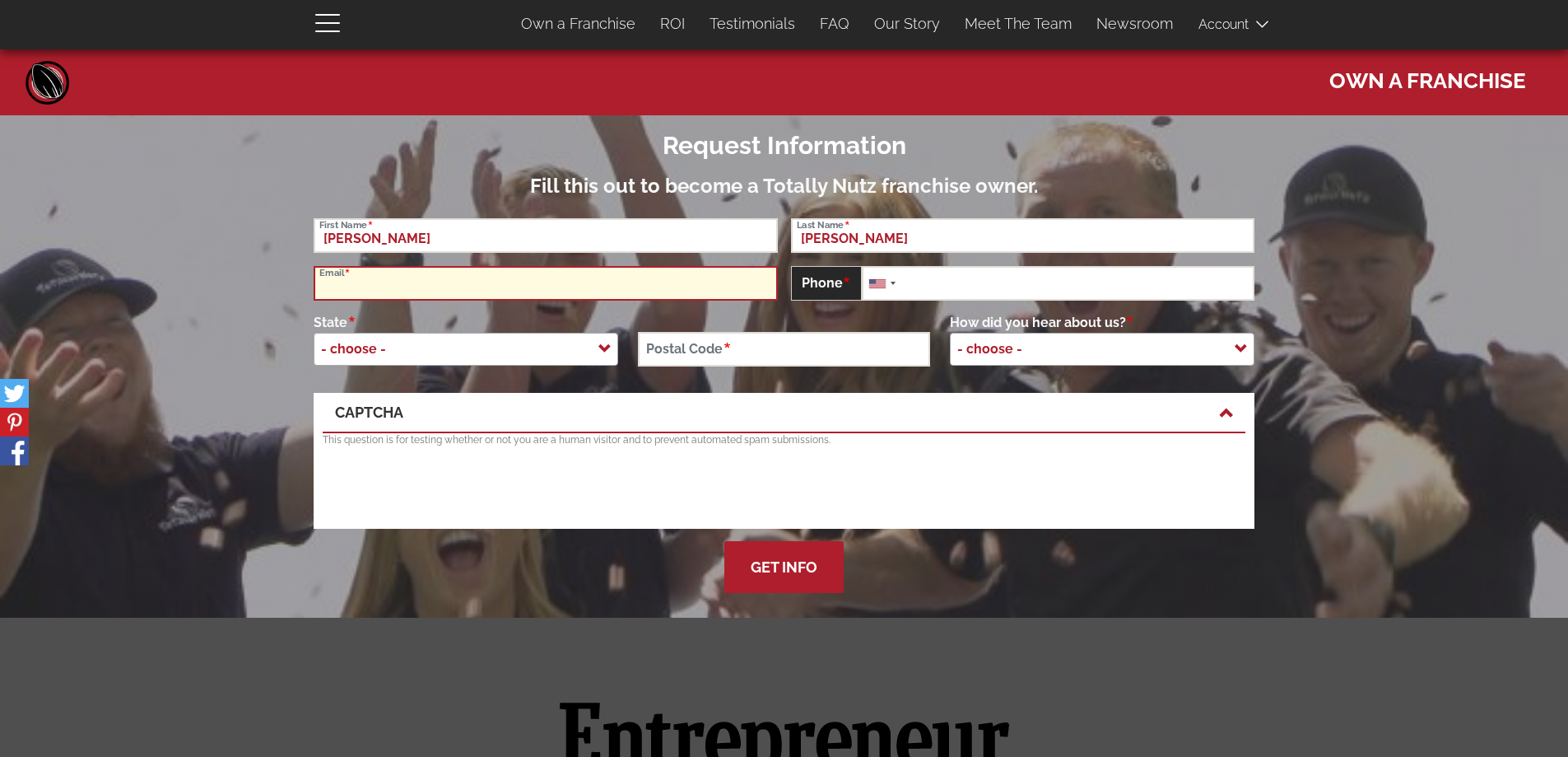
type input "[EMAIL_ADDRESS][DOMAIN_NAME]"
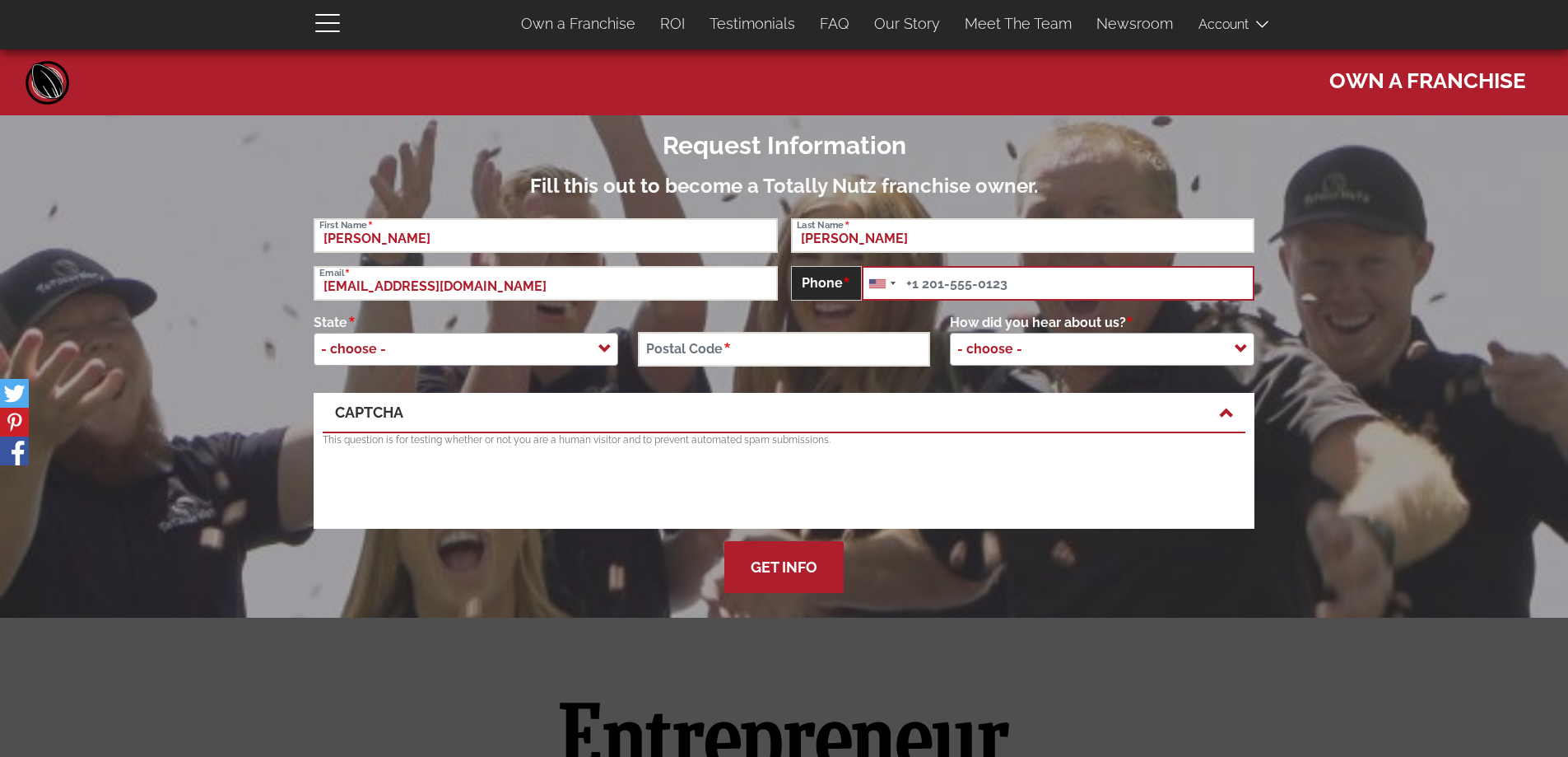
type input "18168689381"
select select "[US_STATE]"
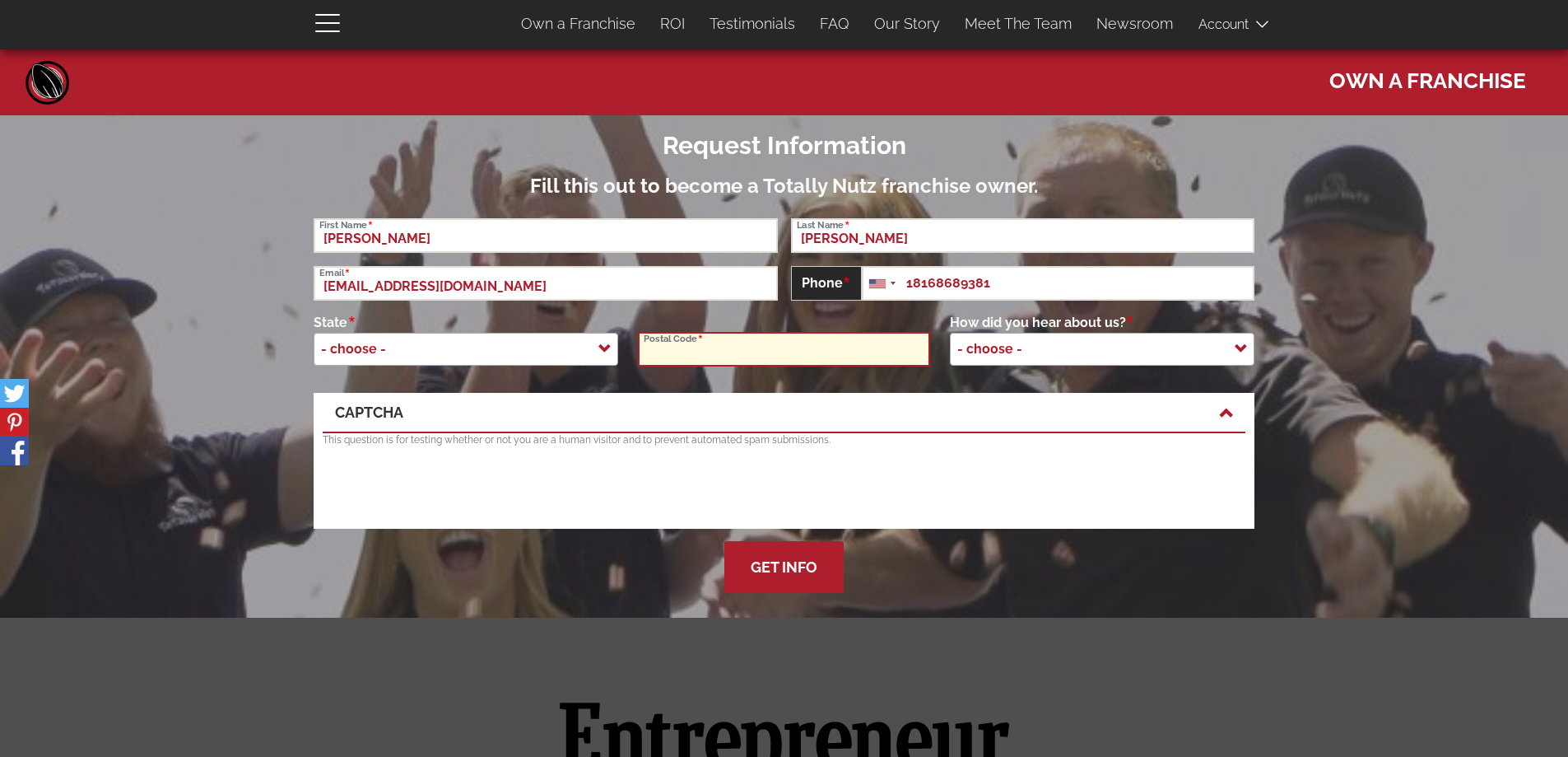
type input "64089"
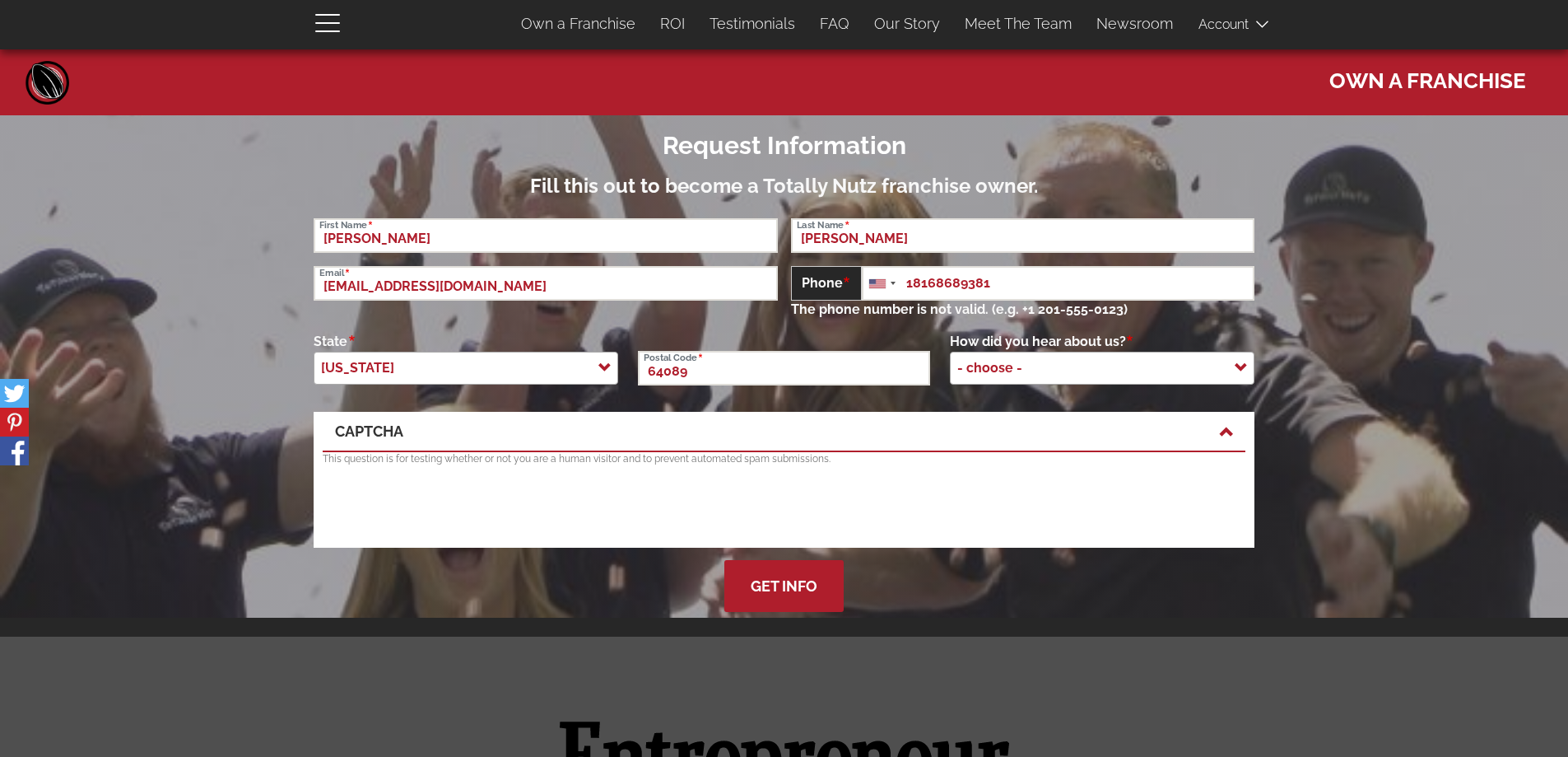
click at [992, 371] on span "- choose -" at bounding box center [995, 368] width 88 height 33
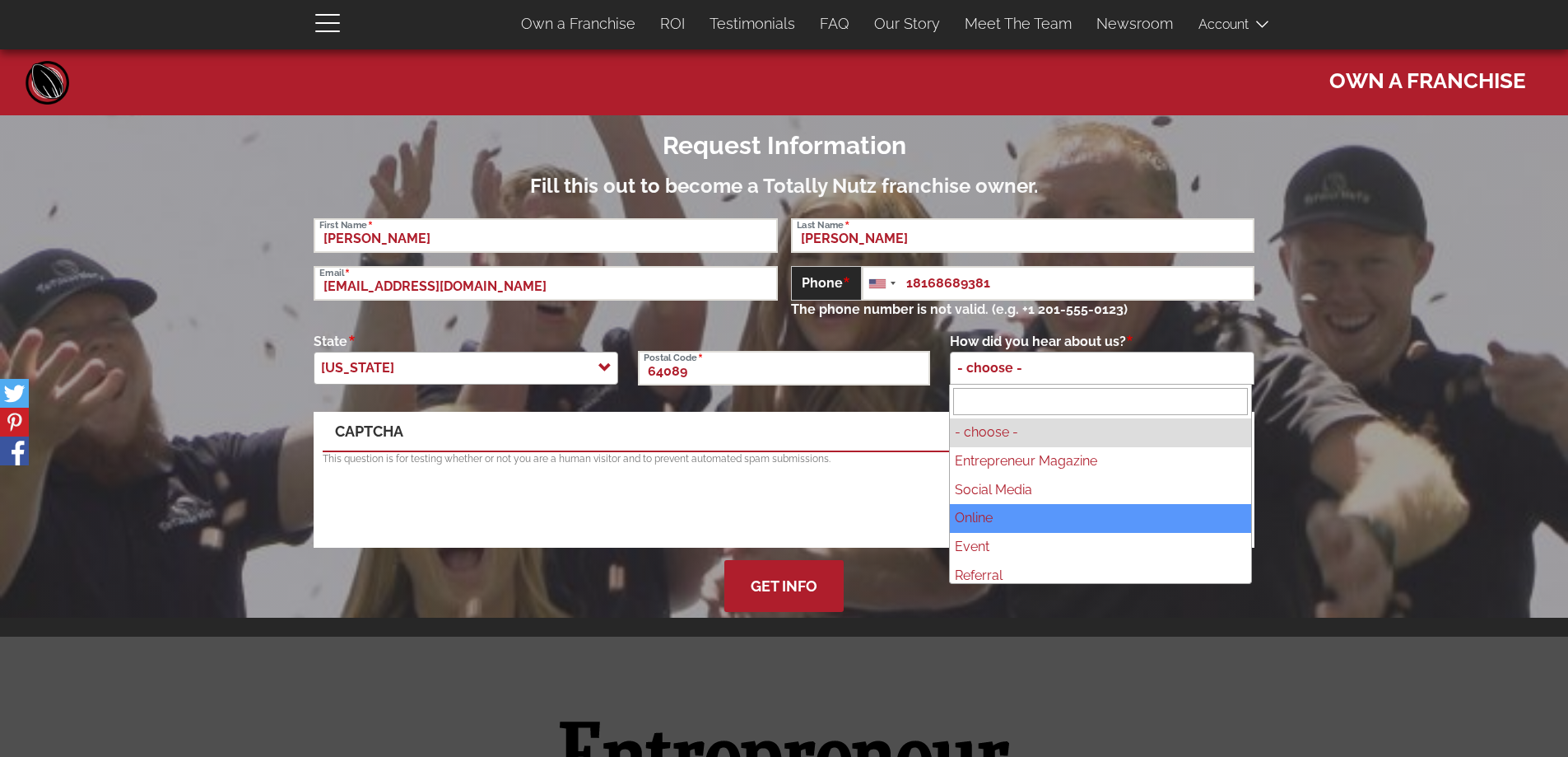
select select "Online"
